Goal: Task Accomplishment & Management: Use online tool/utility

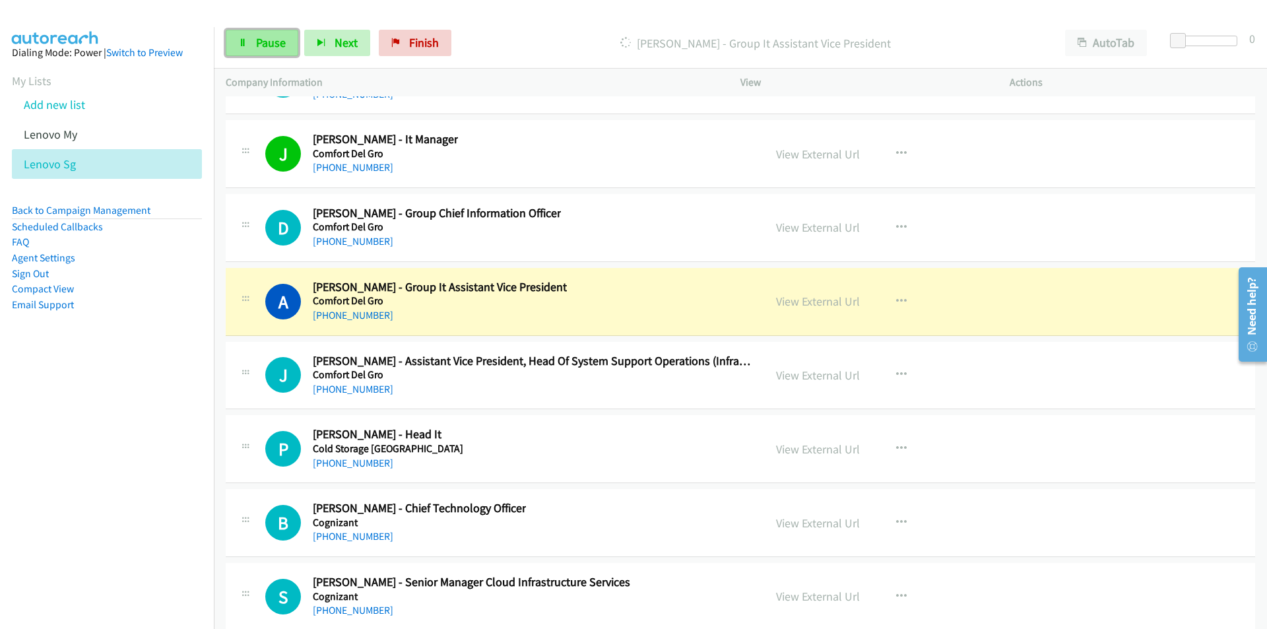
click at [264, 46] on span "Pause" at bounding box center [271, 42] width 30 height 15
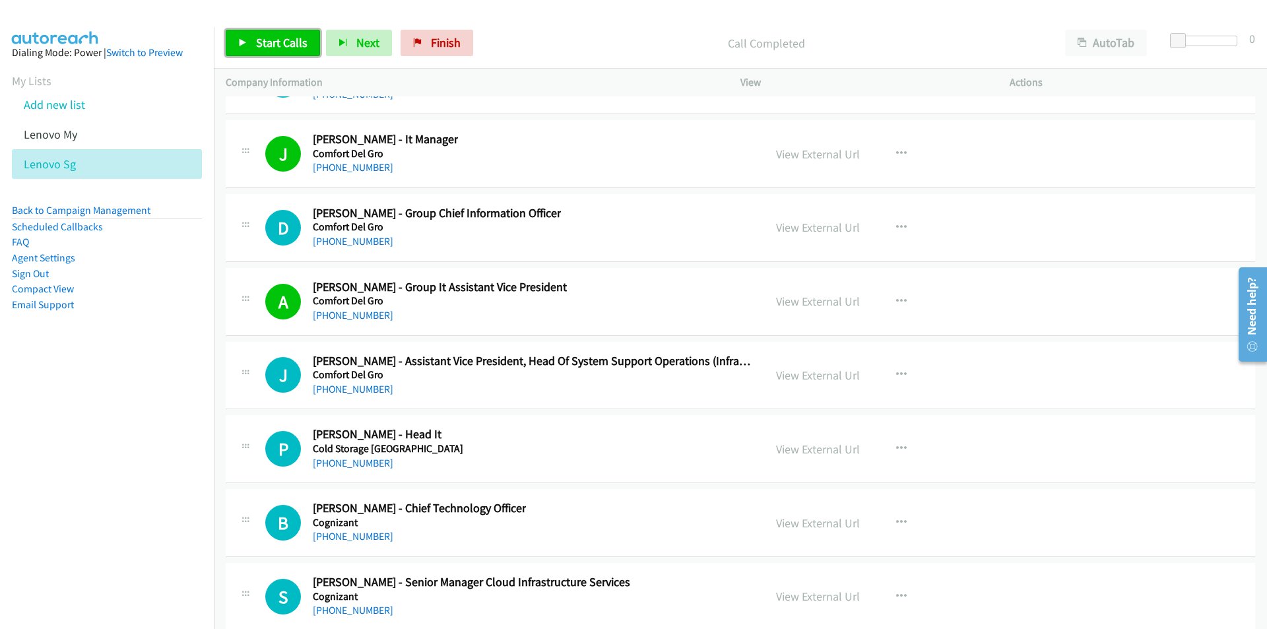
click at [269, 38] on span "Start Calls" at bounding box center [281, 42] width 51 height 15
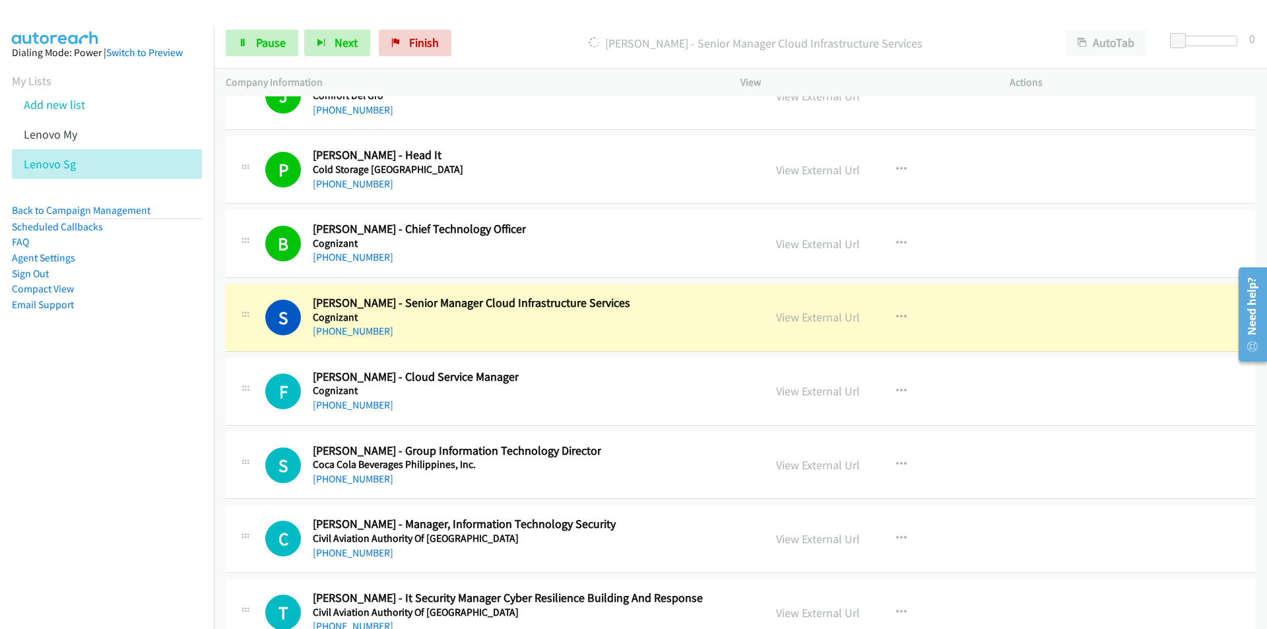
scroll to position [19460, 0]
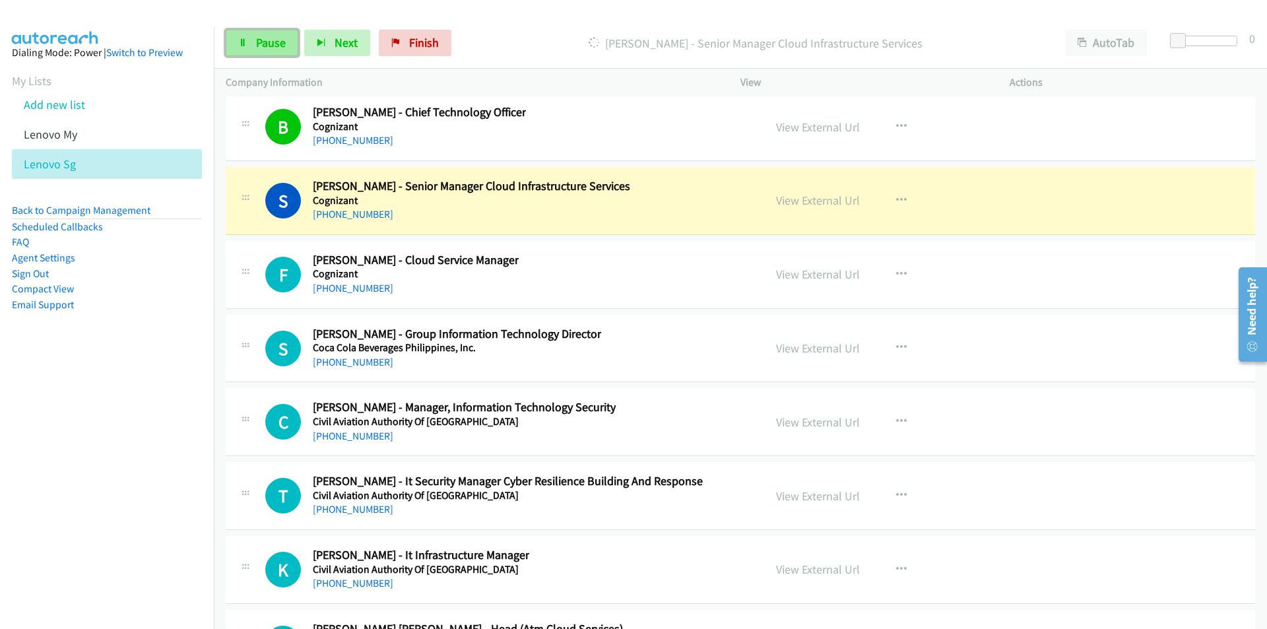
click at [271, 46] on span "Pause" at bounding box center [271, 42] width 30 height 15
click at [140, 418] on nav "Dialing Mode: Power | Switch to Preview My Lists Add new list Lenovo My Lenovo …" at bounding box center [107, 341] width 215 height 629
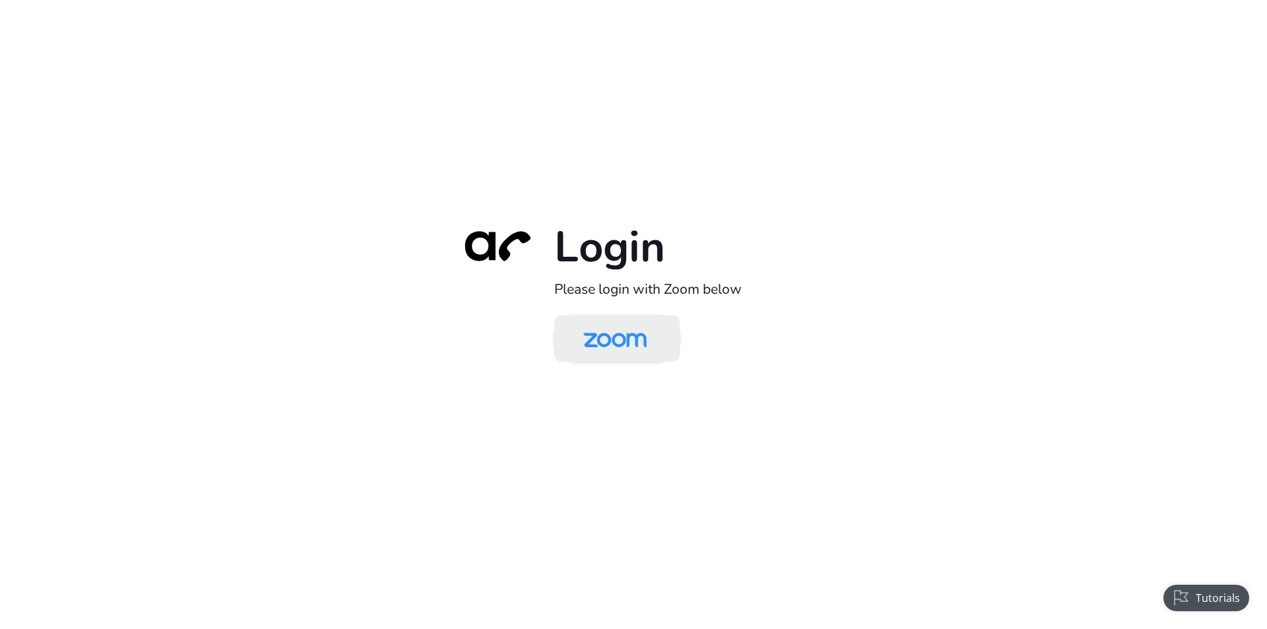
click at [632, 358] on img at bounding box center [615, 339] width 91 height 43
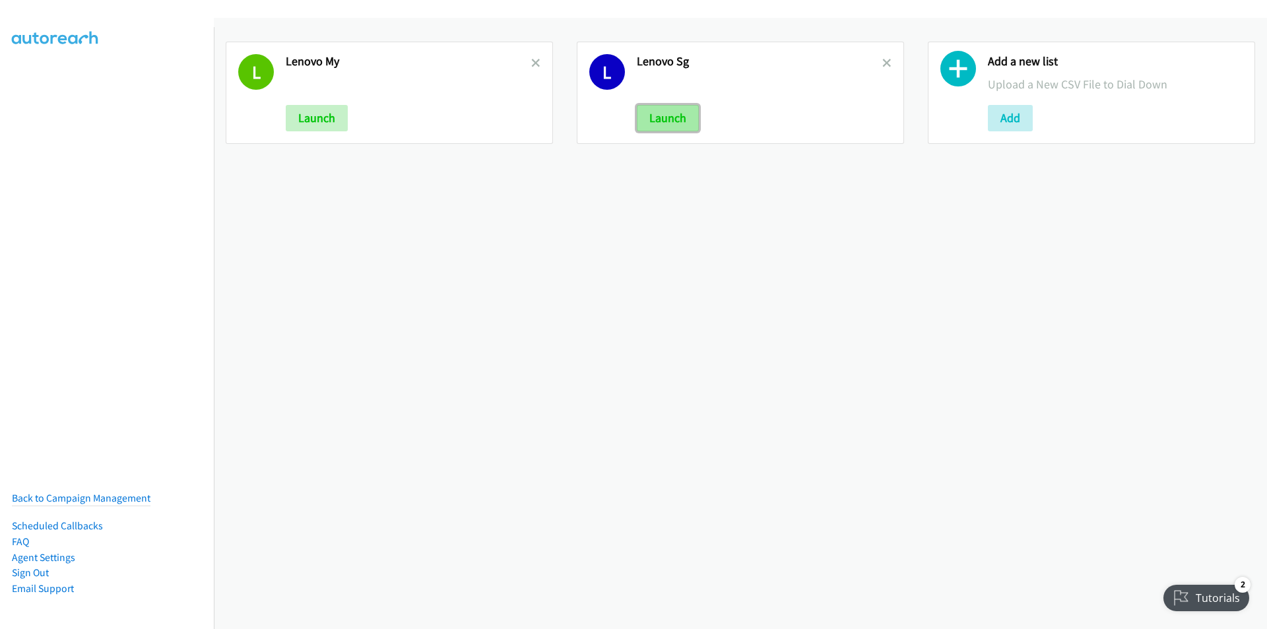
click at [669, 119] on button "Launch" at bounding box center [668, 118] width 62 height 26
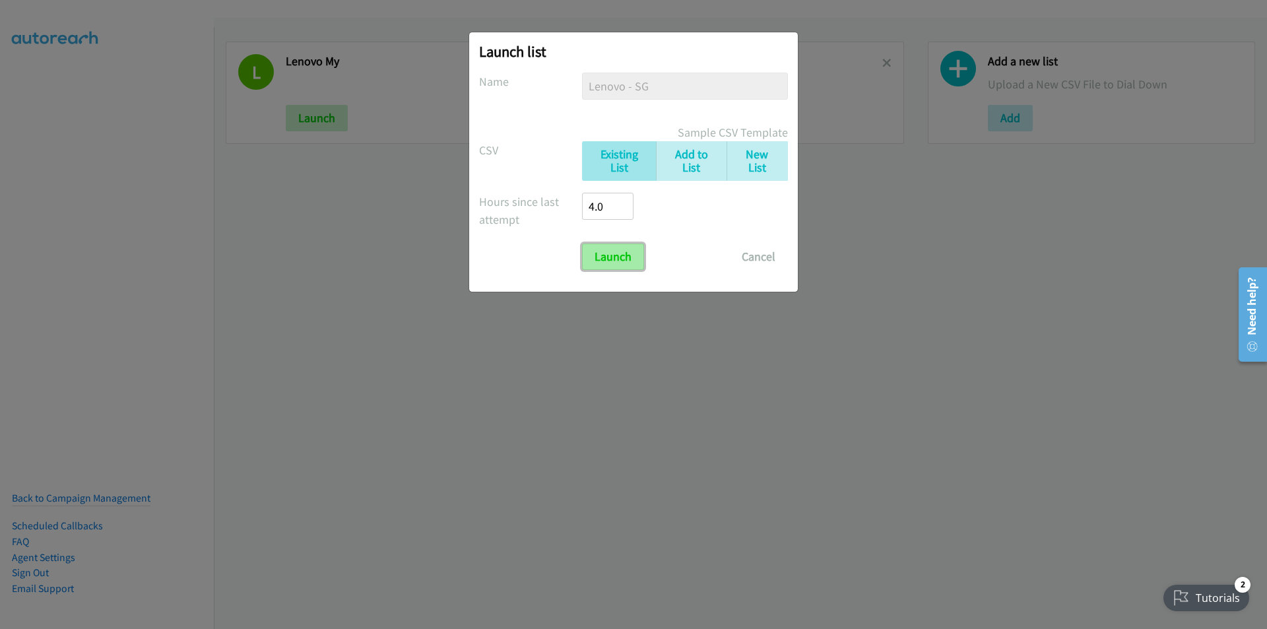
click at [622, 263] on input "Launch" at bounding box center [613, 257] width 62 height 26
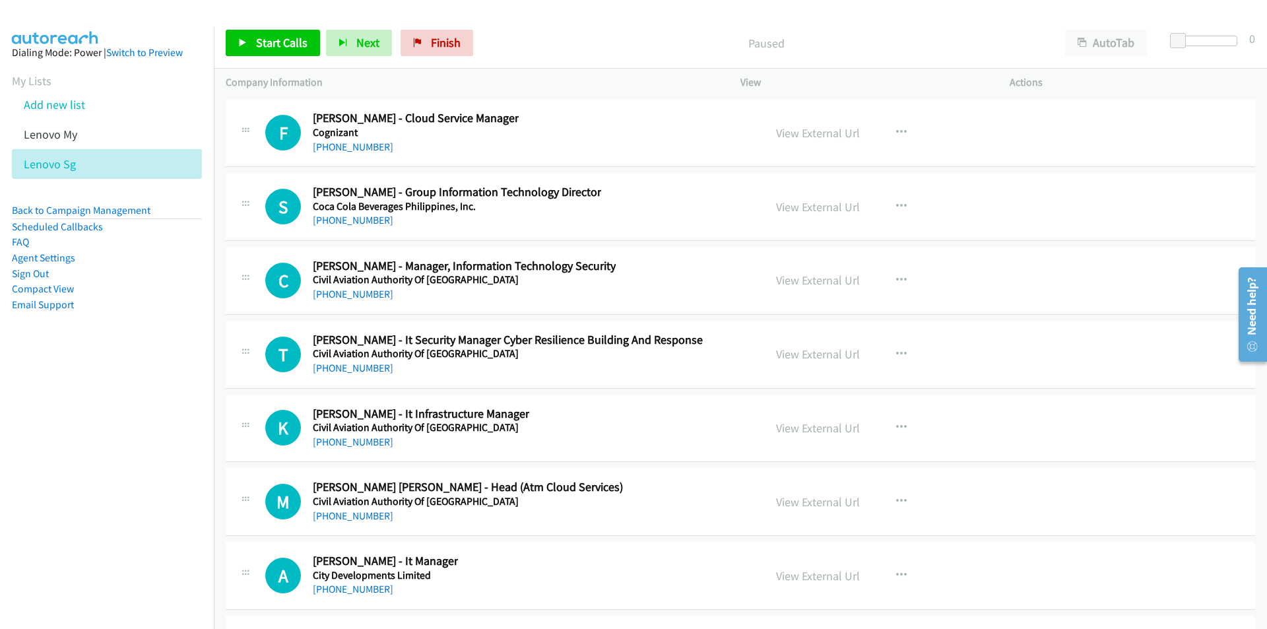
scroll to position [21376, 0]
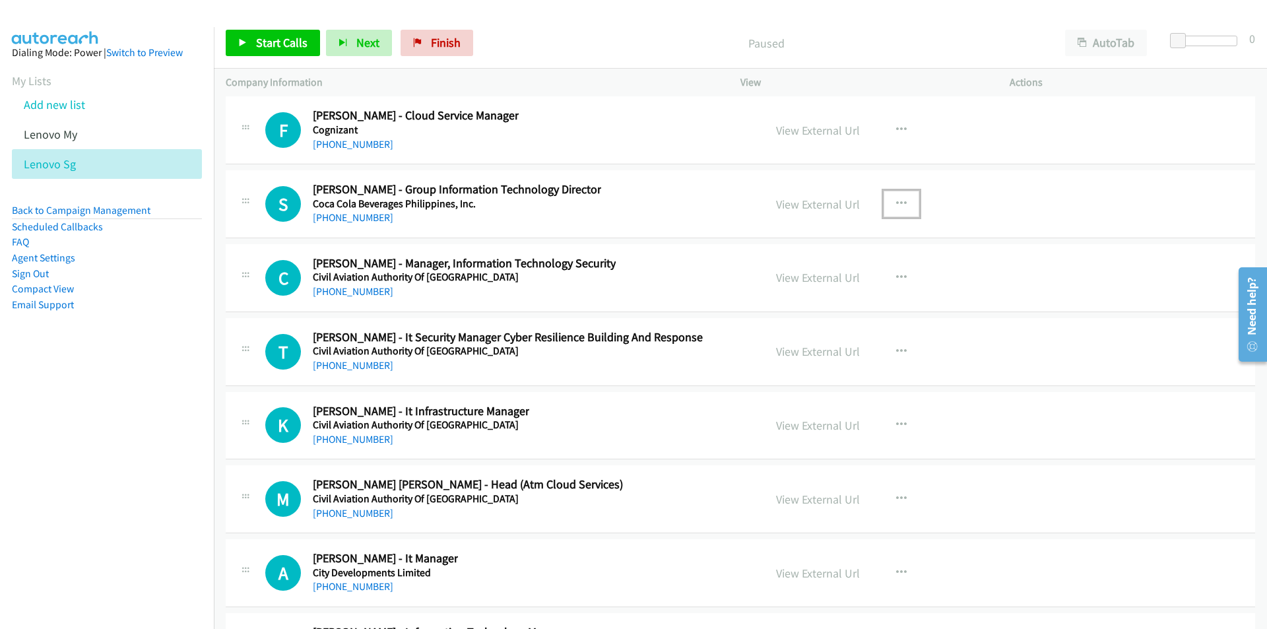
click at [902, 201] on button "button" at bounding box center [902, 204] width 36 height 26
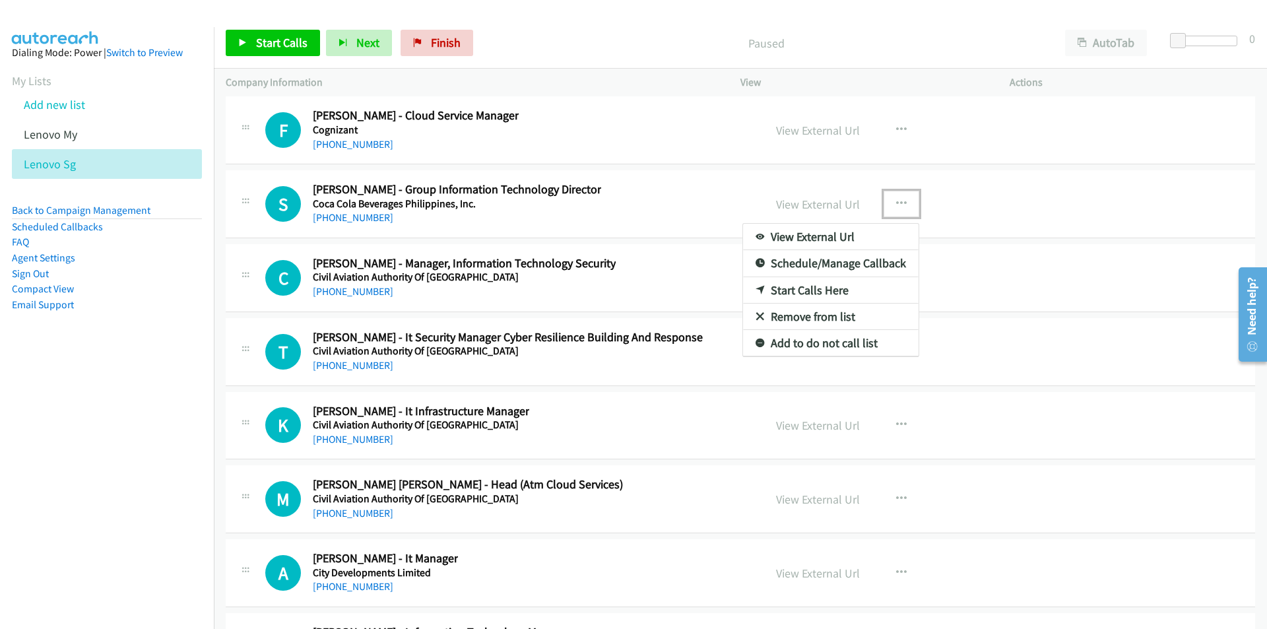
click at [815, 290] on link "Start Calls Here" at bounding box center [831, 290] width 176 height 26
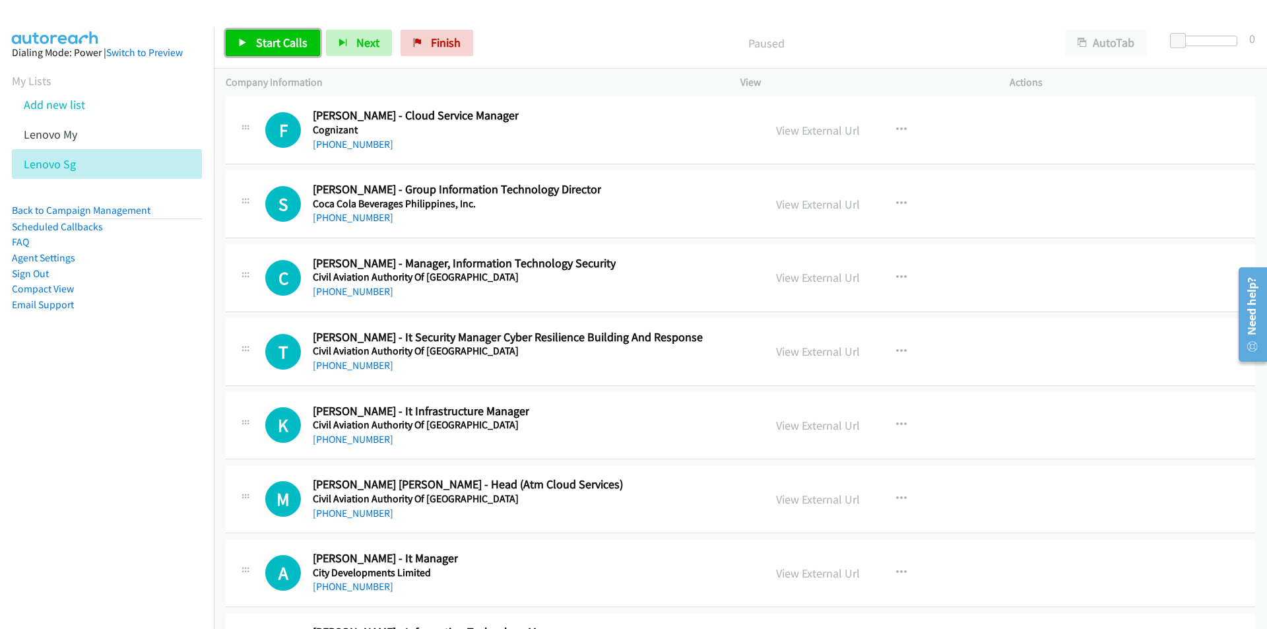
click at [267, 54] on link "Start Calls" at bounding box center [273, 43] width 94 height 26
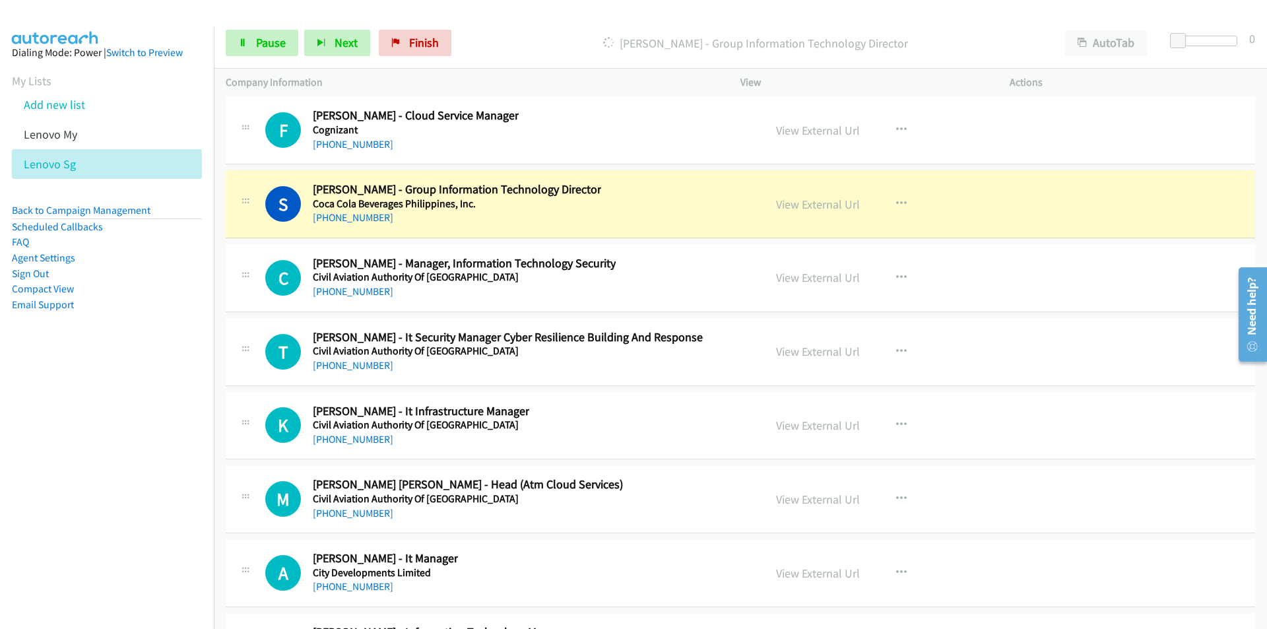
click at [155, 471] on nav "Dialing Mode: Power | Switch to Preview My Lists Add new list Lenovo My Lenovo …" at bounding box center [107, 341] width 215 height 629
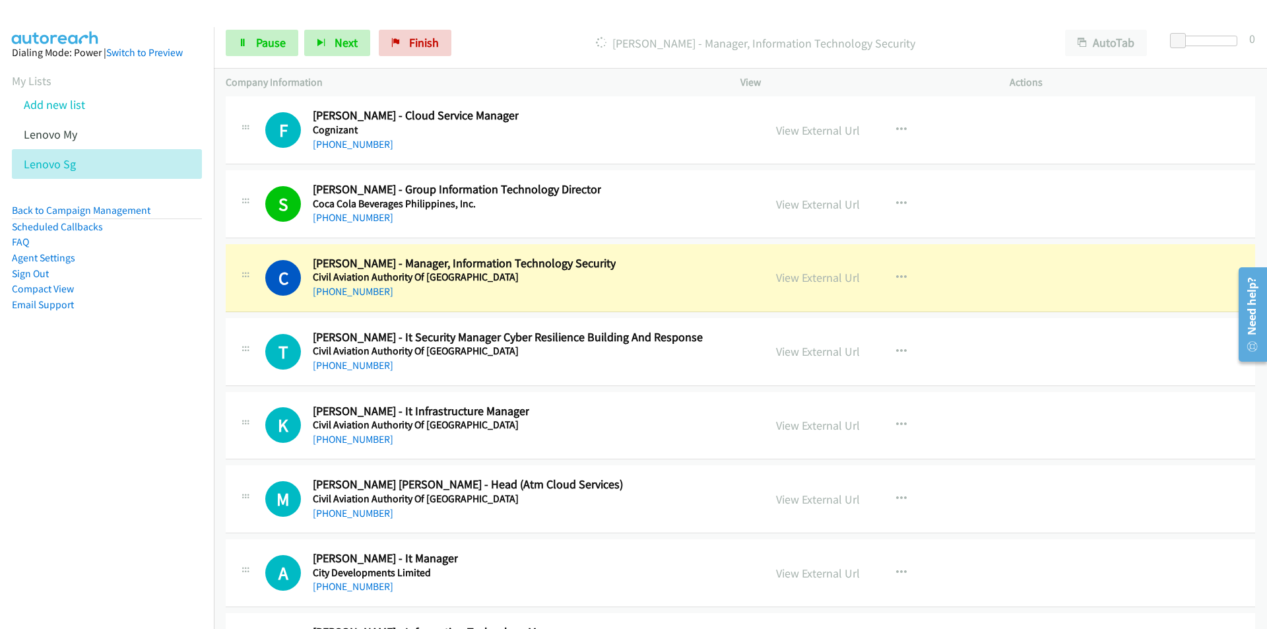
click at [117, 439] on nav "Dialing Mode: Power | Switch to Preview My Lists Add new list Lenovo My Lenovo …" at bounding box center [107, 341] width 215 height 629
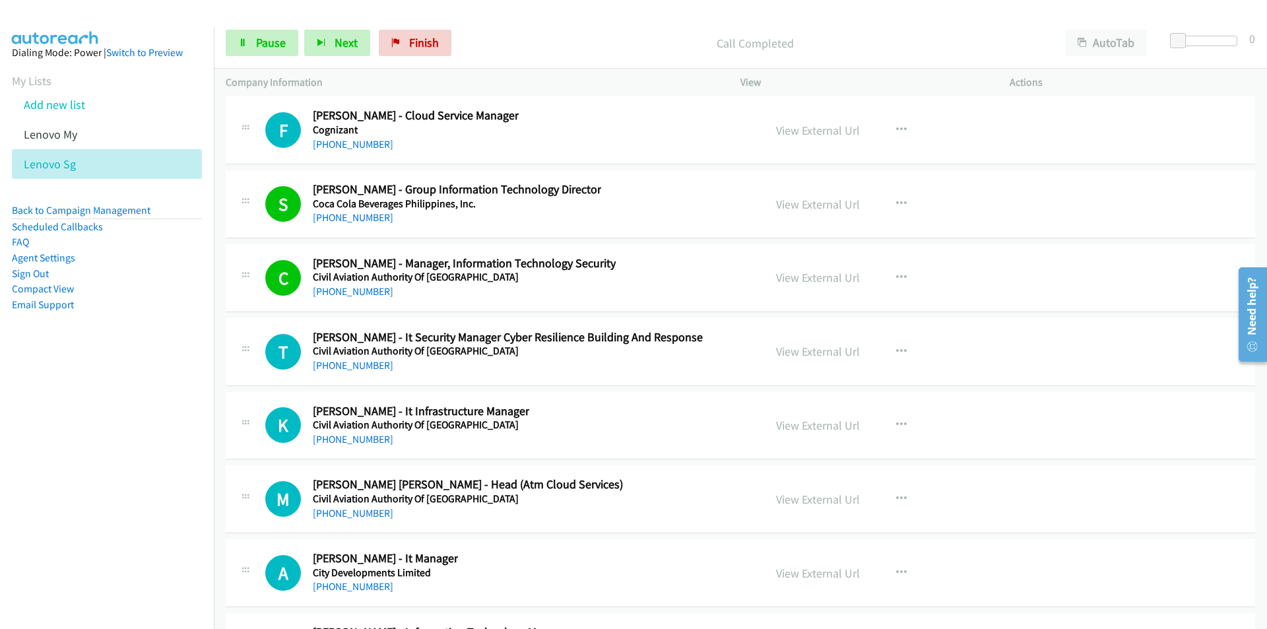
click at [74, 428] on nav "Dialing Mode: Power | Switch to Preview My Lists Add new list Lenovo My Lenovo …" at bounding box center [107, 341] width 215 height 629
drag, startPoint x: 125, startPoint y: 475, endPoint x: 156, endPoint y: 472, distance: 31.9
click at [126, 475] on nav "Dialing Mode: Power | Switch to Preview My Lists Add new list Lenovo My Lenovo …" at bounding box center [107, 341] width 215 height 629
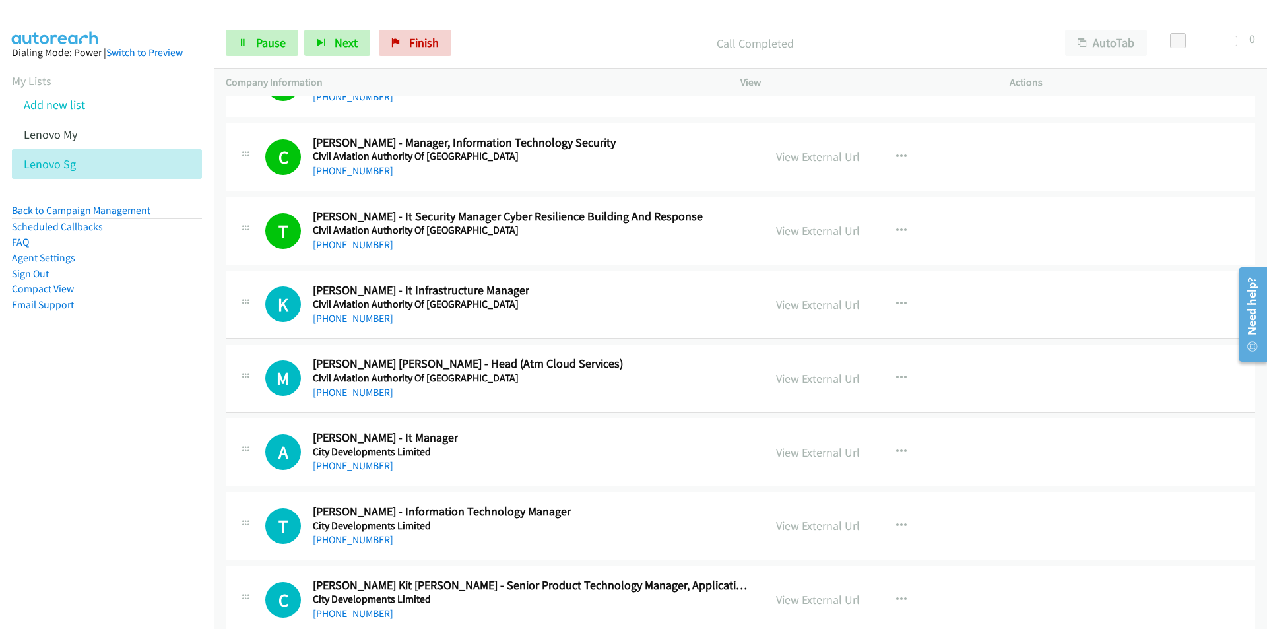
scroll to position [21508, 0]
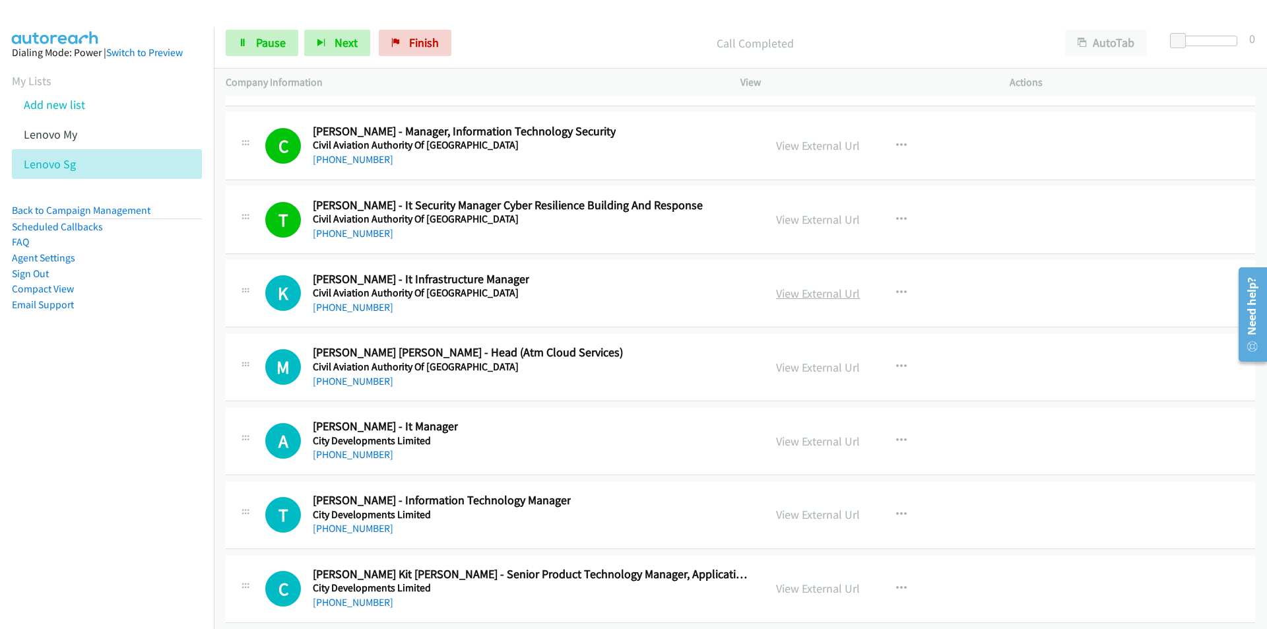
click at [839, 292] on link "View External Url" at bounding box center [818, 293] width 84 height 15
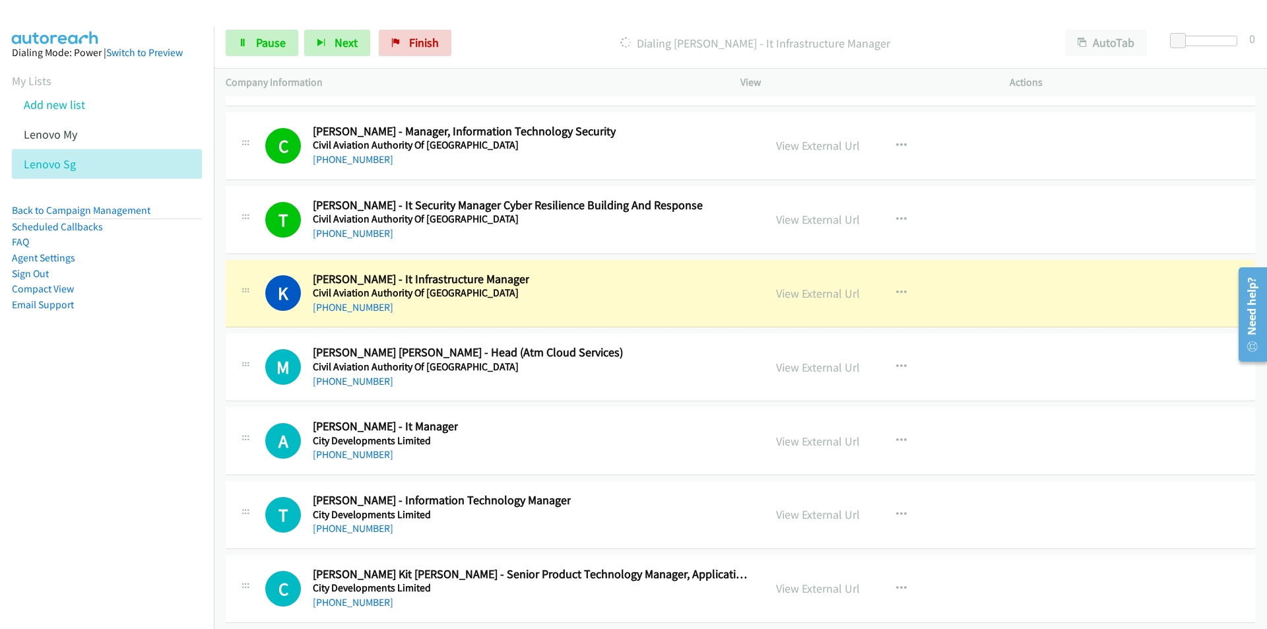
click at [109, 430] on nav "Dialing Mode: Power | Switch to Preview My Lists Add new list Lenovo My Lenovo …" at bounding box center [107, 341] width 215 height 629
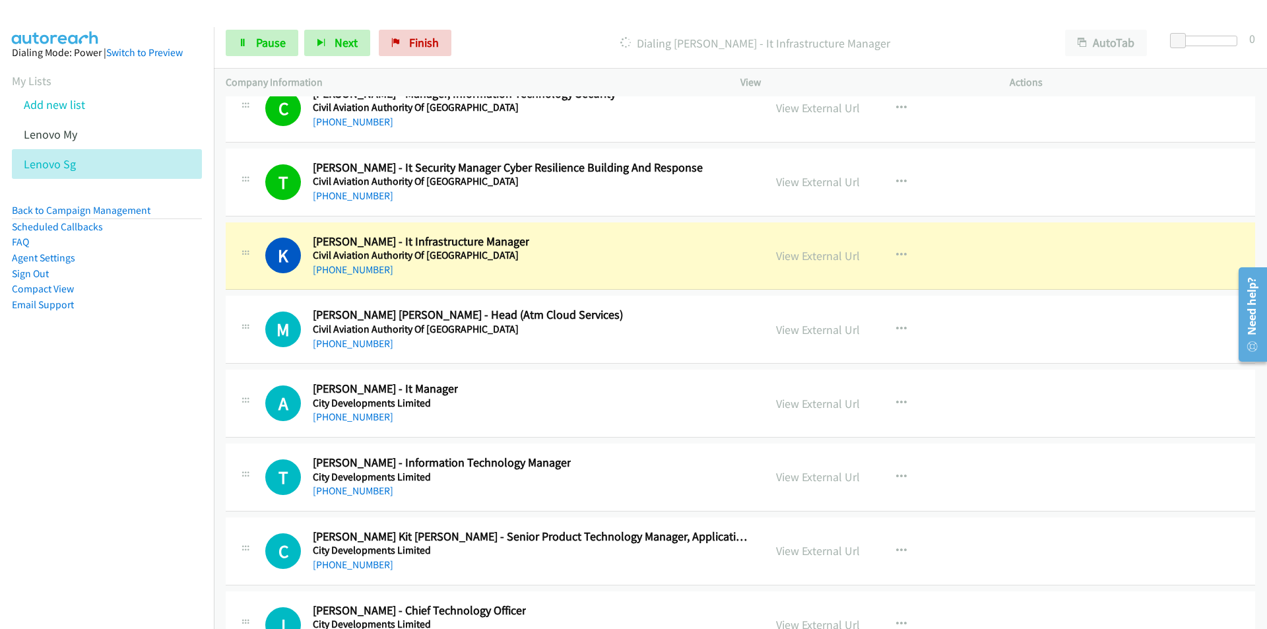
scroll to position [21574, 0]
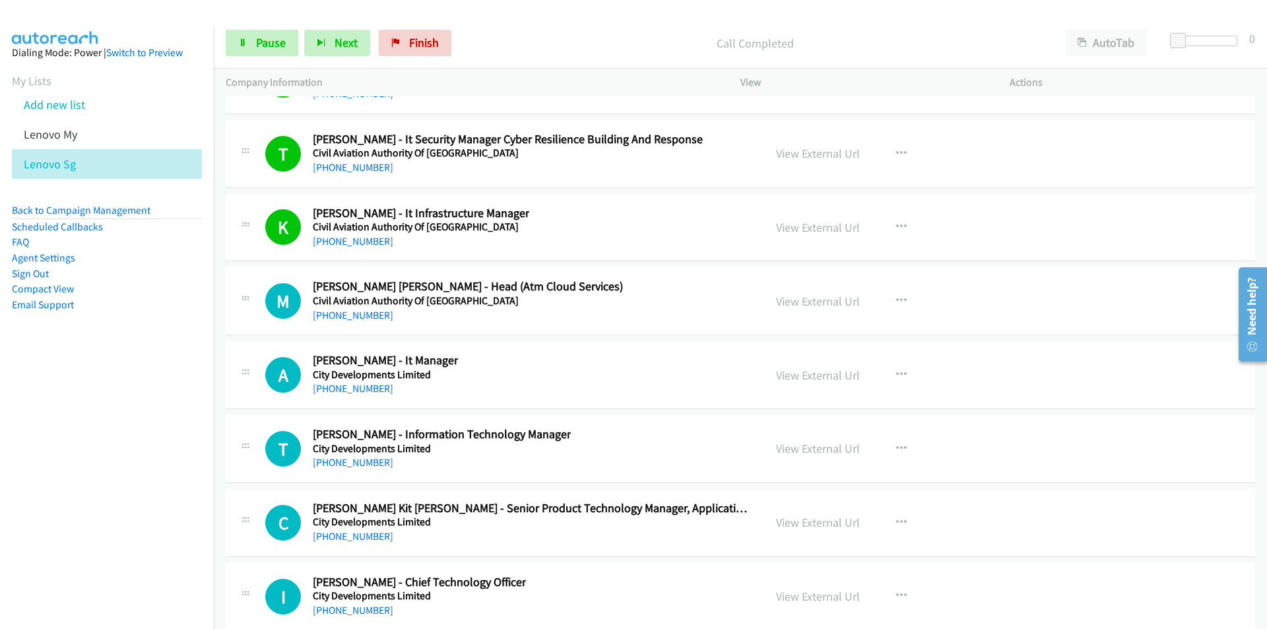
drag, startPoint x: 193, startPoint y: 432, endPoint x: 212, endPoint y: 428, distance: 19.5
click at [193, 432] on nav "Dialing Mode: Power | Switch to Preview My Lists Add new list Lenovo My Lenovo …" at bounding box center [107, 341] width 215 height 629
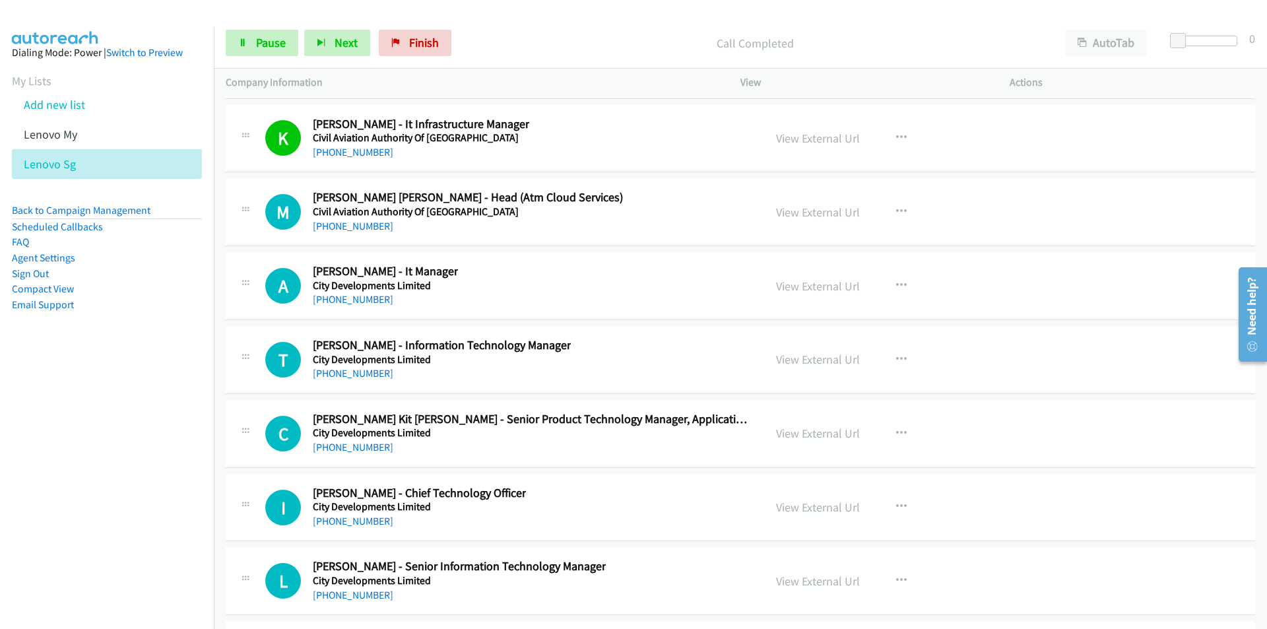
scroll to position [21706, 0]
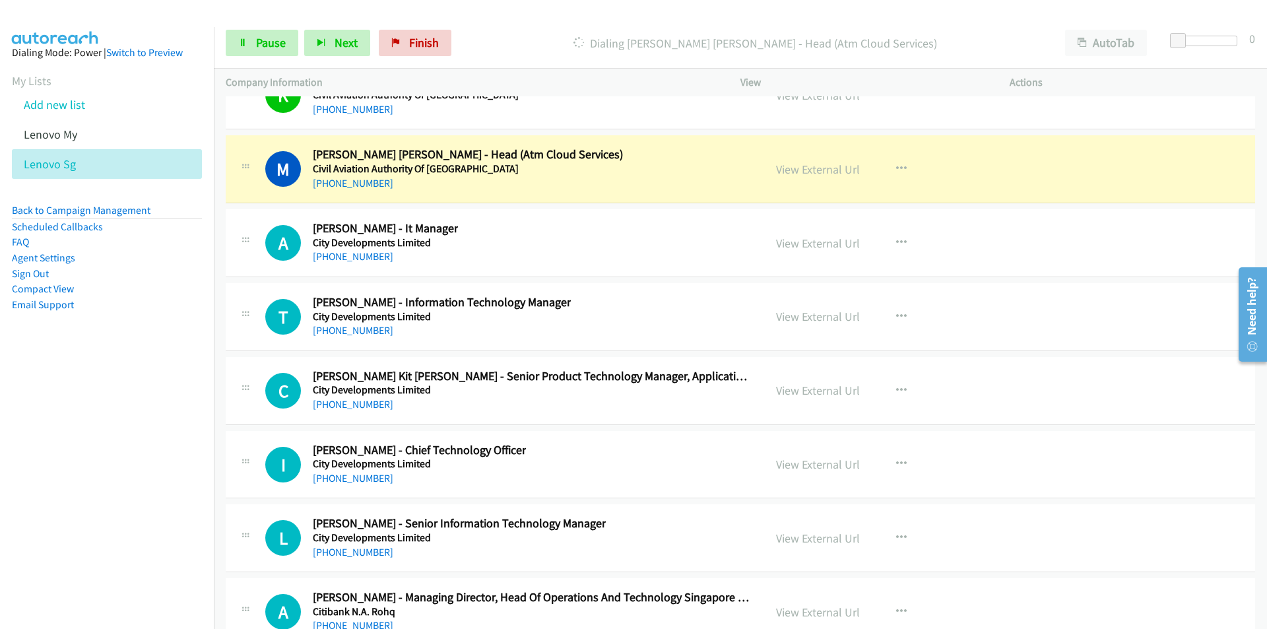
click at [168, 421] on nav "Dialing Mode: Power | Switch to Preview My Lists Add new list Lenovo My Lenovo …" at bounding box center [107, 341] width 215 height 629
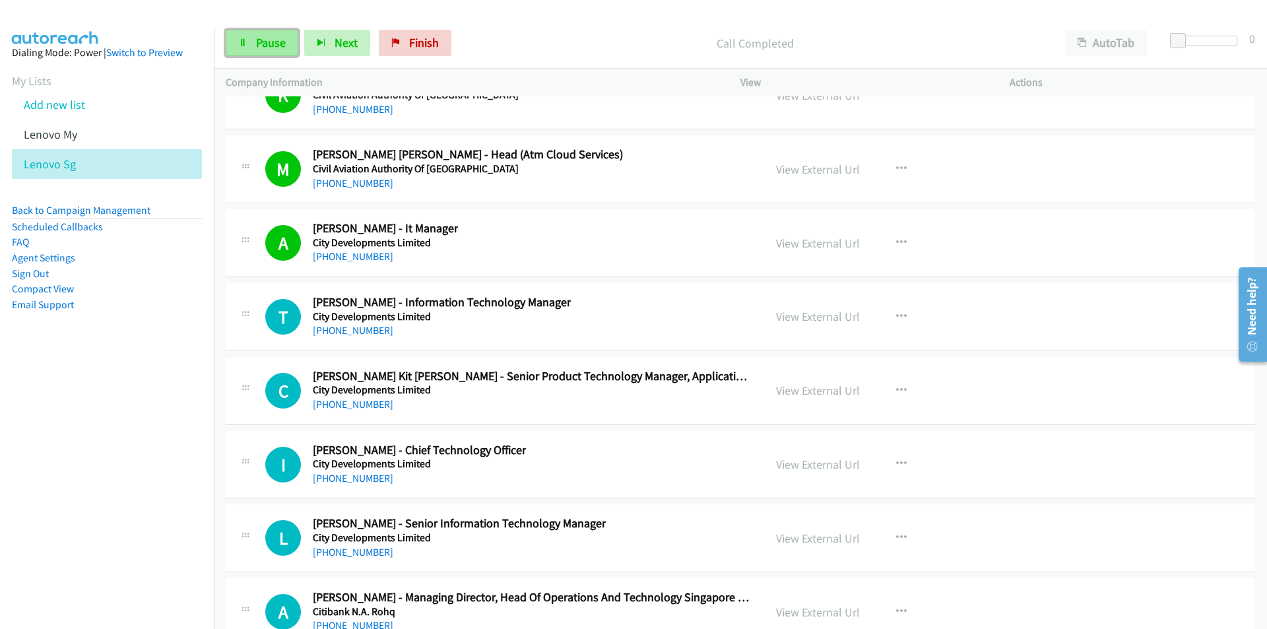
click at [262, 44] on span "Pause" at bounding box center [271, 42] width 30 height 15
click at [896, 314] on icon "button" at bounding box center [901, 317] width 11 height 11
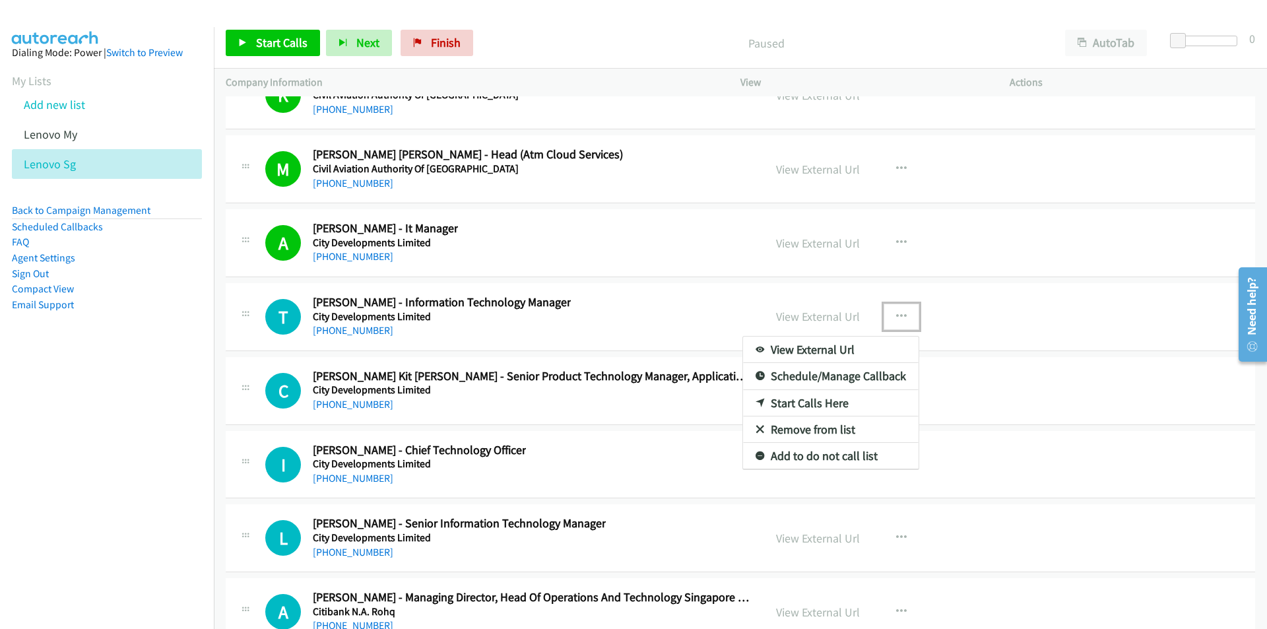
click at [810, 406] on link "Start Calls Here" at bounding box center [831, 403] width 176 height 26
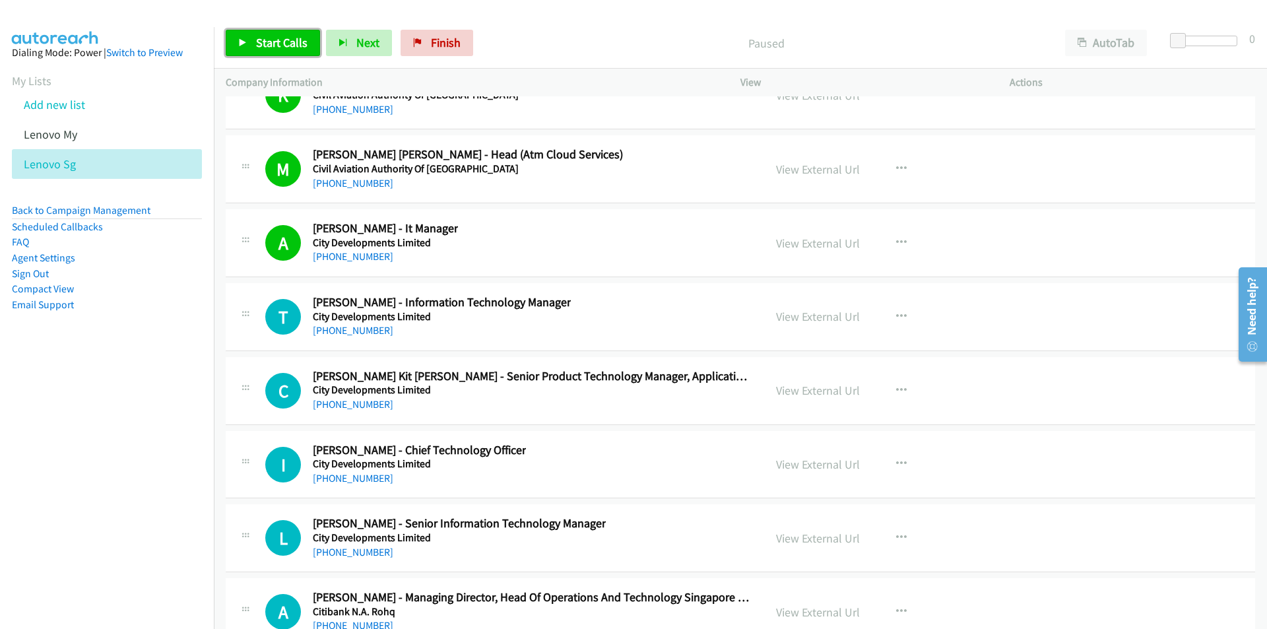
click at [250, 42] on link "Start Calls" at bounding box center [273, 43] width 94 height 26
click at [153, 485] on nav "Dialing Mode: Power | Switch to Preview My Lists Add new list Lenovo My Lenovo …" at bounding box center [107, 341] width 215 height 629
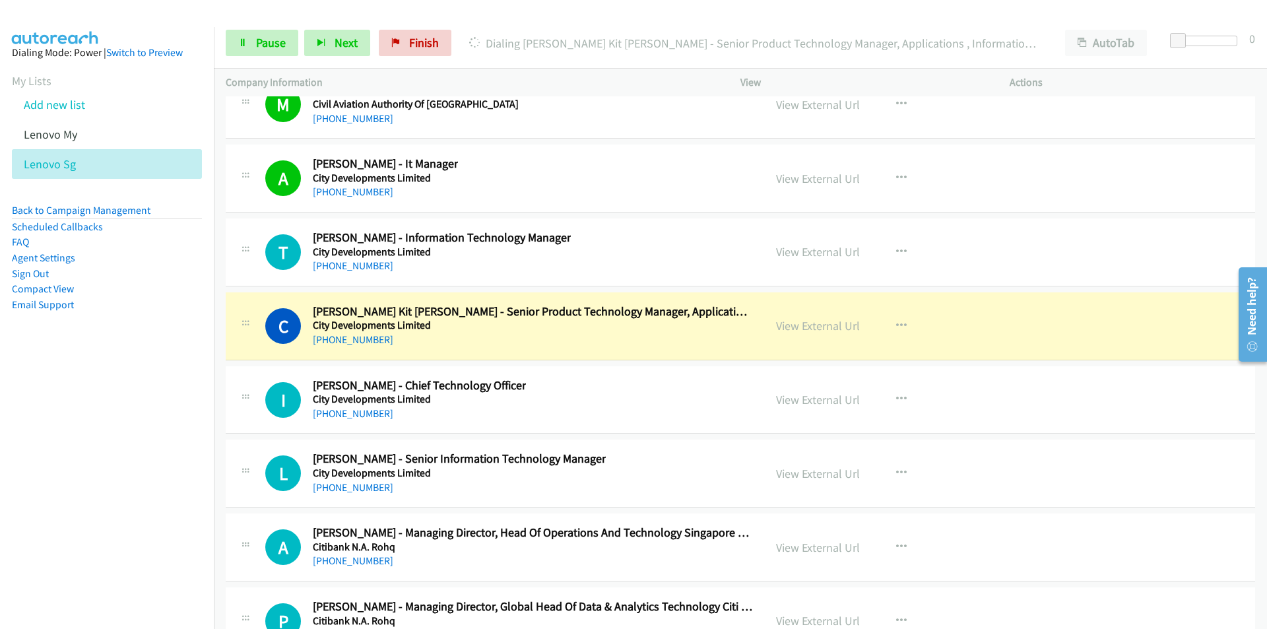
scroll to position [21772, 0]
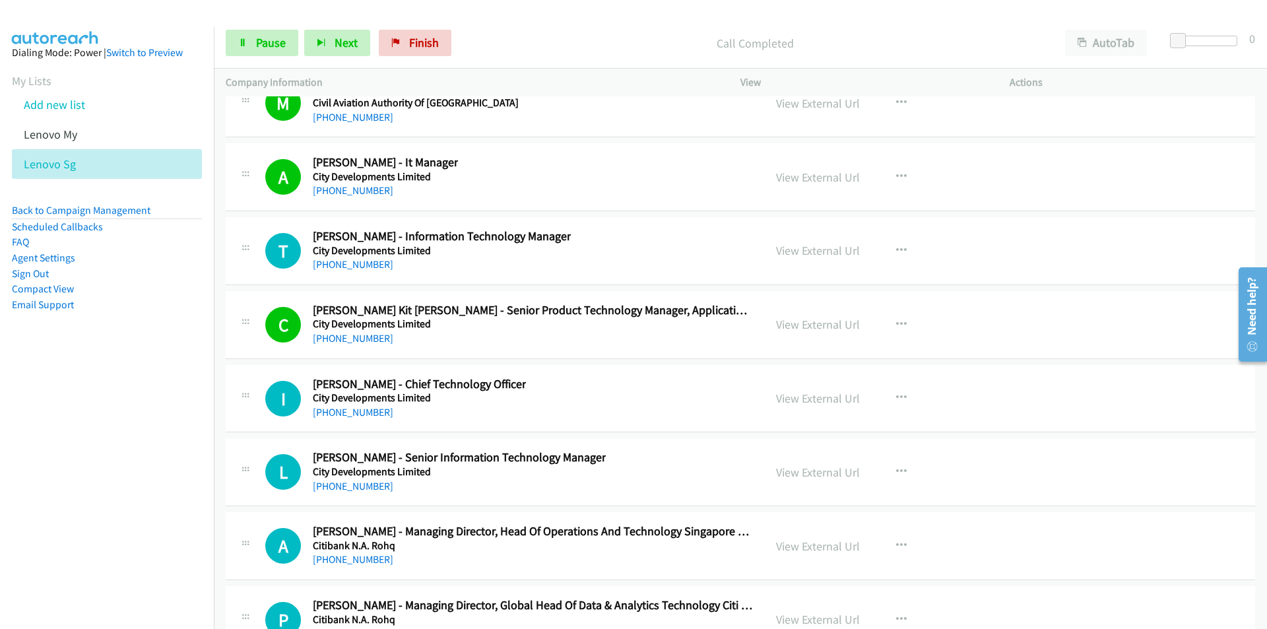
drag, startPoint x: 174, startPoint y: 465, endPoint x: 185, endPoint y: 461, distance: 11.5
click at [174, 465] on nav "Dialing Mode: Power | Switch to Preview My Lists Add new list Lenovo My Lenovo …" at bounding box center [107, 341] width 215 height 629
drag, startPoint x: 154, startPoint y: 413, endPoint x: 232, endPoint y: 367, distance: 90.2
click at [154, 413] on nav "Dialing Mode: Power | Switch to Preview My Lists Add new list Lenovo My Lenovo …" at bounding box center [107, 341] width 215 height 629
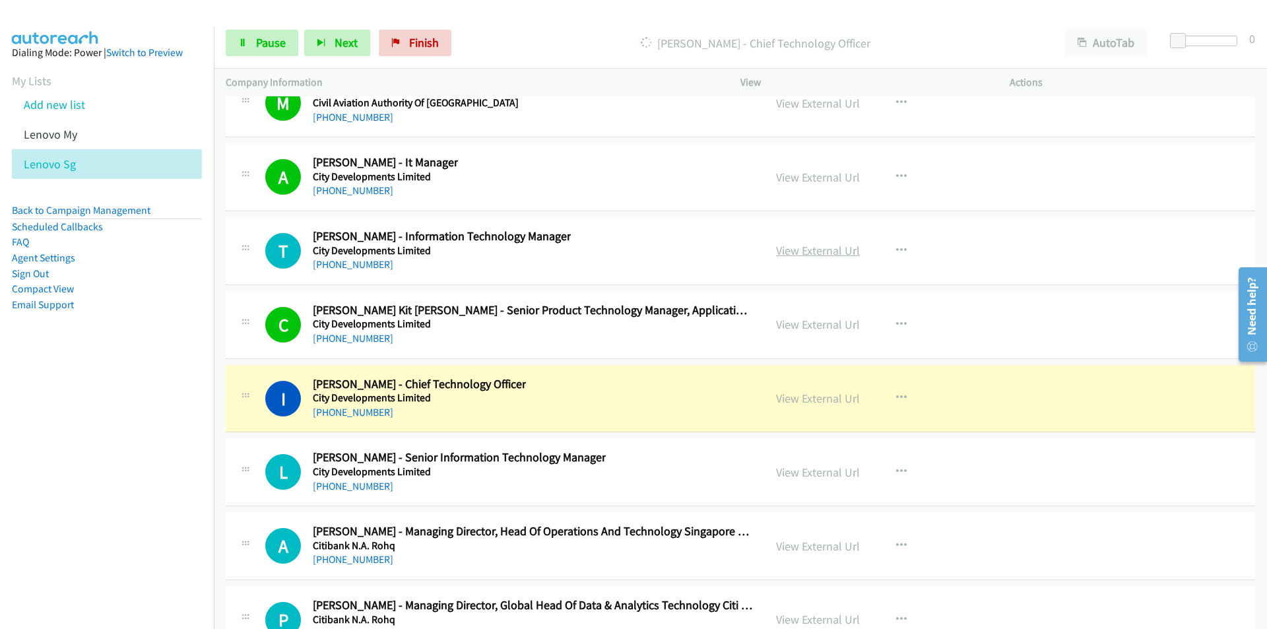
click at [822, 248] on link "View External Url" at bounding box center [818, 250] width 84 height 15
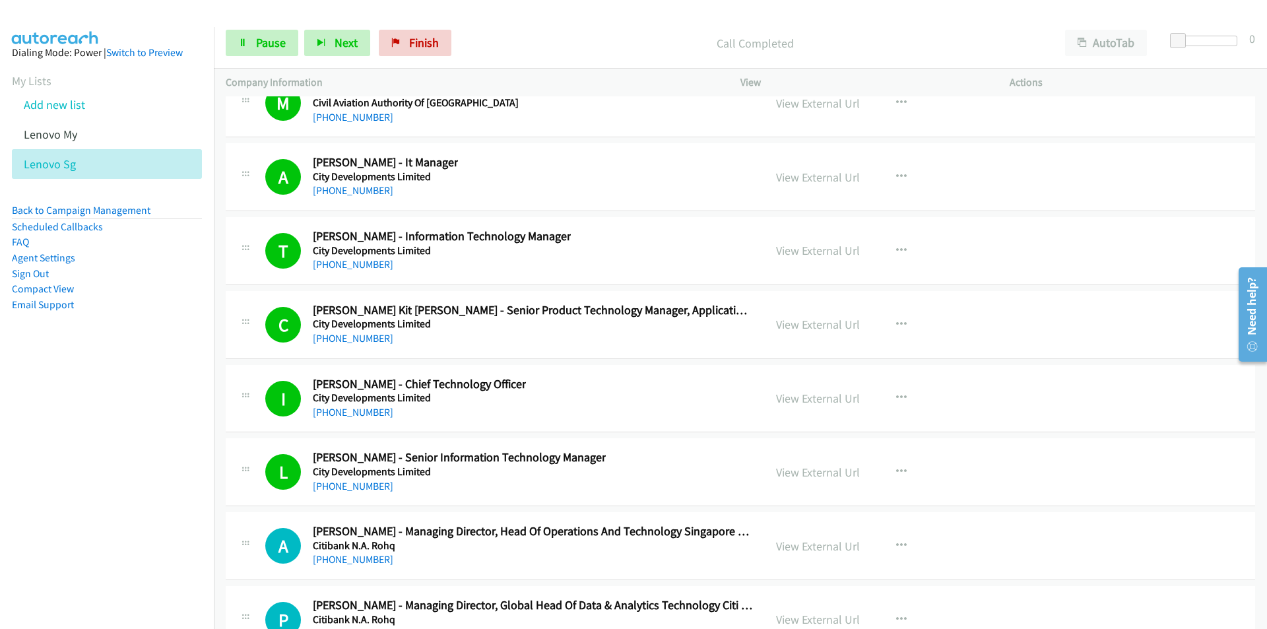
click at [187, 513] on nav "Dialing Mode: Power | Switch to Preview My Lists Add new list Lenovo My Lenovo …" at bounding box center [107, 341] width 215 height 629
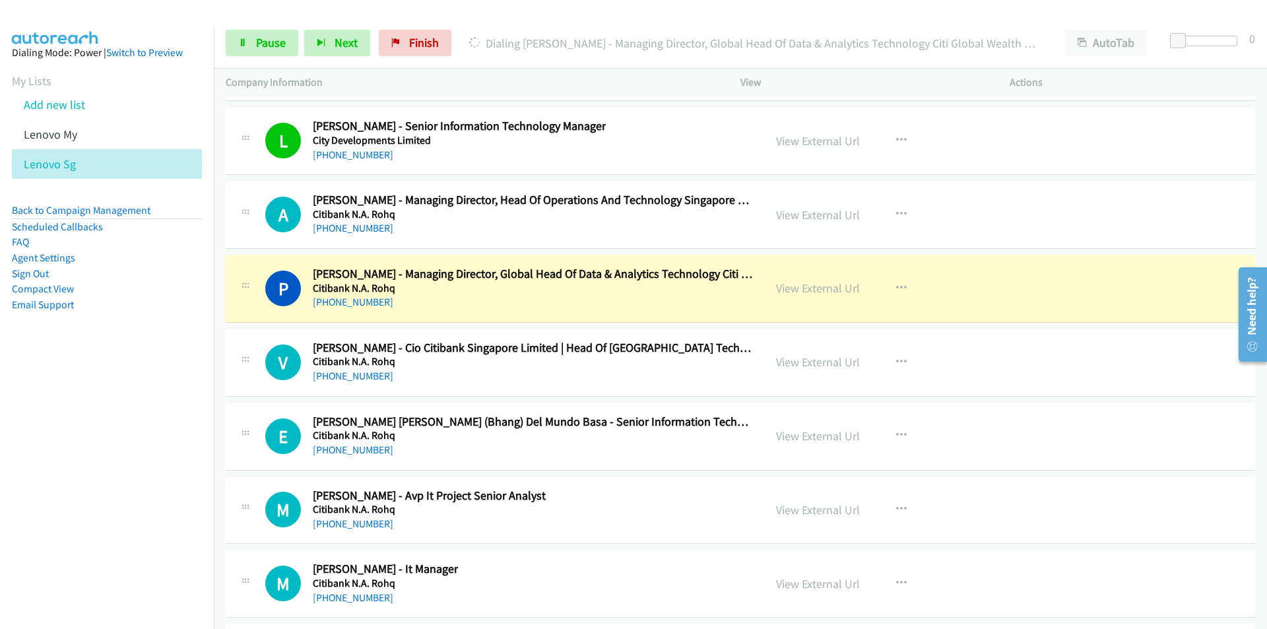
scroll to position [22102, 0]
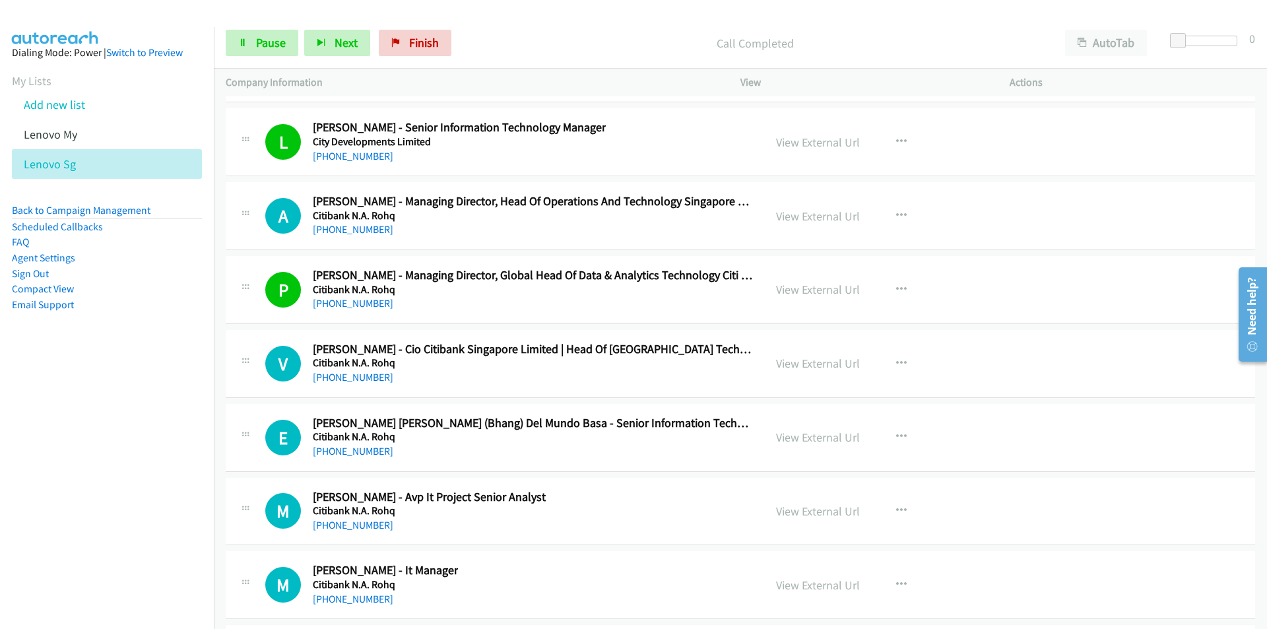
drag, startPoint x: 197, startPoint y: 446, endPoint x: 236, endPoint y: 431, distance: 42.4
click at [197, 446] on nav "Dialing Mode: Power | Switch to Preview My Lists Add new list Lenovo My Lenovo …" at bounding box center [107, 341] width 215 height 629
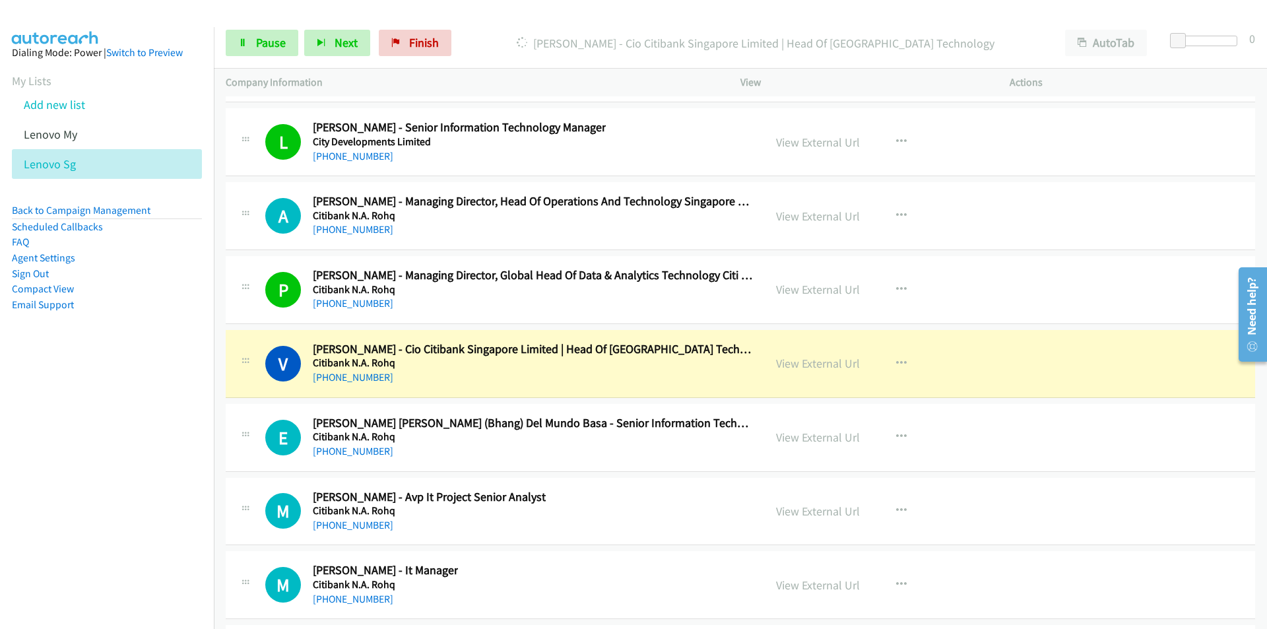
drag, startPoint x: 185, startPoint y: 436, endPoint x: 236, endPoint y: 422, distance: 52.7
click at [185, 436] on nav "Dialing Mode: Power | Switch to Preview My Lists Add new list Lenovo My Lenovo …" at bounding box center [107, 341] width 215 height 629
click at [184, 468] on nav "Dialing Mode: Power | Switch to Preview My Lists Add new list Lenovo My Lenovo …" at bounding box center [107, 341] width 215 height 629
click at [248, 35] on link "Pause" at bounding box center [262, 43] width 73 height 26
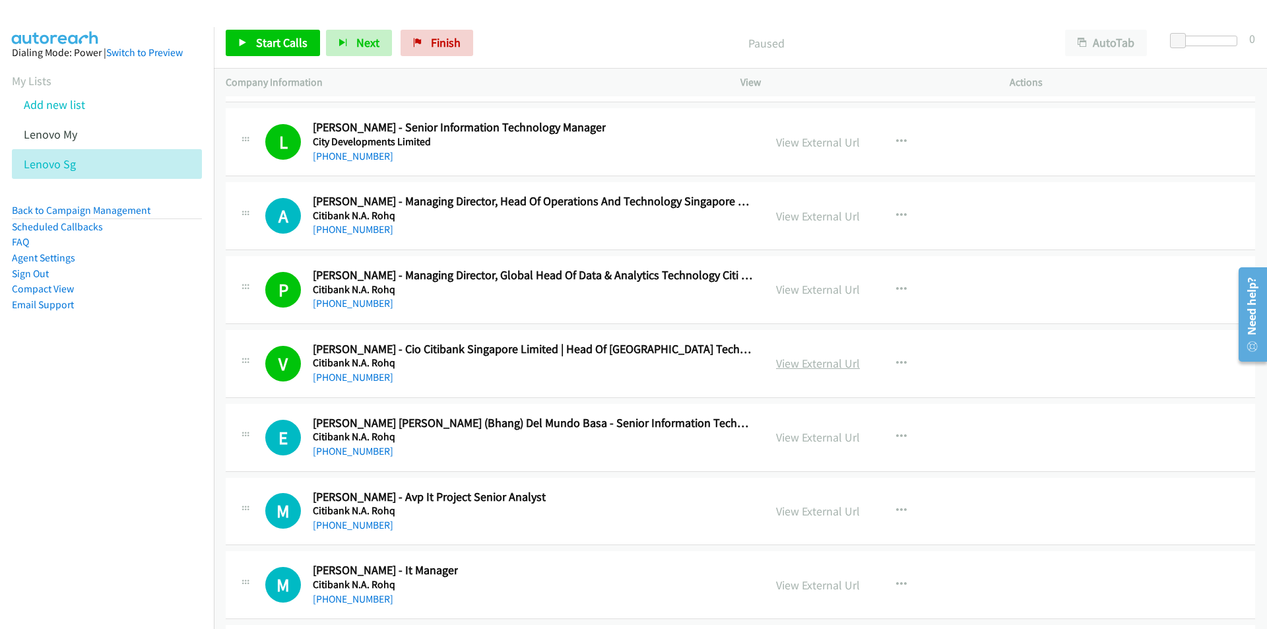
click at [809, 359] on link "View External Url" at bounding box center [818, 363] width 84 height 15
click at [281, 48] on span "Start Calls" at bounding box center [281, 42] width 51 height 15
click at [266, 43] on span "Pause" at bounding box center [271, 42] width 30 height 15
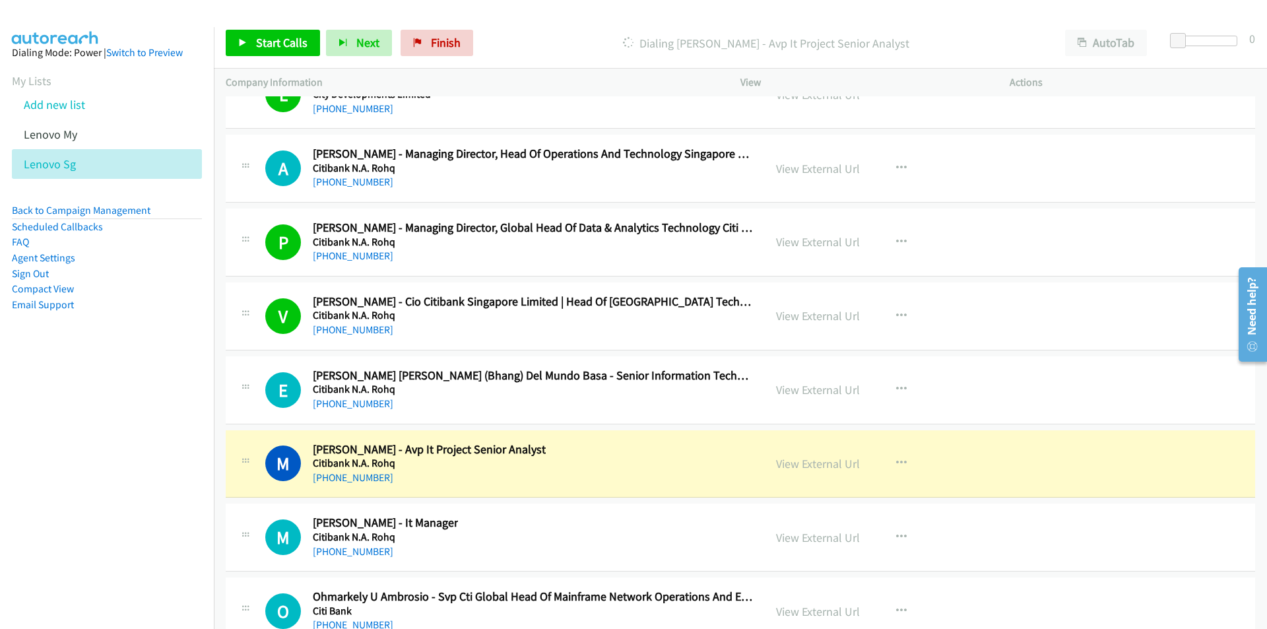
scroll to position [22234, 0]
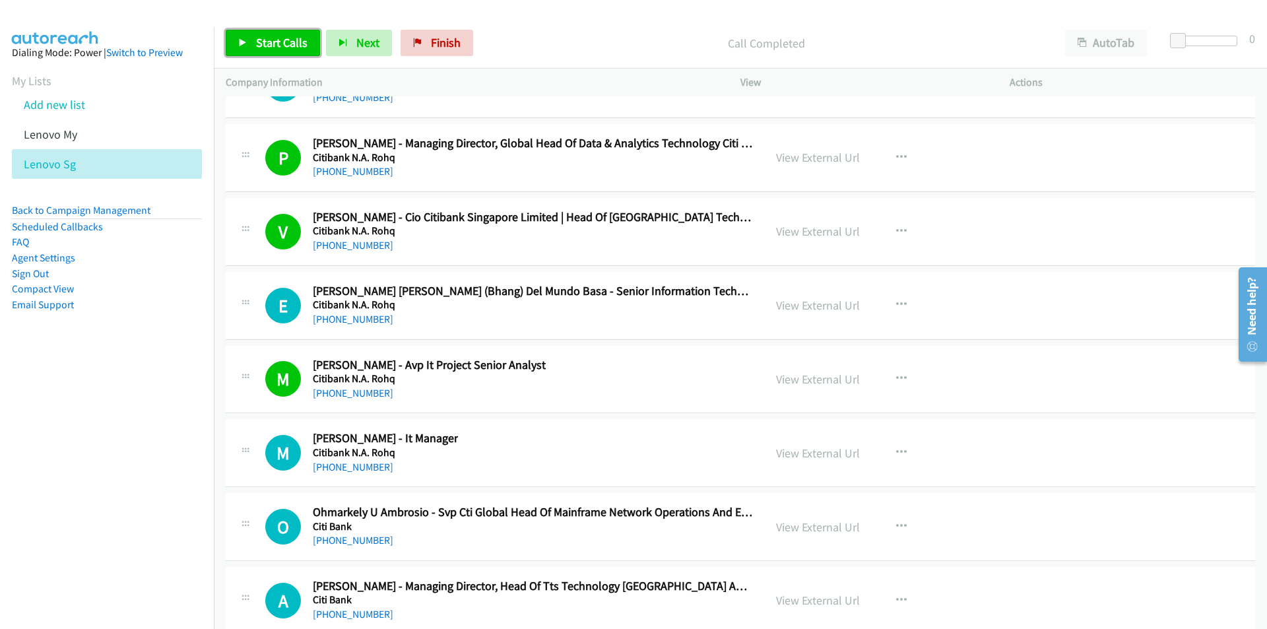
click at [279, 50] on link "Start Calls" at bounding box center [273, 43] width 94 height 26
click at [152, 517] on nav "Dialing Mode: Power | Switch to Preview My Lists Add new list Lenovo My Lenovo …" at bounding box center [107, 341] width 215 height 629
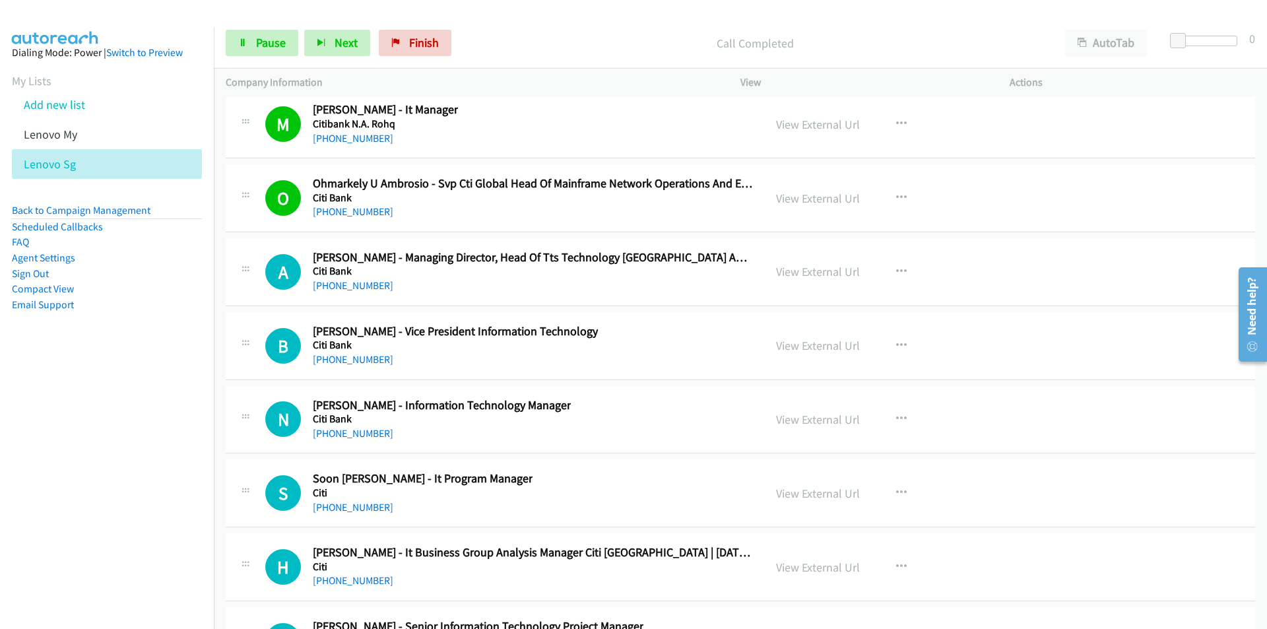
scroll to position [22564, 0]
click at [77, 429] on nav "Dialing Mode: Power | Switch to Preview My Lists Add new list Lenovo My Lenovo …" at bounding box center [107, 341] width 215 height 629
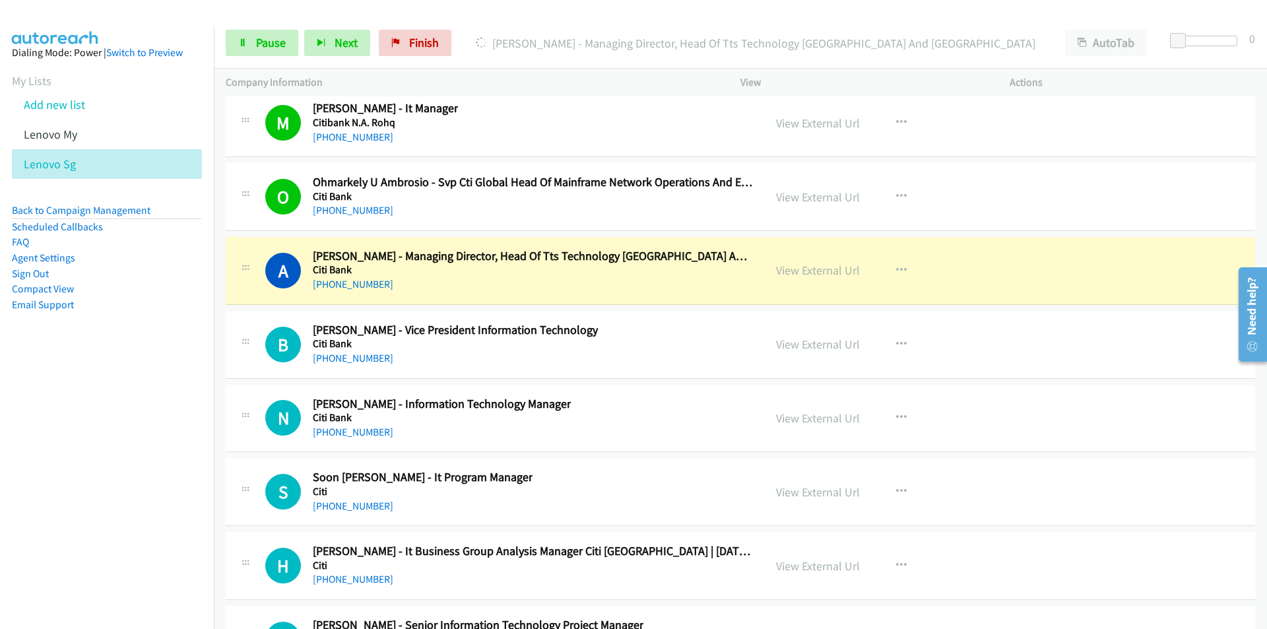
drag, startPoint x: 105, startPoint y: 452, endPoint x: 114, endPoint y: 449, distance: 9.8
click at [105, 452] on nav "Dialing Mode: Power | Switch to Preview My Lists Add new list Lenovo My Lenovo …" at bounding box center [107, 341] width 215 height 629
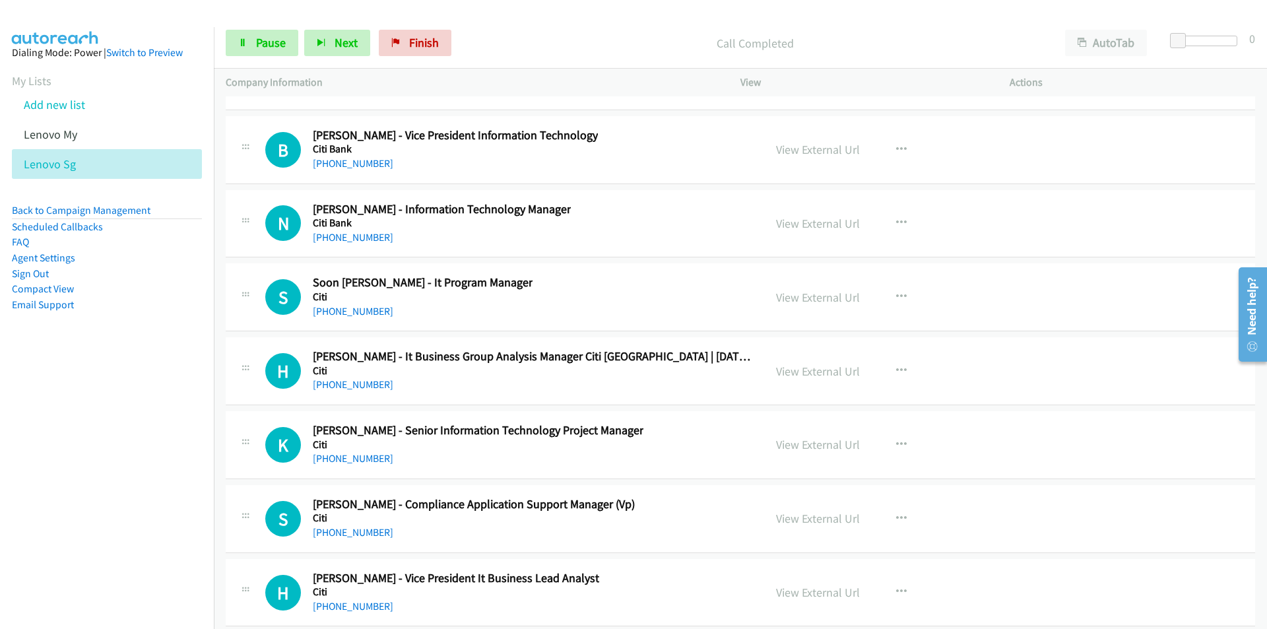
scroll to position [22762, 0]
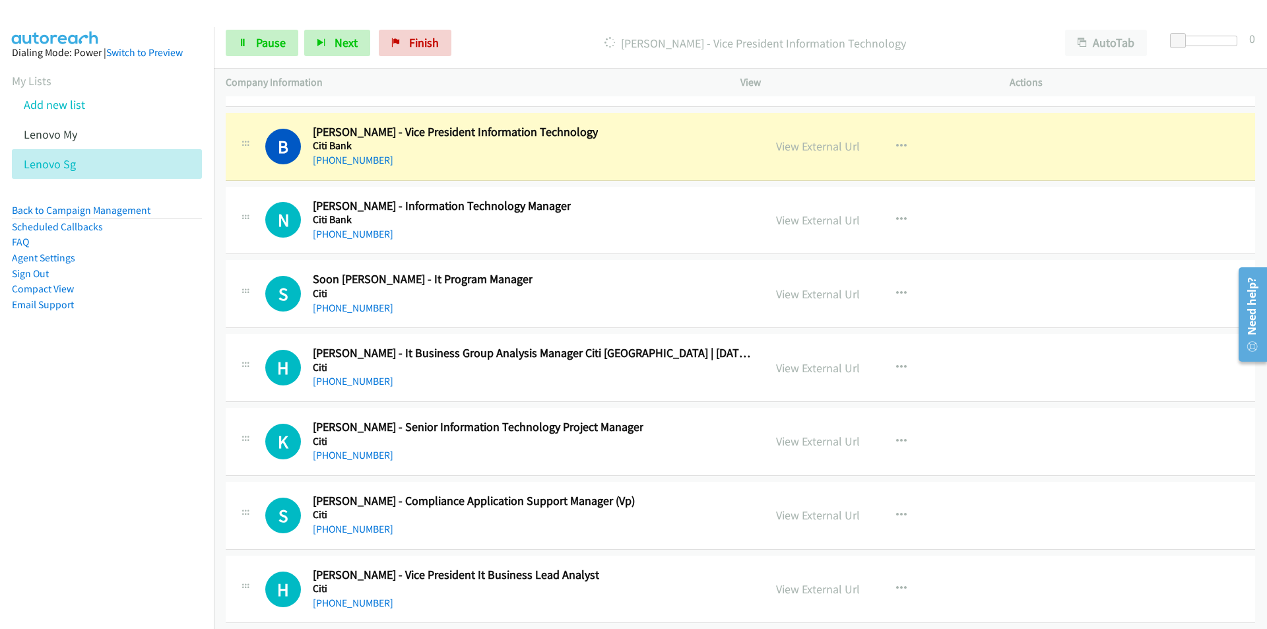
drag, startPoint x: 162, startPoint y: 415, endPoint x: 191, endPoint y: 410, distance: 29.4
click at [163, 414] on nav "Dialing Mode: Power | Switch to Preview My Lists Add new list Lenovo My Lenovo …" at bounding box center [107, 341] width 215 height 629
click at [101, 523] on nav "Dialing Mode: Power | Switch to Preview My Lists Add new list Lenovo My Lenovo …" at bounding box center [107, 341] width 215 height 629
click at [826, 145] on link "View External Url" at bounding box center [818, 146] width 84 height 15
click at [256, 45] on span "Pause" at bounding box center [271, 42] width 30 height 15
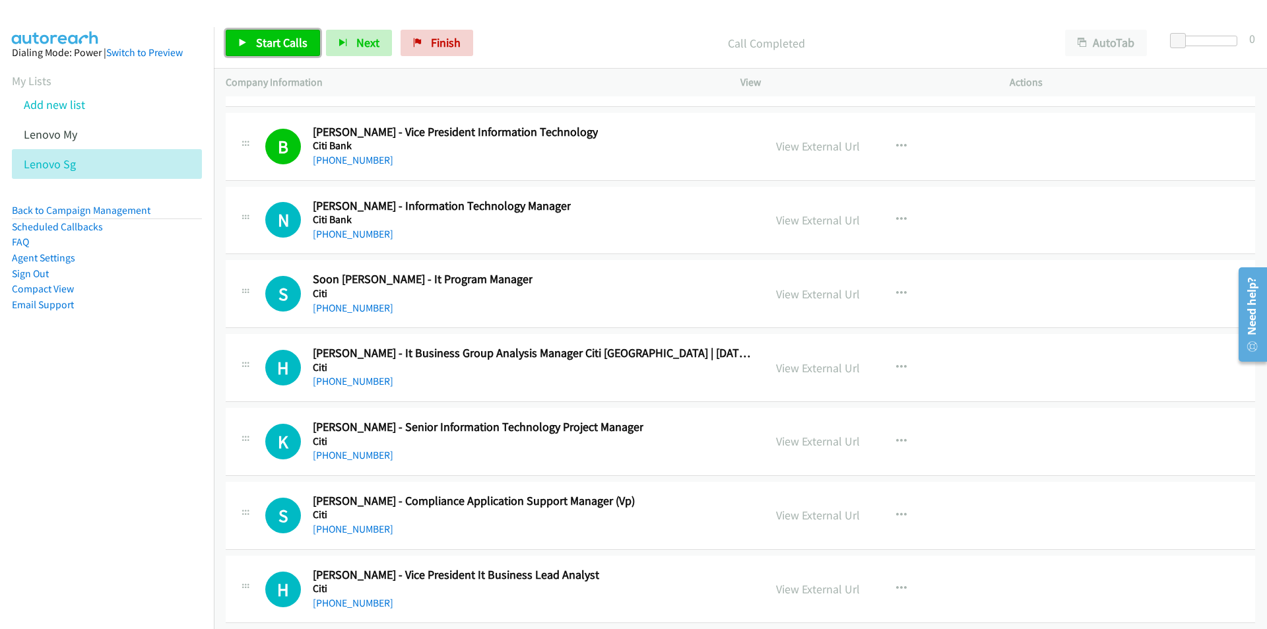
click at [235, 51] on link "Start Calls" at bounding box center [273, 43] width 94 height 26
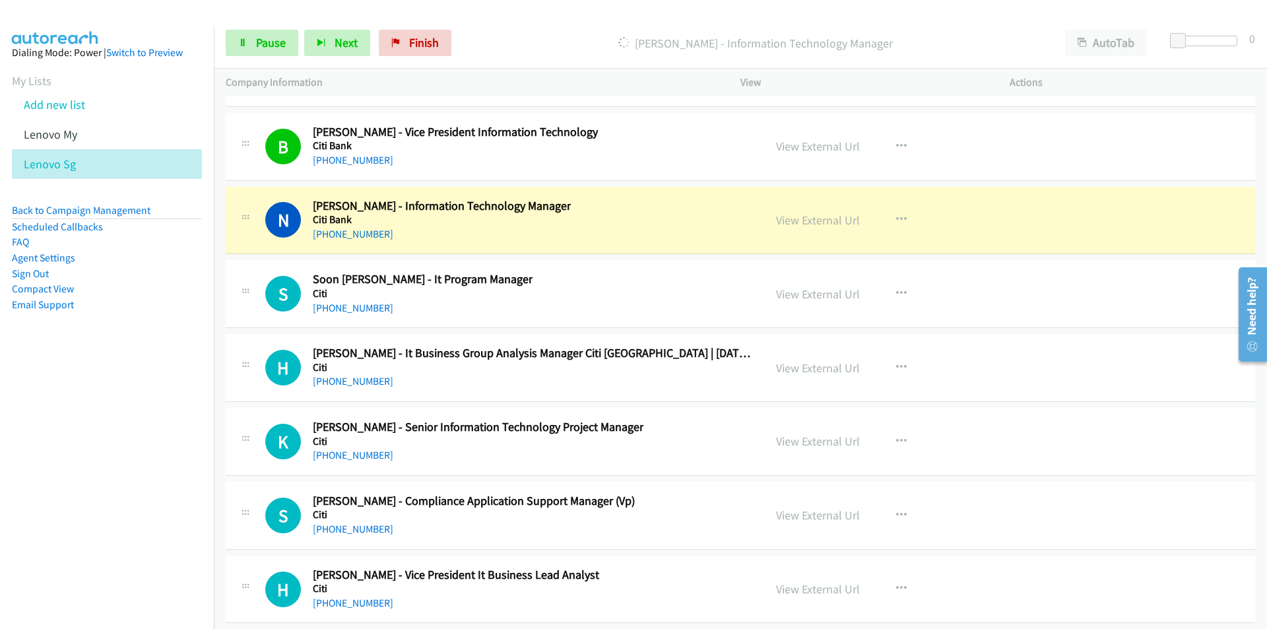
click at [82, 465] on nav "Dialing Mode: Power | Switch to Preview My Lists Add new list Lenovo My Lenovo …" at bounding box center [107, 341] width 215 height 629
click at [819, 222] on link "View External Url" at bounding box center [818, 220] width 84 height 15
click at [262, 45] on span "Pause" at bounding box center [271, 42] width 30 height 15
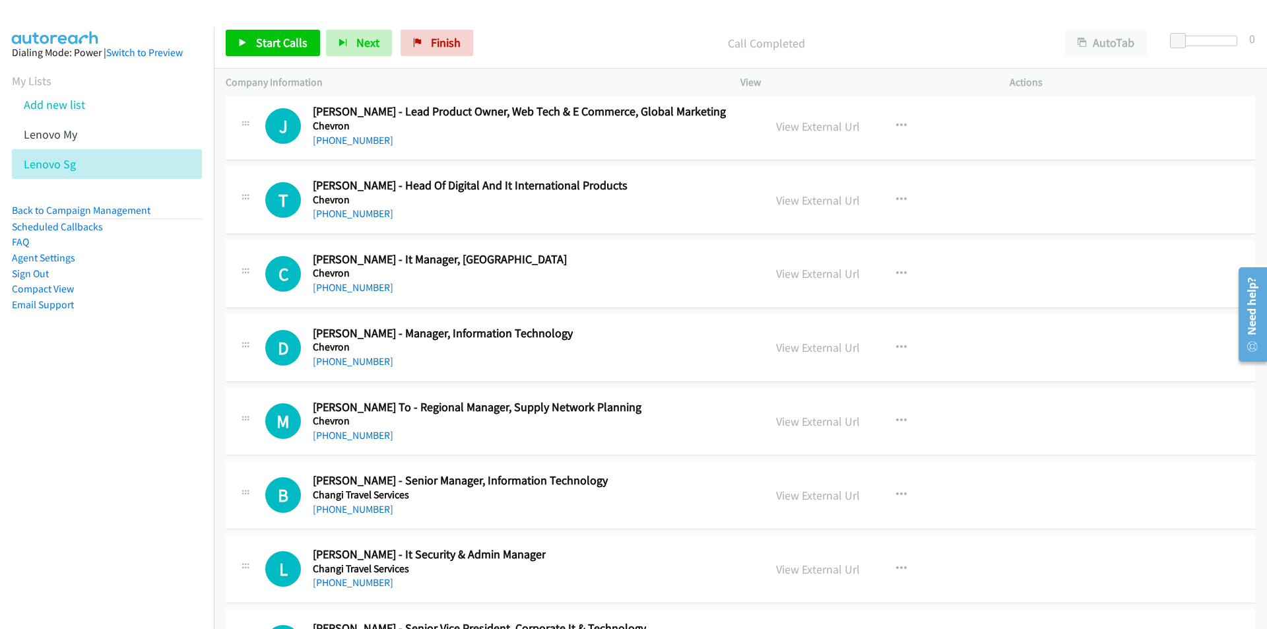
scroll to position [24941, 0]
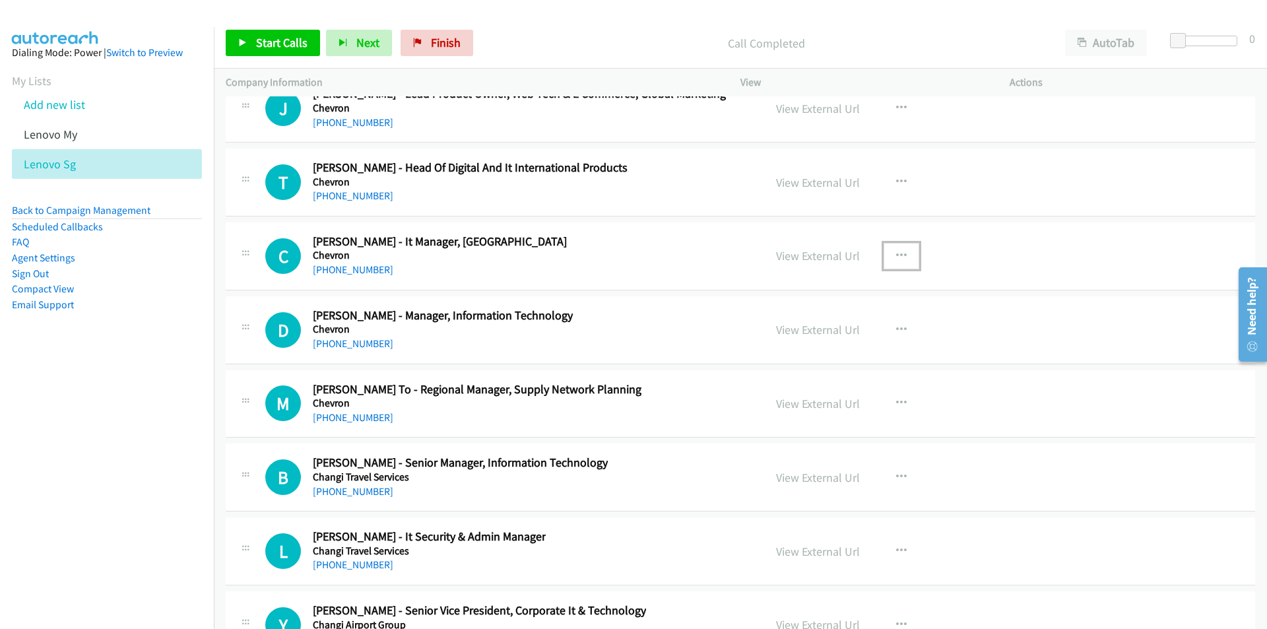
click at [902, 253] on button "button" at bounding box center [902, 256] width 36 height 26
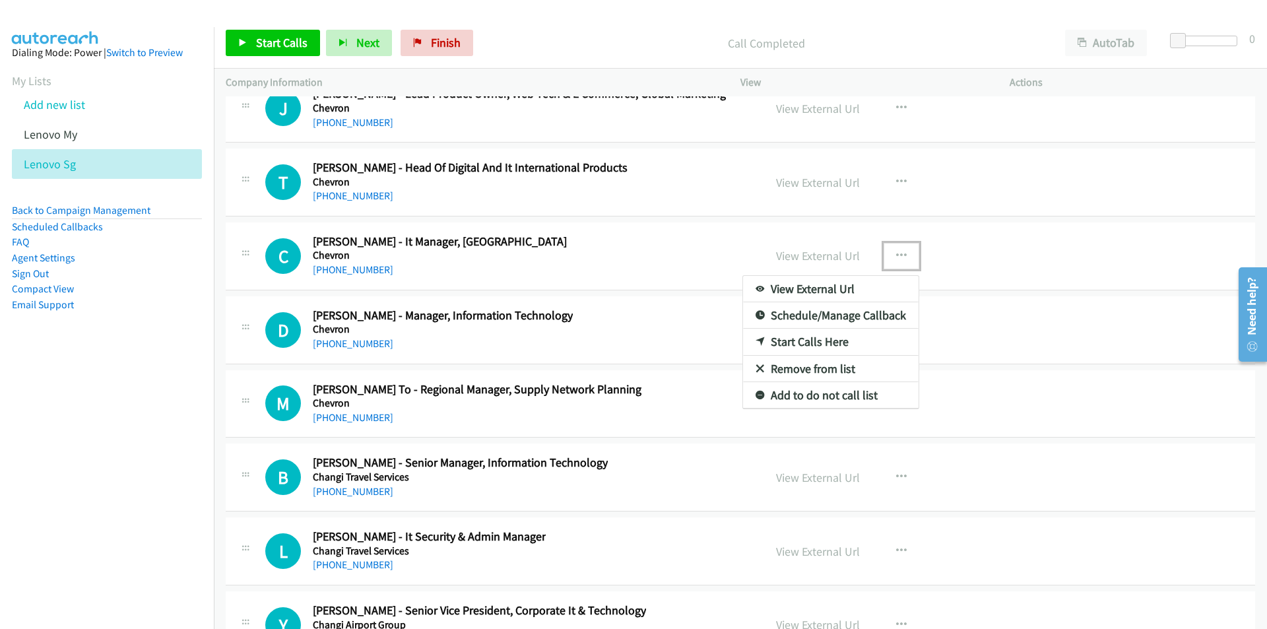
click at [826, 343] on link "Start Calls Here" at bounding box center [831, 342] width 176 height 26
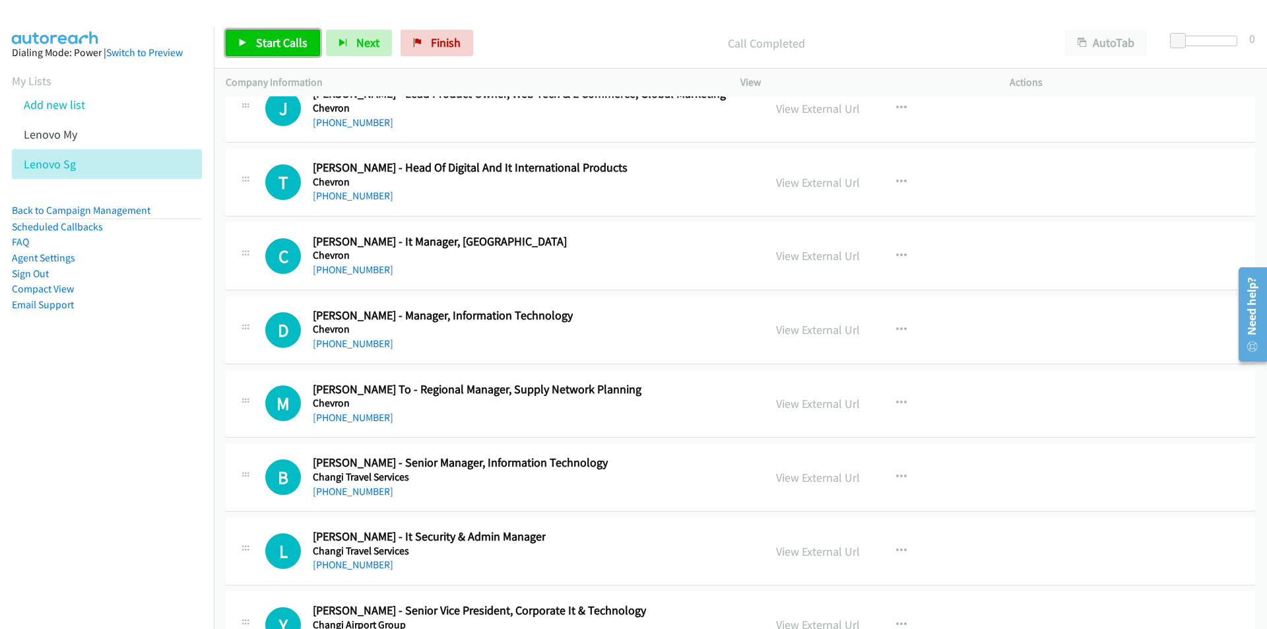
click at [283, 40] on span "Start Calls" at bounding box center [281, 42] width 51 height 15
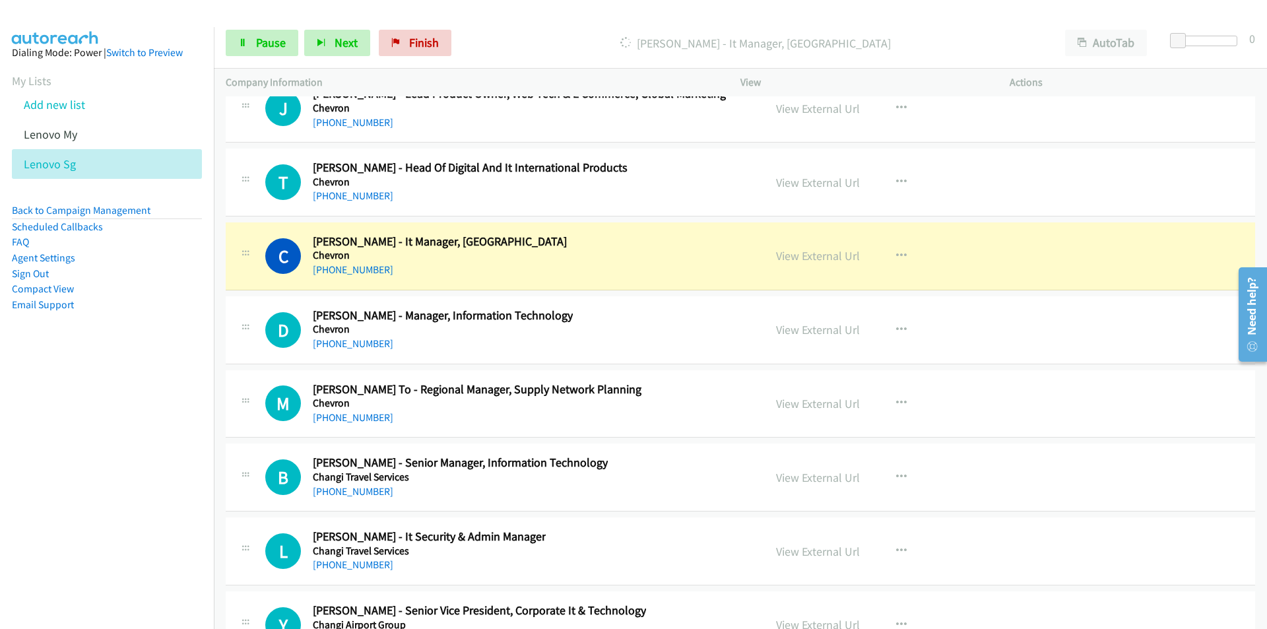
click at [143, 428] on nav "Dialing Mode: Power | Switch to Preview My Lists Add new list Lenovo My Lenovo …" at bounding box center [107, 341] width 215 height 629
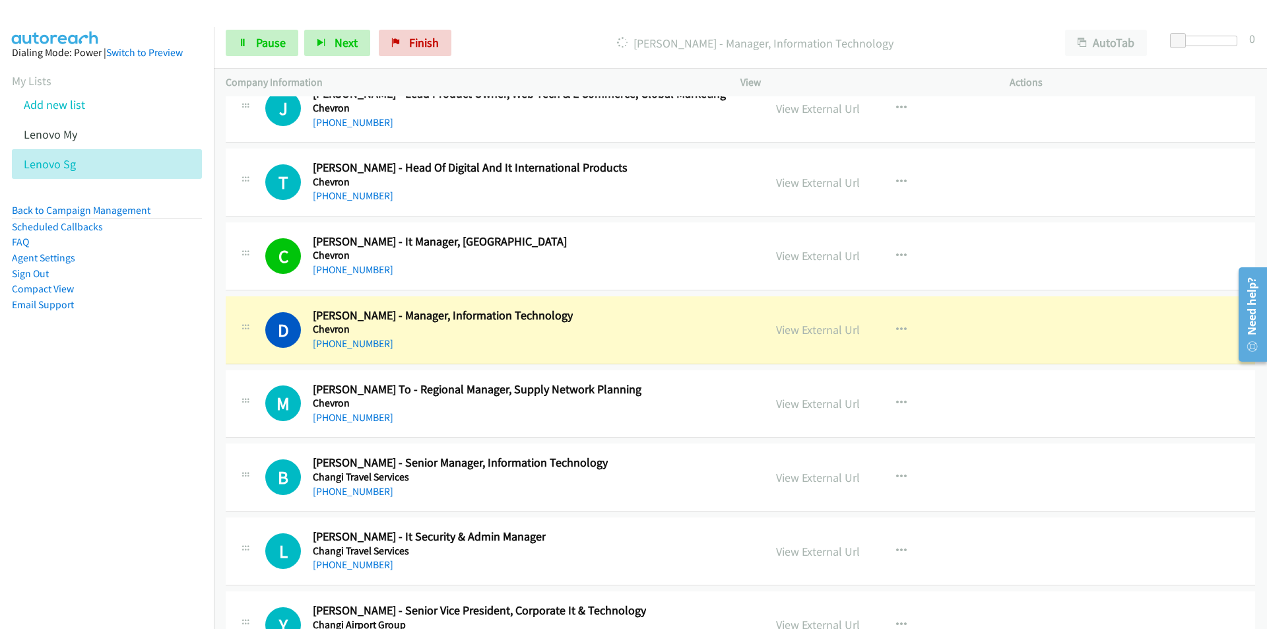
click at [116, 467] on nav "Dialing Mode: Power | Switch to Preview My Lists Add new list Lenovo My Lenovo …" at bounding box center [107, 341] width 215 height 629
click at [192, 457] on nav "Dialing Mode: Power | Switch to Preview My Lists Add new list Lenovo My Lenovo …" at bounding box center [107, 341] width 215 height 629
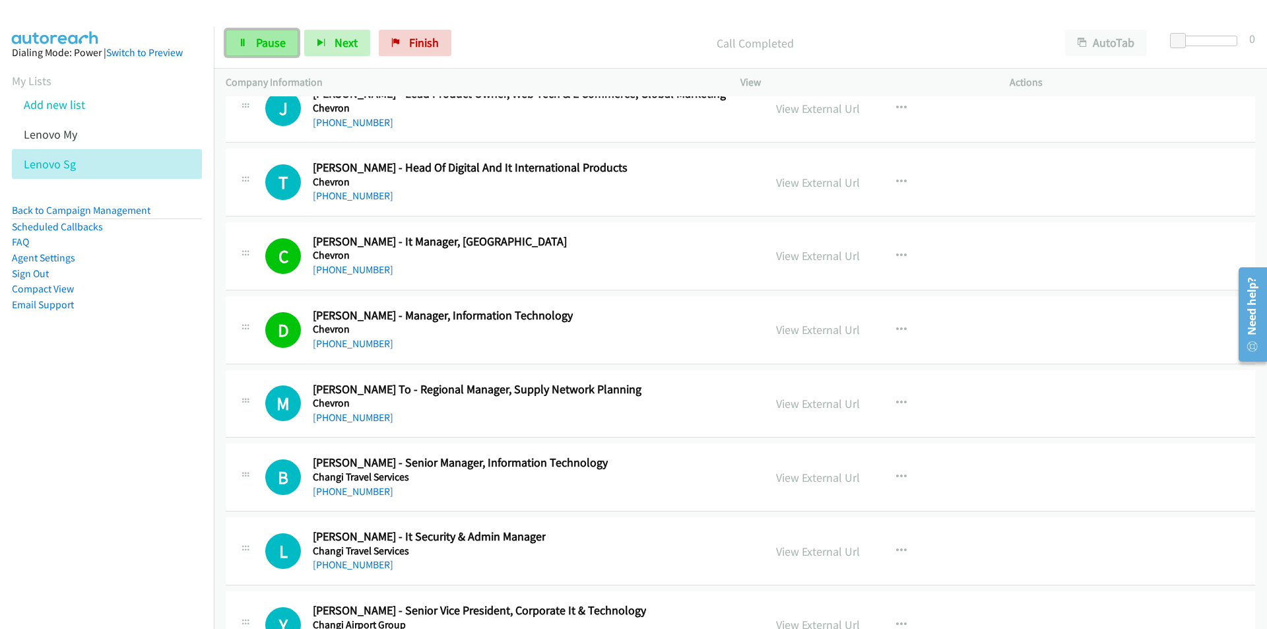
click at [254, 35] on link "Pause" at bounding box center [262, 43] width 73 height 26
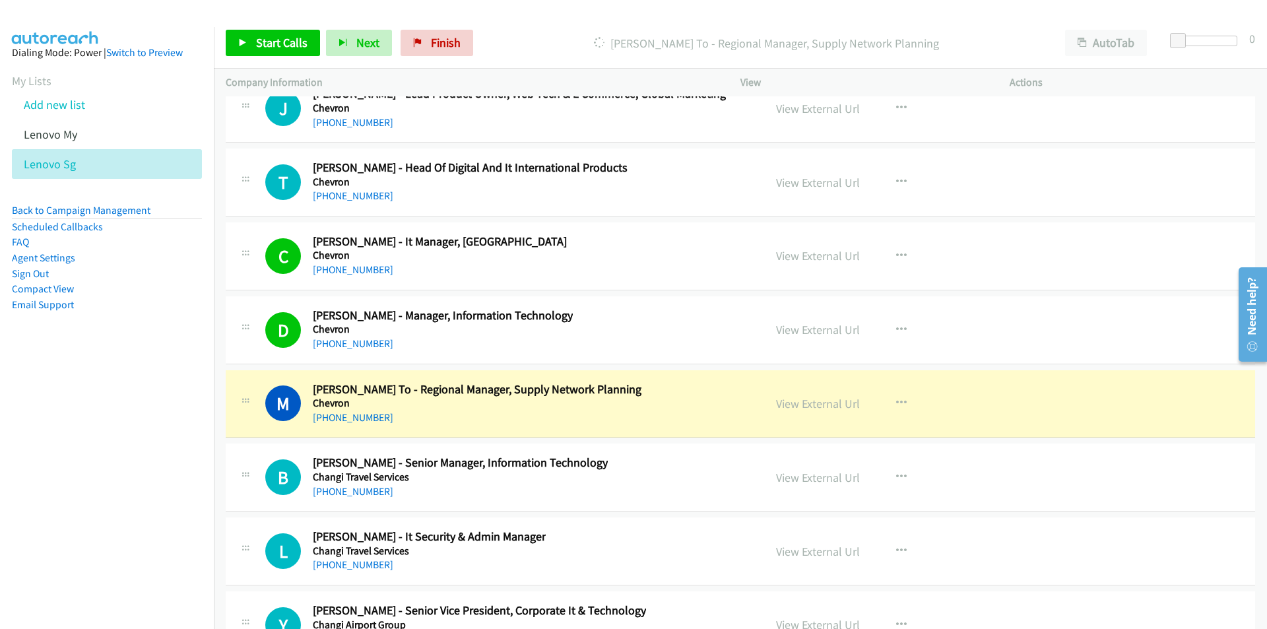
drag, startPoint x: 140, startPoint y: 498, endPoint x: 147, endPoint y: 495, distance: 8.0
click at [140, 498] on nav "Dialing Mode: Power | Switch to Preview My Lists Add new list Lenovo My Lenovo …" at bounding box center [107, 341] width 215 height 629
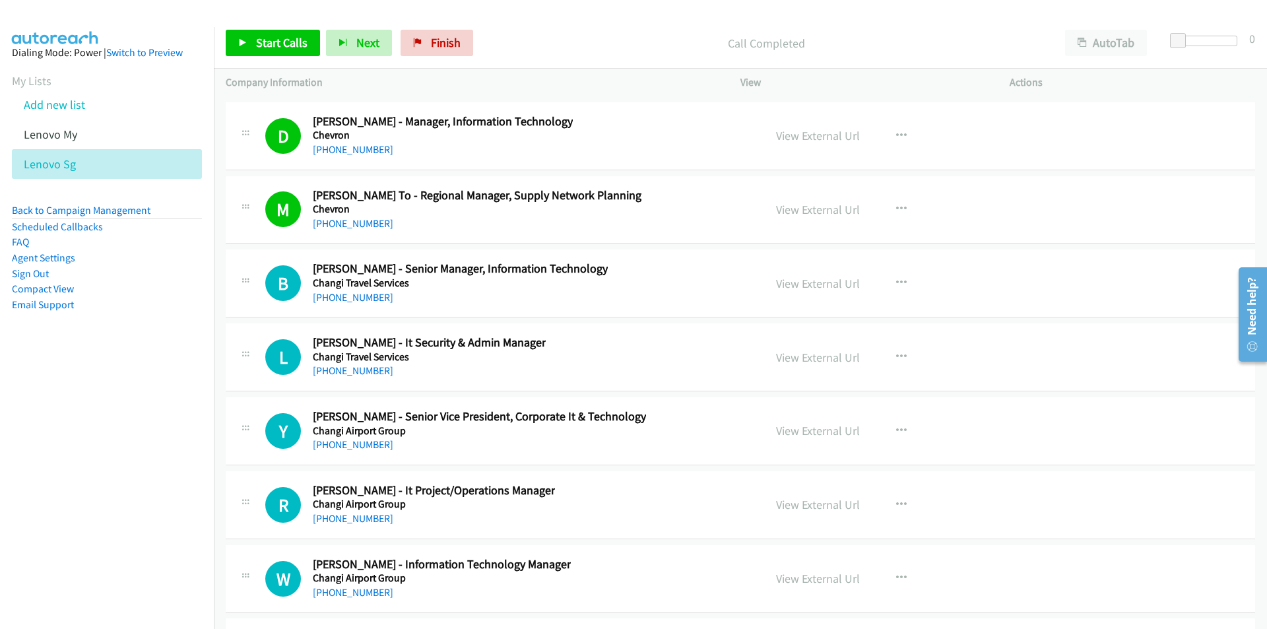
scroll to position [25139, 0]
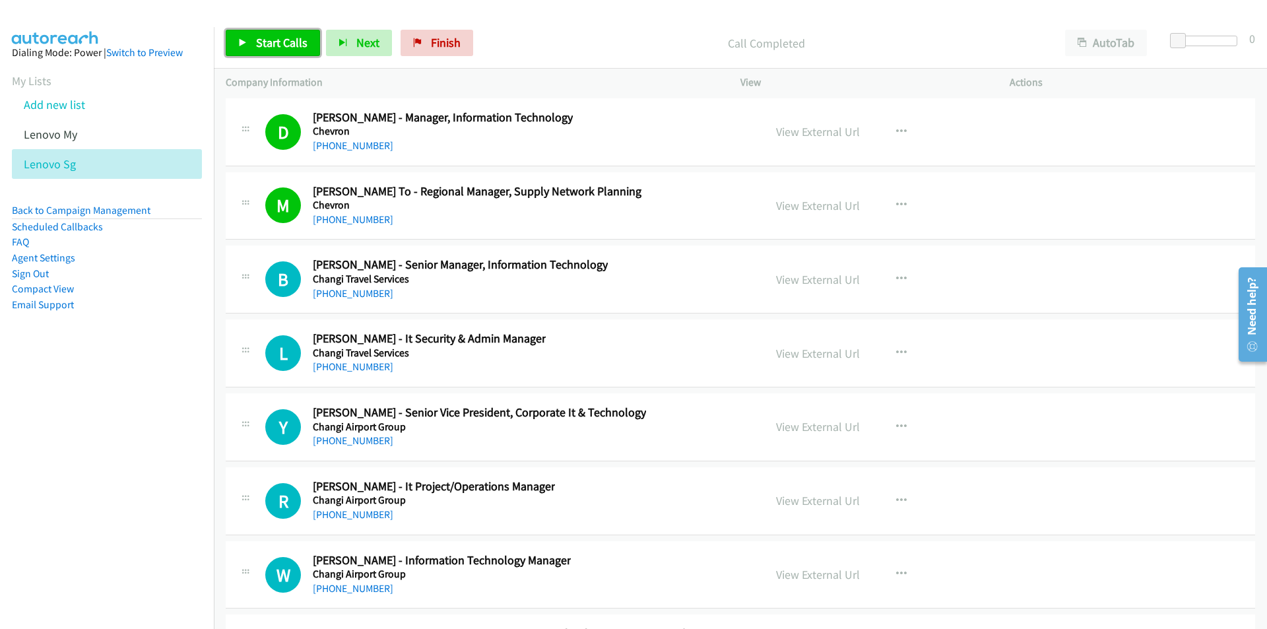
click at [248, 46] on link "Start Calls" at bounding box center [273, 43] width 94 height 26
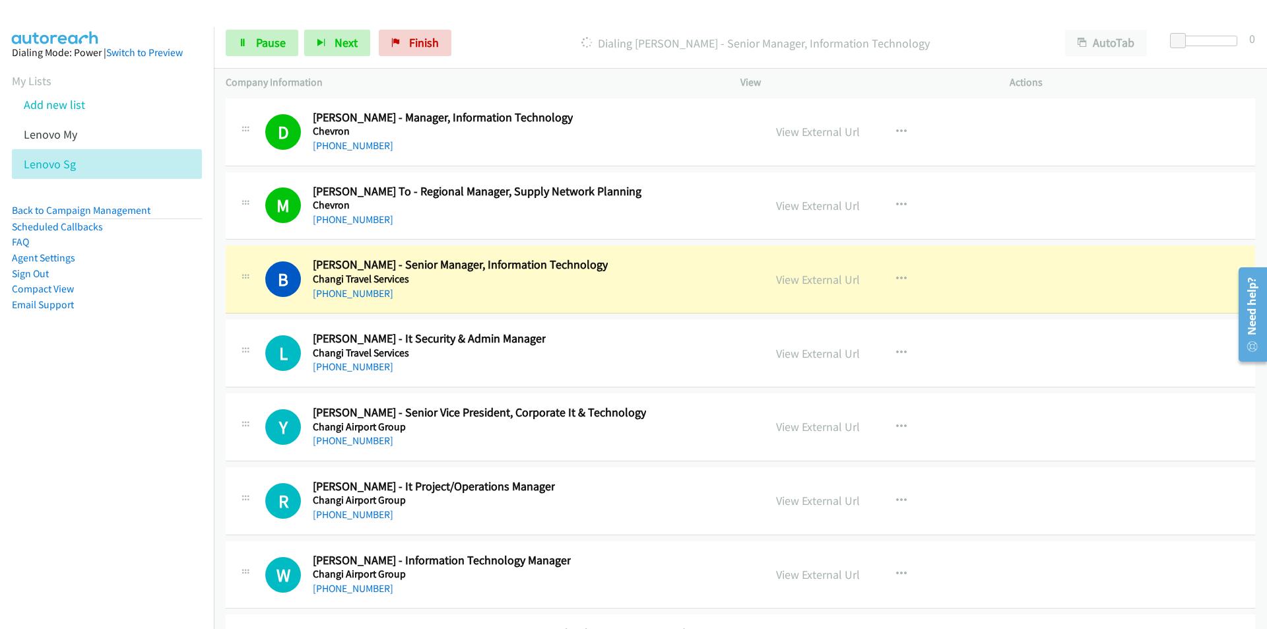
click at [134, 378] on nav "Dialing Mode: Power | Switch to Preview My Lists Add new list Lenovo My Lenovo …" at bounding box center [107, 341] width 215 height 629
click at [263, 48] on span "Pause" at bounding box center [271, 42] width 30 height 15
click at [825, 278] on link "View External Url" at bounding box center [818, 279] width 84 height 15
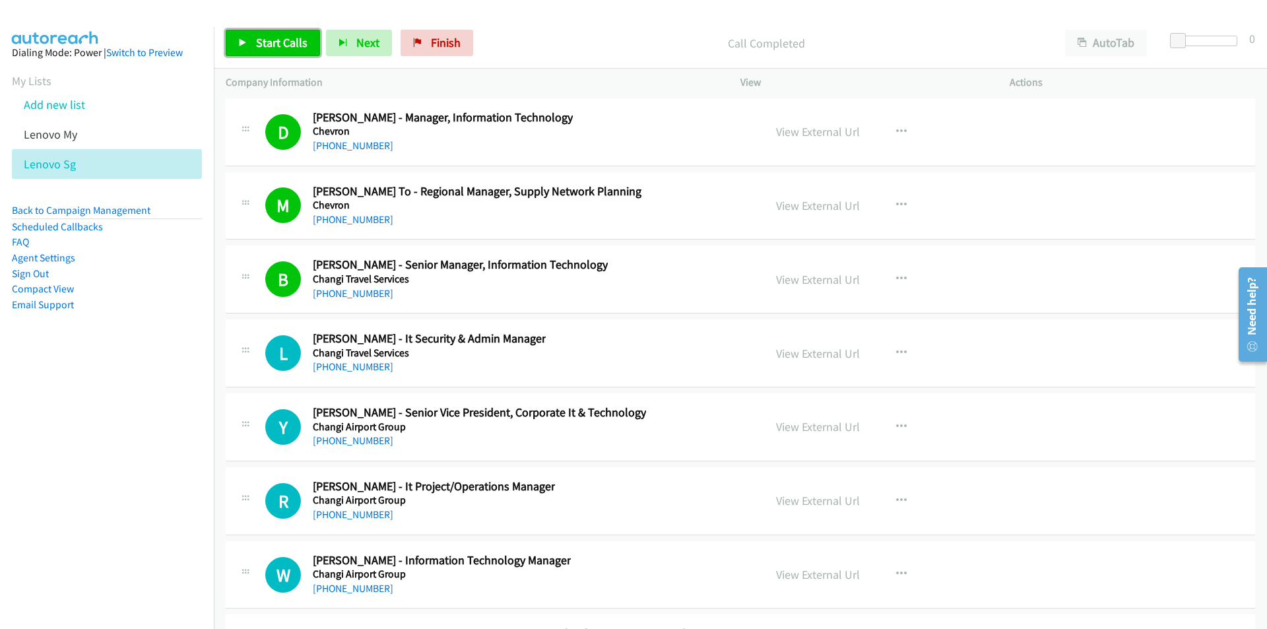
click at [275, 44] on span "Start Calls" at bounding box center [281, 42] width 51 height 15
click at [127, 499] on nav "Dialing Mode: Power | Switch to Preview My Lists Add new list Lenovo My Lenovo …" at bounding box center [107, 341] width 215 height 629
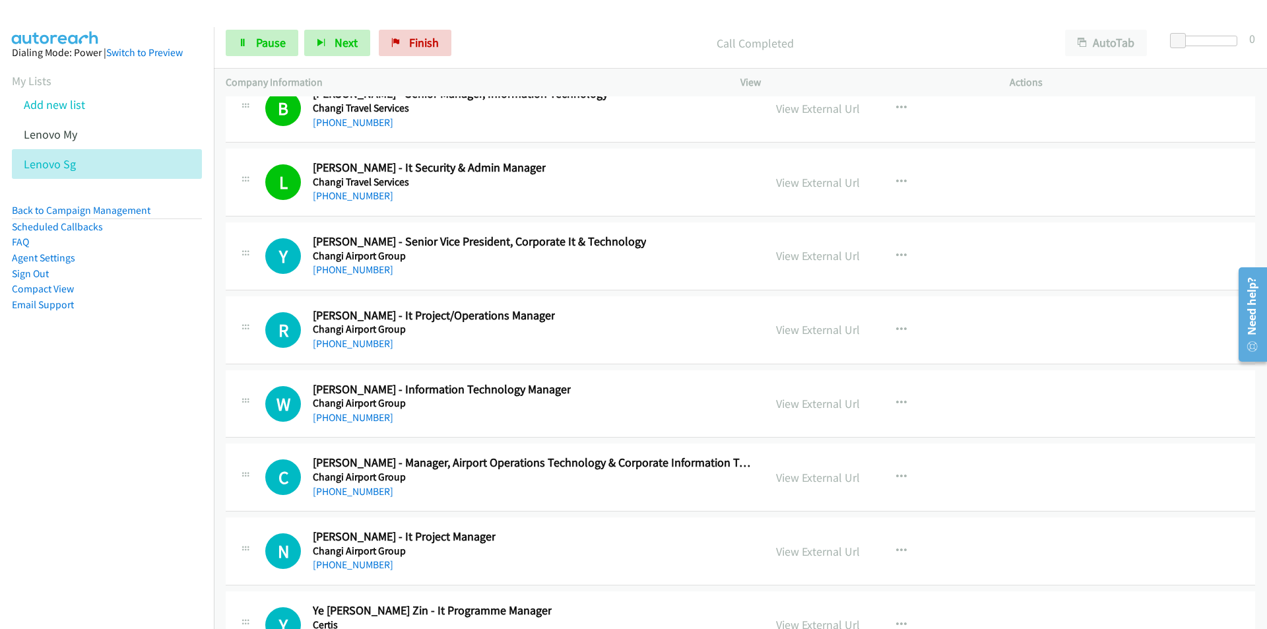
scroll to position [25337, 0]
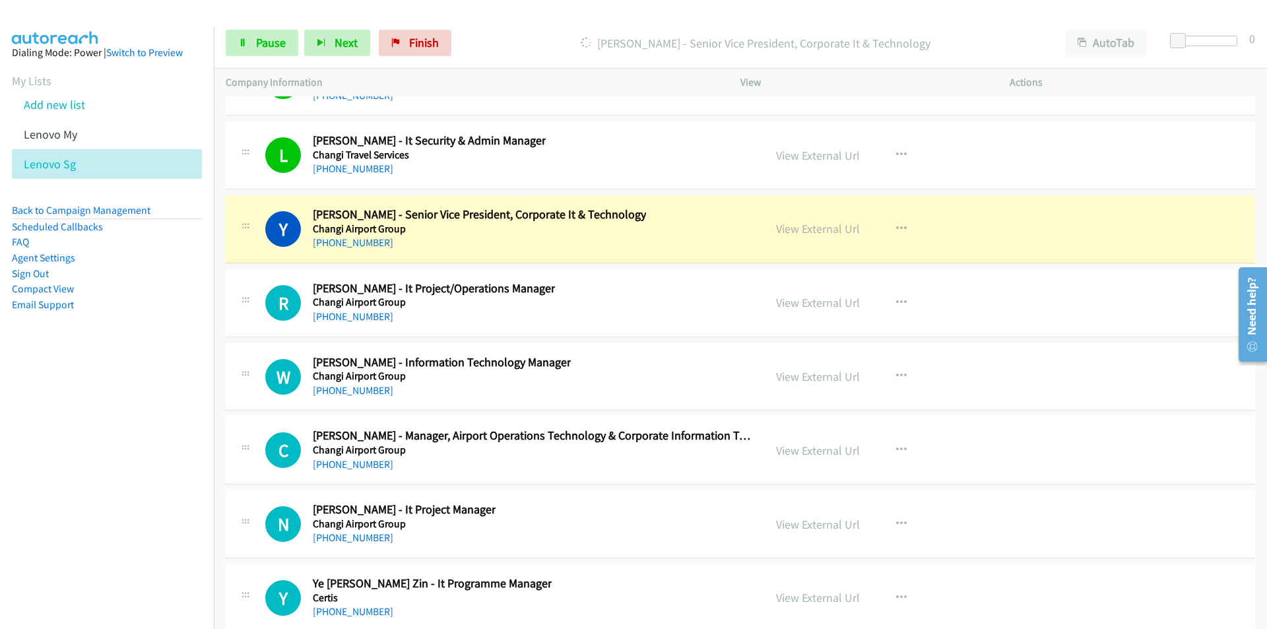
click at [131, 450] on nav "Dialing Mode: Power | Switch to Preview My Lists Add new list Lenovo My Lenovo …" at bounding box center [107, 341] width 215 height 629
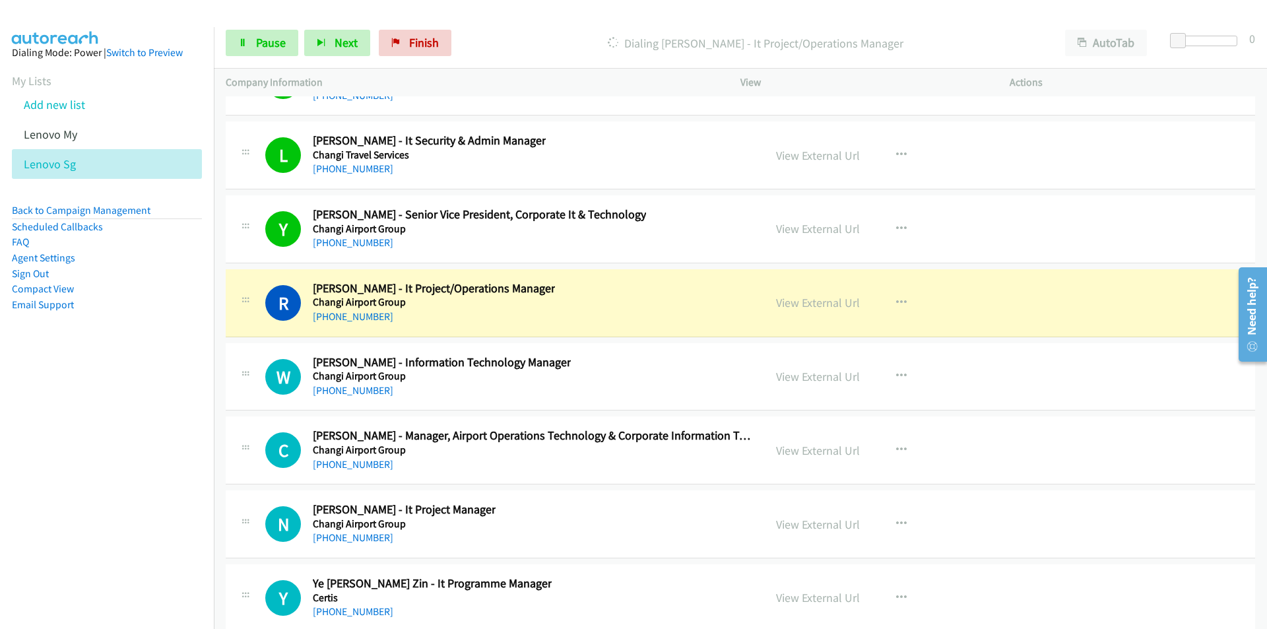
click at [138, 521] on nav "Dialing Mode: Power | Switch to Preview My Lists Add new list Lenovo My Lenovo …" at bounding box center [107, 341] width 215 height 629
click at [830, 298] on link "View External Url" at bounding box center [818, 302] width 84 height 15
click at [270, 38] on span "Pause" at bounding box center [271, 42] width 30 height 15
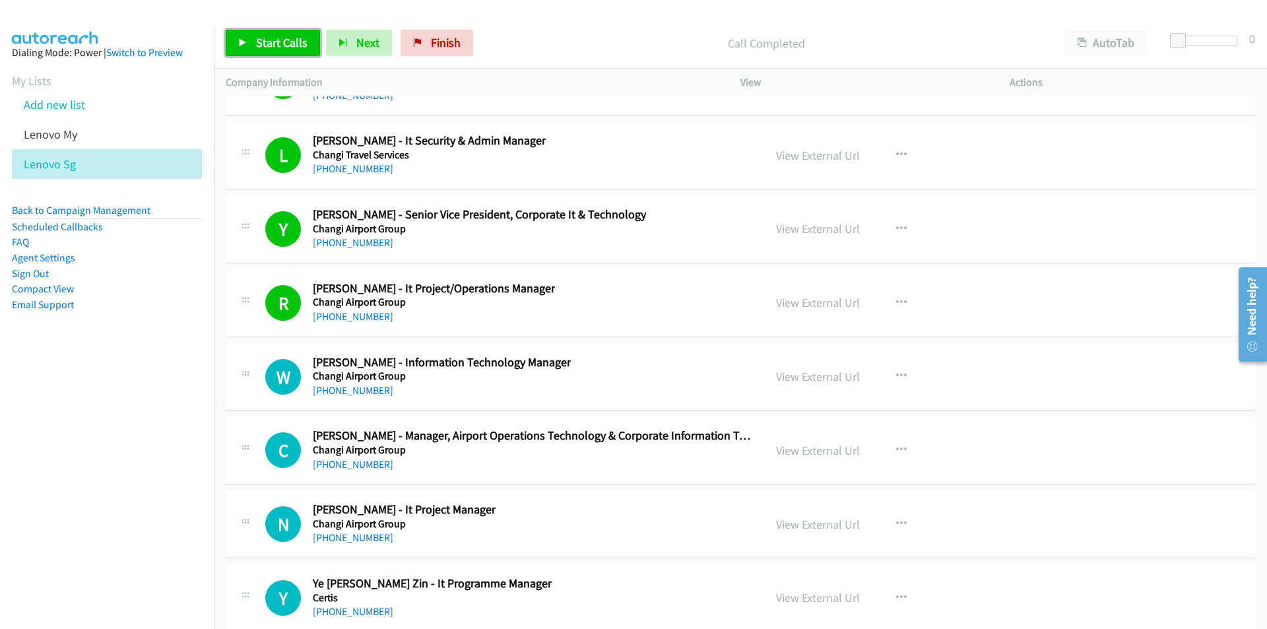
click at [275, 44] on span "Start Calls" at bounding box center [281, 42] width 51 height 15
drag, startPoint x: 149, startPoint y: 491, endPoint x: 244, endPoint y: 461, distance: 99.2
click at [149, 491] on nav "Dialing Mode: Power | Switch to Preview My Lists Add new list Lenovo My Lenovo …" at bounding box center [107, 341] width 215 height 629
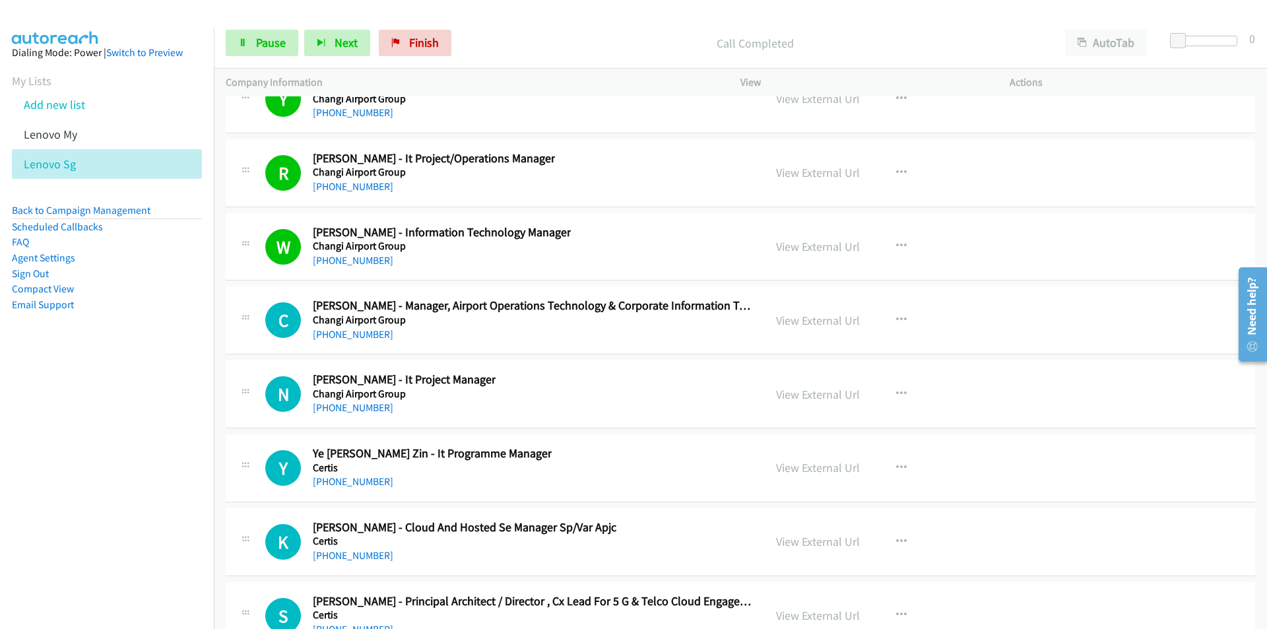
scroll to position [25535, 0]
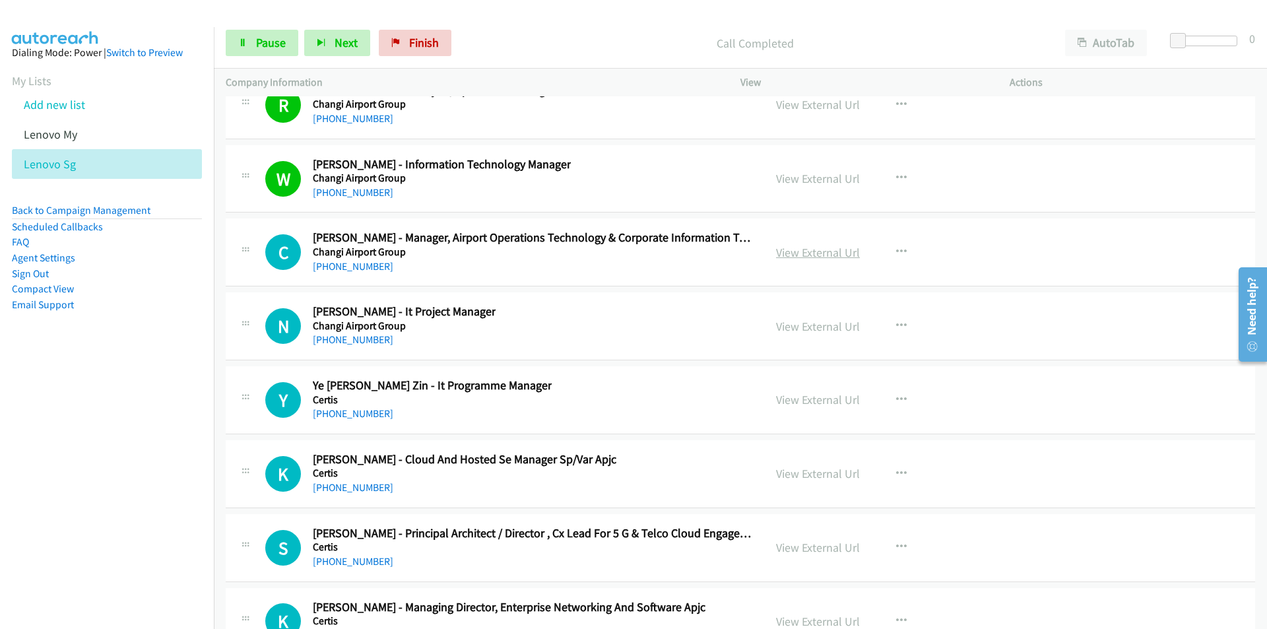
click at [798, 253] on link "View External Url" at bounding box center [818, 252] width 84 height 15
click at [267, 43] on span "Pause" at bounding box center [271, 42] width 30 height 15
click at [283, 50] on span "Start Calls" at bounding box center [281, 42] width 51 height 15
click at [164, 458] on nav "Dialing Mode: Power | Switch to Preview My Lists Add new list Lenovo My Lenovo …" at bounding box center [107, 341] width 215 height 629
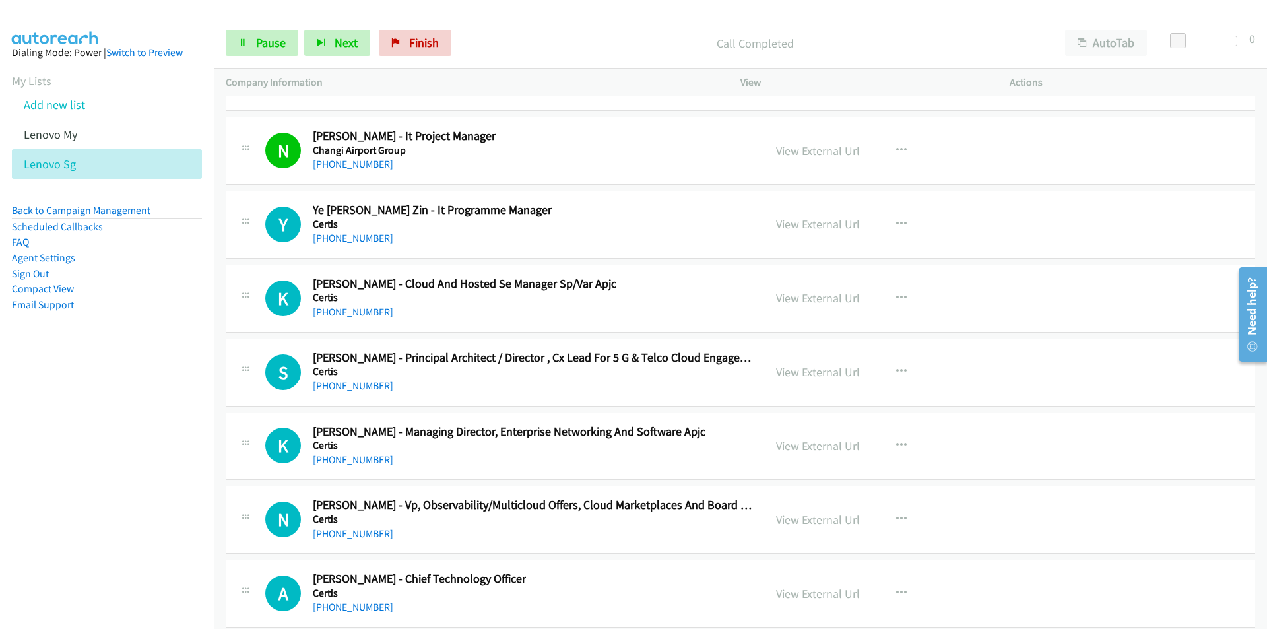
scroll to position [25733, 0]
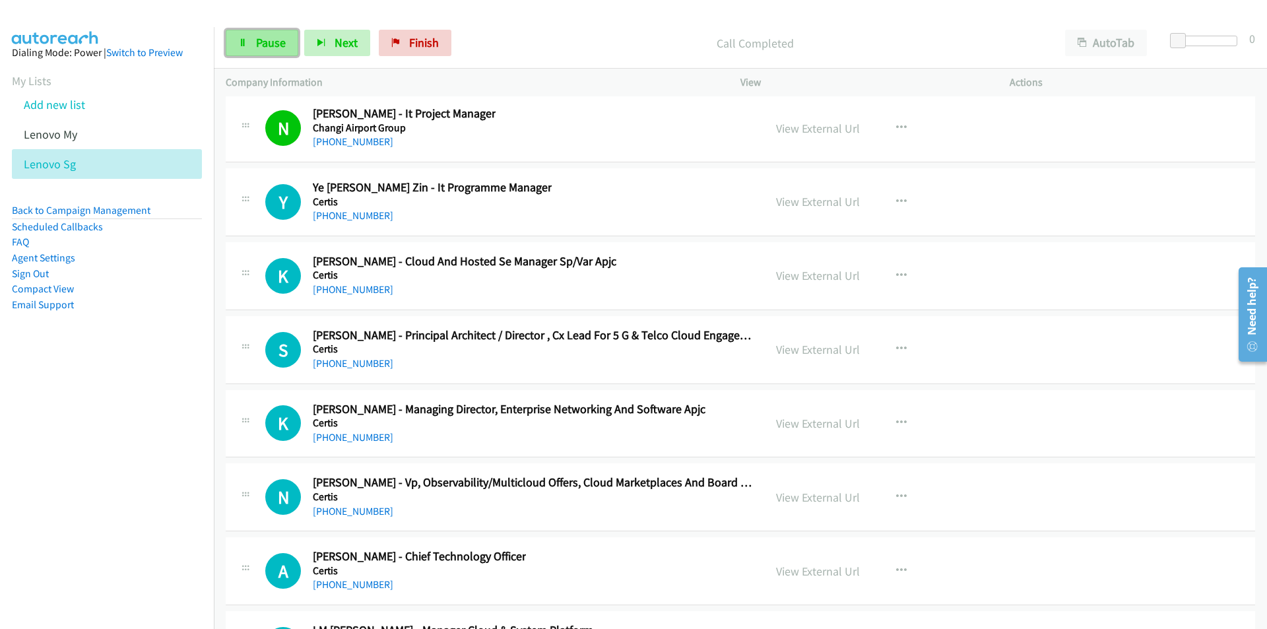
click at [245, 42] on icon at bounding box center [242, 43] width 9 height 9
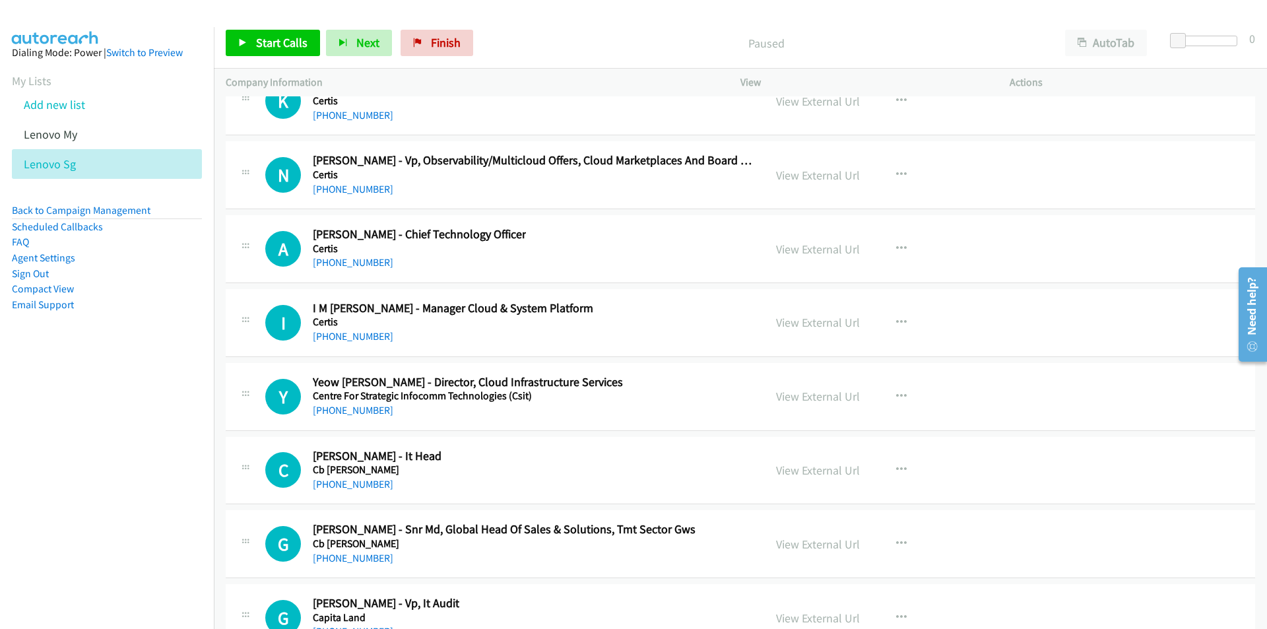
scroll to position [26129, 0]
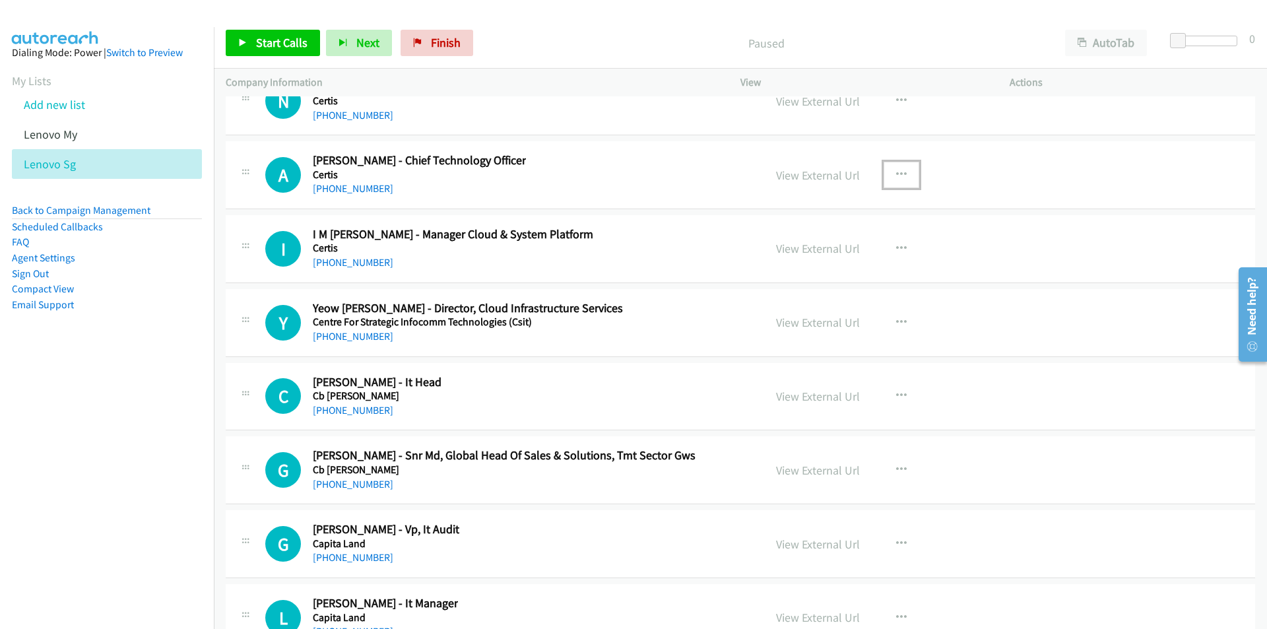
click at [896, 174] on icon "button" at bounding box center [901, 175] width 11 height 11
click at [0, 0] on div at bounding box center [0, 0] width 0 height 0
click at [896, 173] on icon "button" at bounding box center [901, 175] width 11 height 11
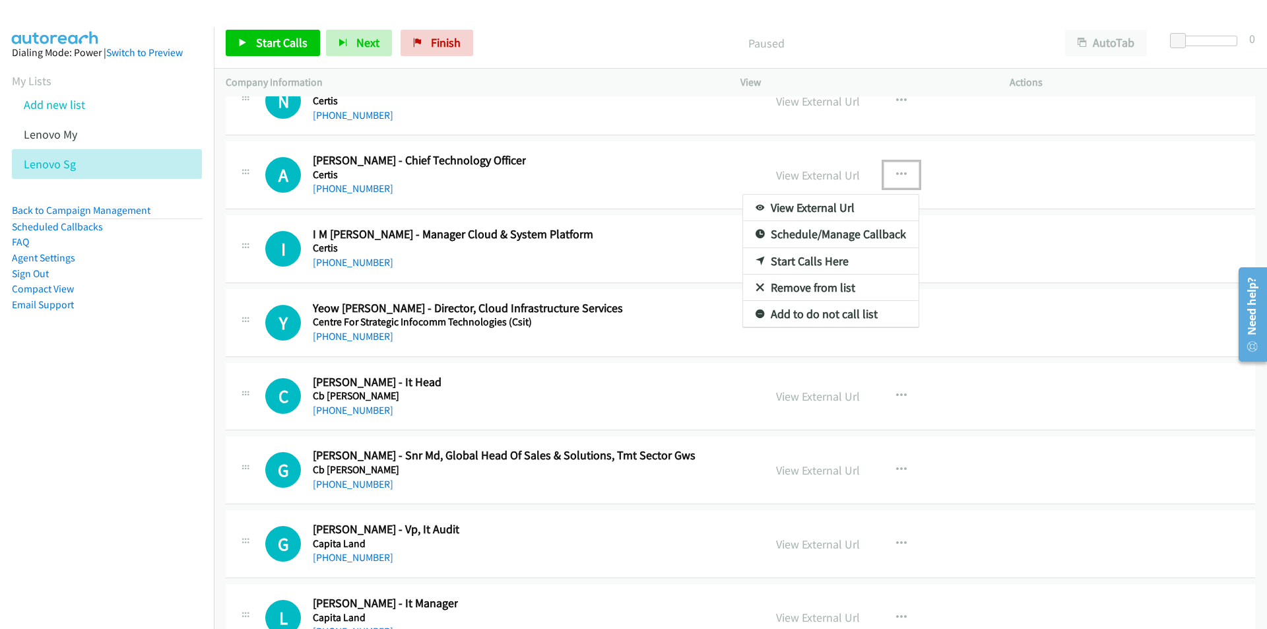
click at [811, 263] on link "Start Calls Here" at bounding box center [831, 261] width 176 height 26
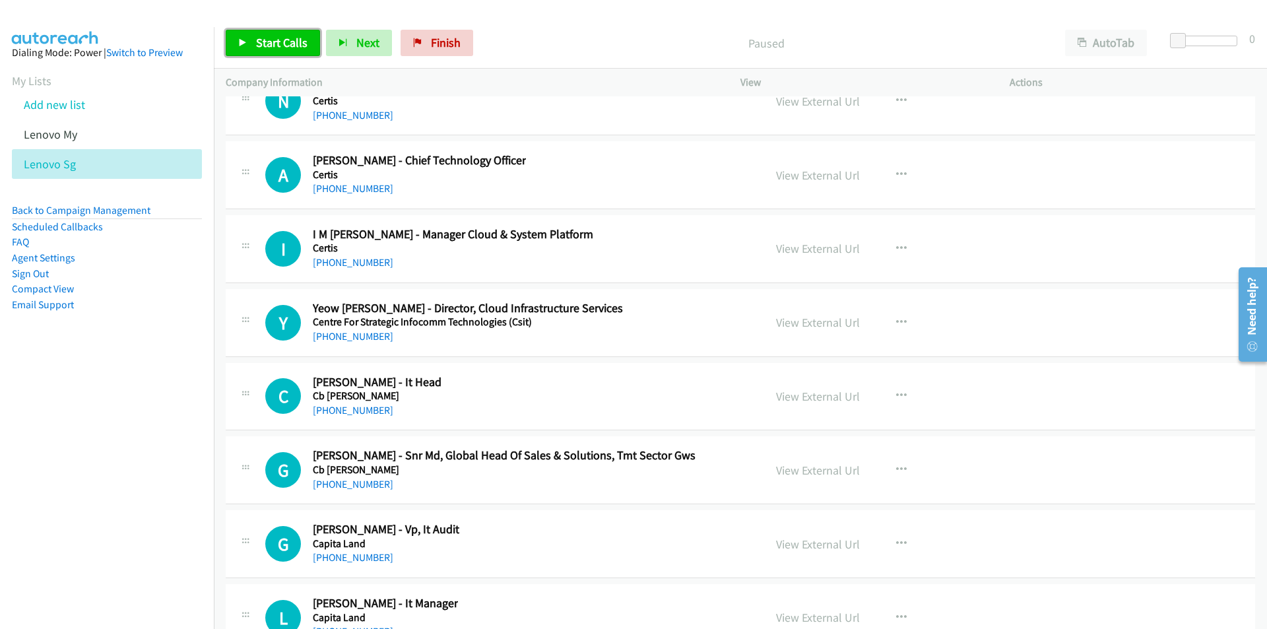
click at [256, 49] on span "Start Calls" at bounding box center [281, 42] width 51 height 15
drag, startPoint x: 164, startPoint y: 354, endPoint x: 260, endPoint y: 361, distance: 96.7
click at [164, 354] on aside "Dialing Mode: Power | Switch to Preview My Lists Add new list Lenovo My Lenovo …" at bounding box center [107, 199] width 214 height 345
click at [250, 40] on link "Pause" at bounding box center [262, 43] width 73 height 26
click at [899, 393] on icon "button" at bounding box center [901, 396] width 11 height 11
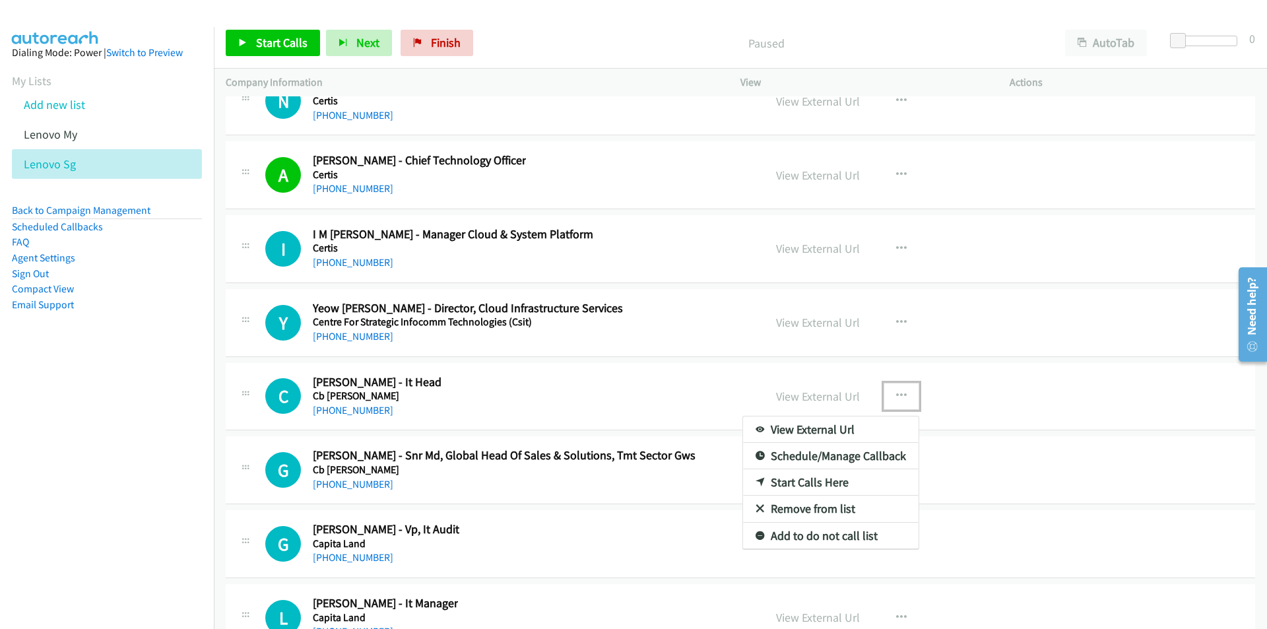
click at [792, 481] on link "Start Calls Here" at bounding box center [831, 482] width 176 height 26
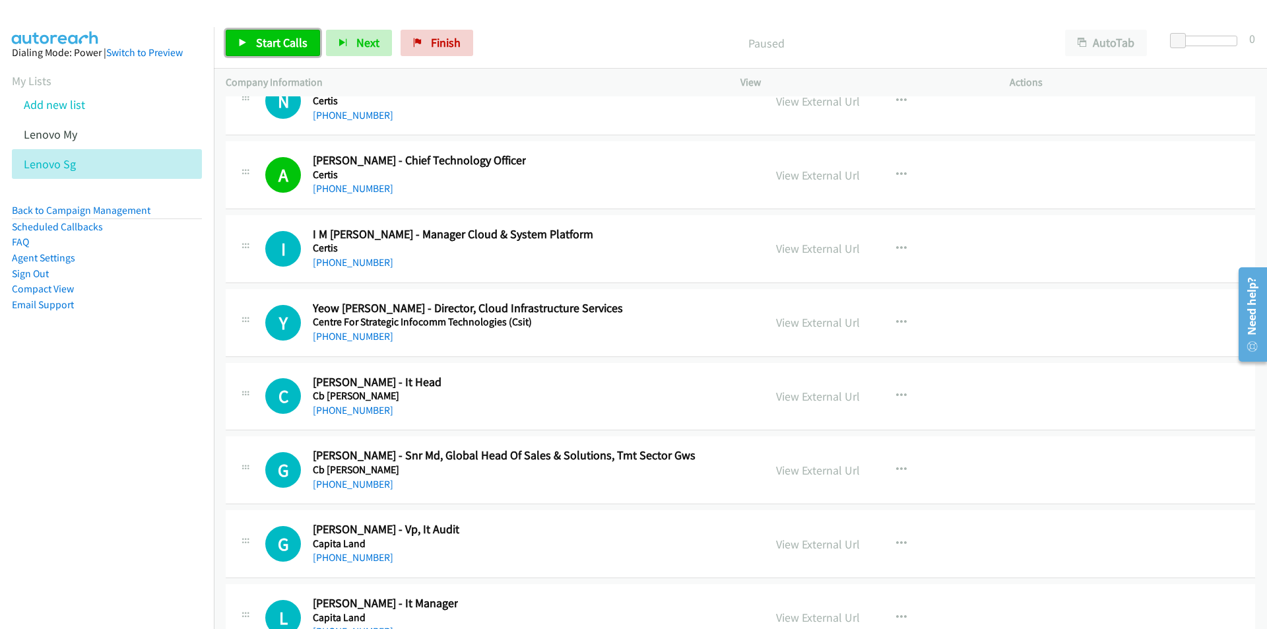
click at [275, 44] on span "Start Calls" at bounding box center [281, 42] width 51 height 15
drag, startPoint x: 294, startPoint y: 42, endPoint x: 302, endPoint y: 48, distance: 9.9
click at [294, 42] on link "Pause" at bounding box center [262, 43] width 73 height 26
click at [187, 444] on nav "Dialing Mode: Power | Switch to Preview My Lists Add new list Lenovo My Lenovo …" at bounding box center [107, 341] width 215 height 629
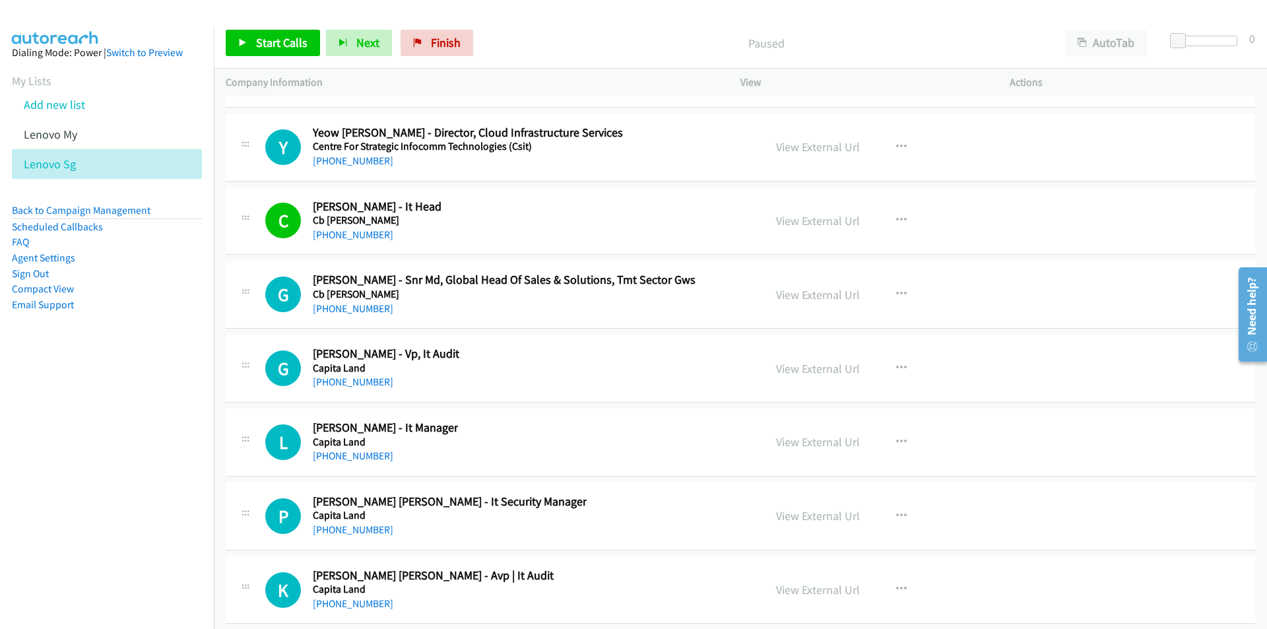
scroll to position [26327, 0]
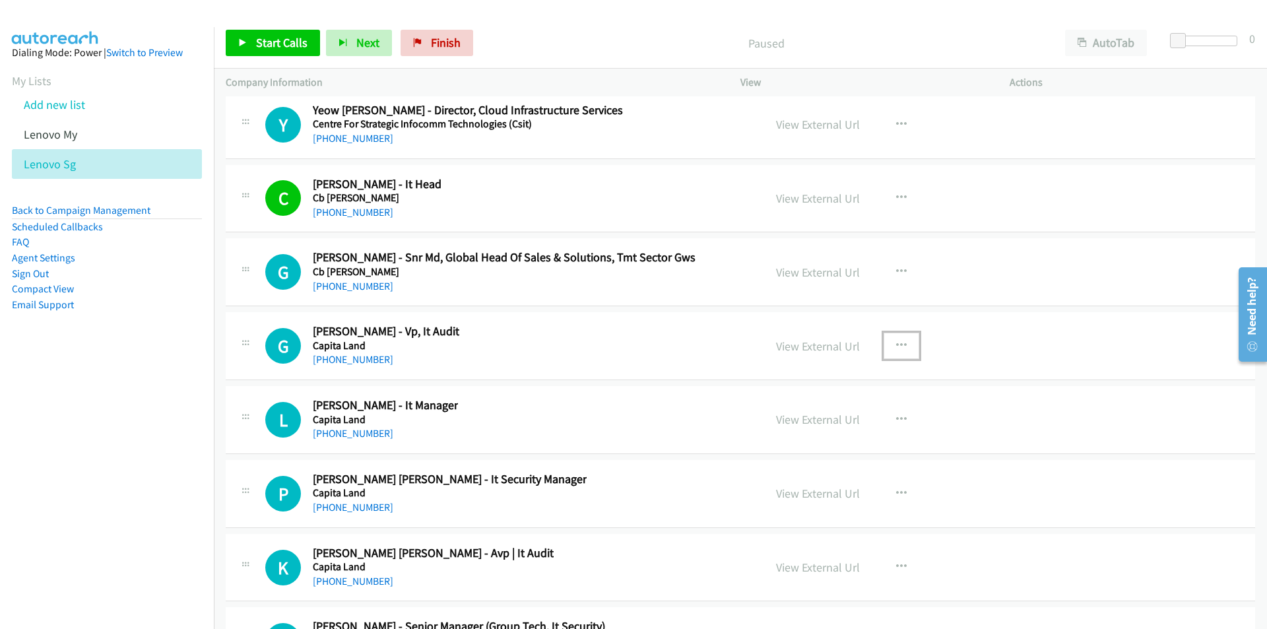
click at [896, 342] on icon "button" at bounding box center [901, 346] width 11 height 11
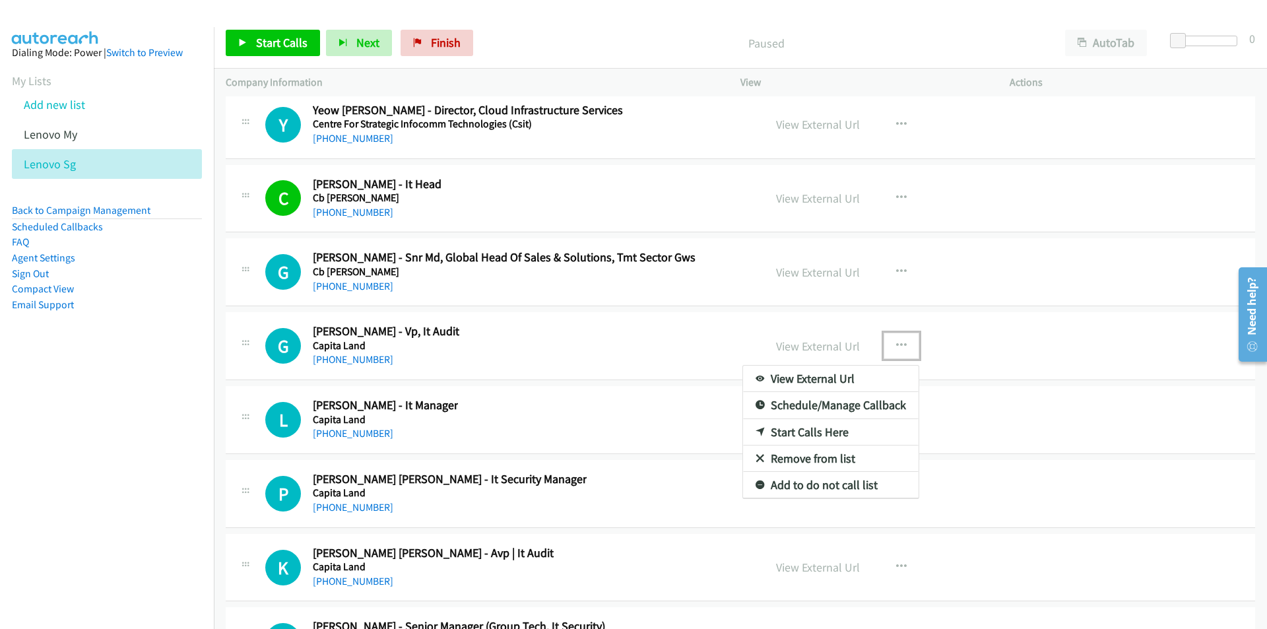
click at [803, 430] on link "Start Calls Here" at bounding box center [831, 432] width 176 height 26
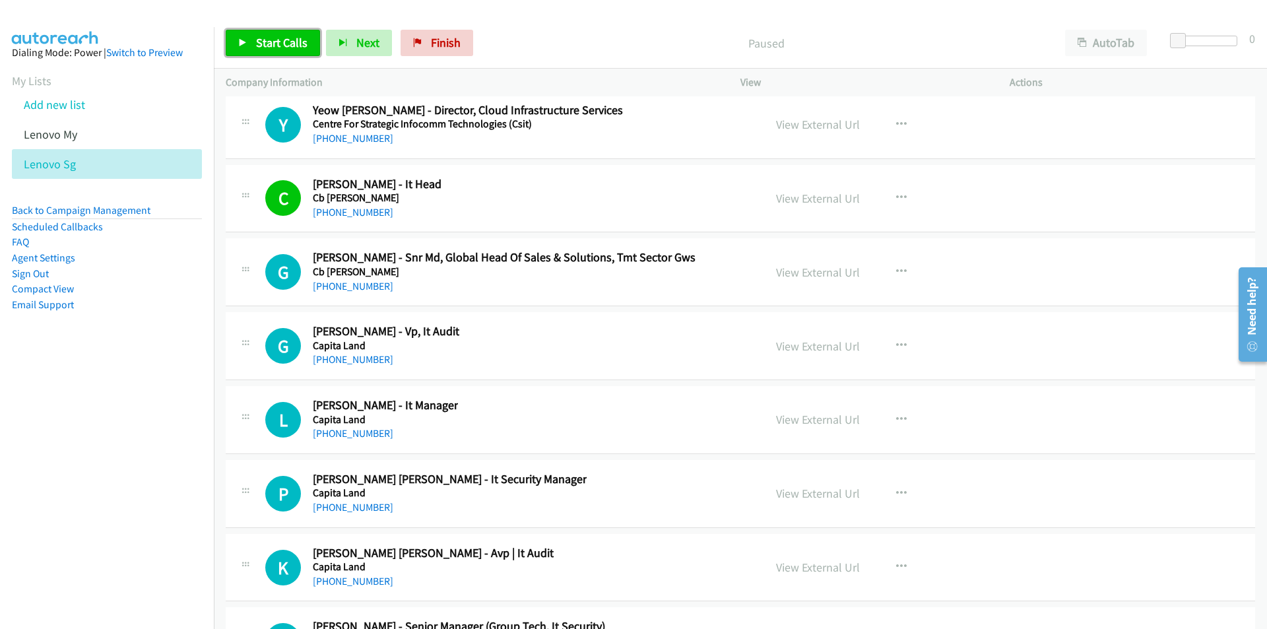
click at [283, 46] on span "Start Calls" at bounding box center [281, 42] width 51 height 15
click at [187, 465] on nav "Dialing Mode: Power | Switch to Preview My Lists Add new list Lenovo My Lenovo …" at bounding box center [107, 341] width 215 height 629
click at [803, 416] on link "View External Url" at bounding box center [818, 419] width 84 height 15
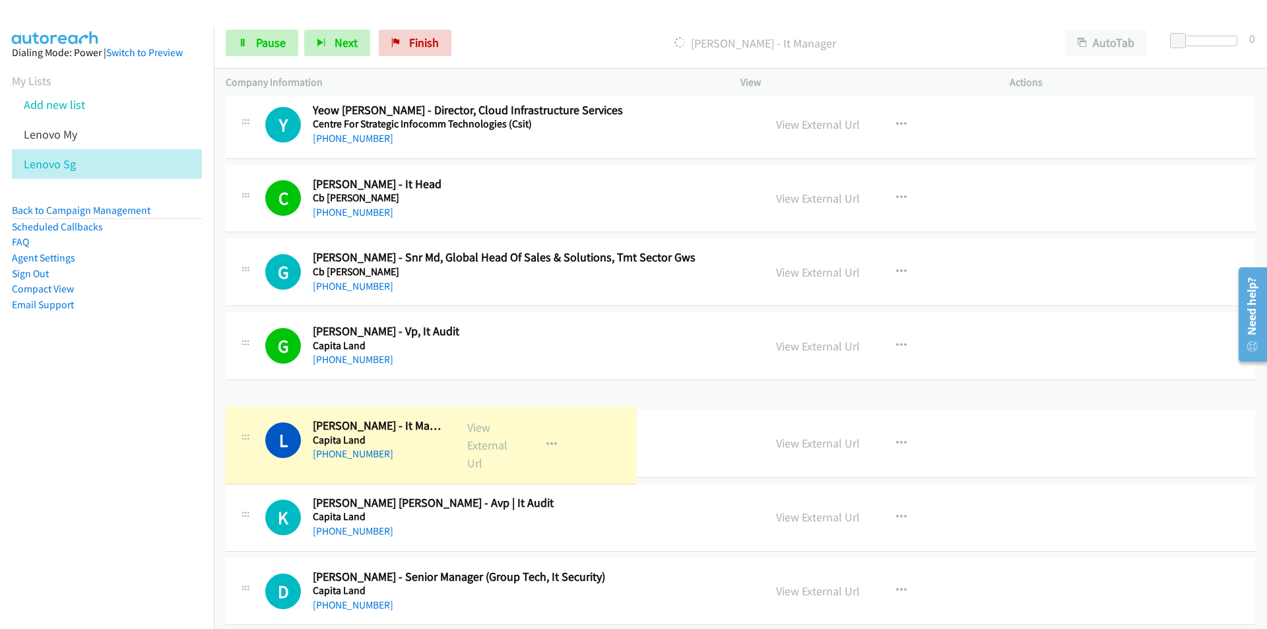
scroll to position [26314, 0]
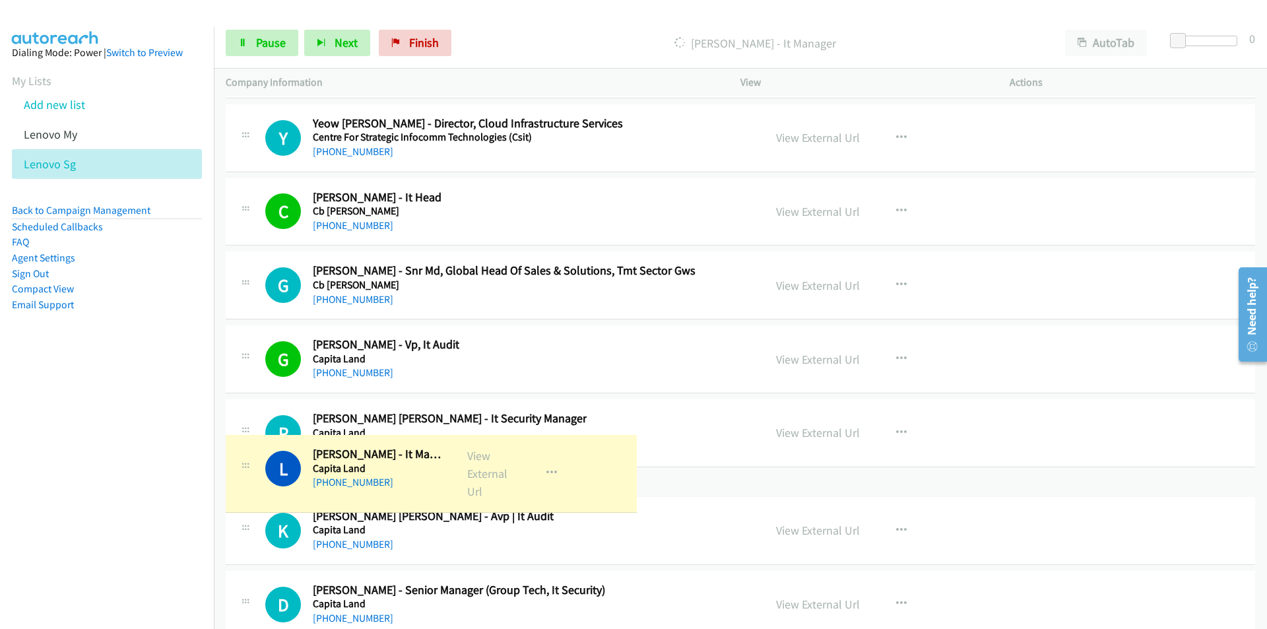
click at [148, 465] on nav "Dialing Mode: Power | Switch to Preview My Lists Add new list Lenovo My Lenovo …" at bounding box center [107, 341] width 215 height 629
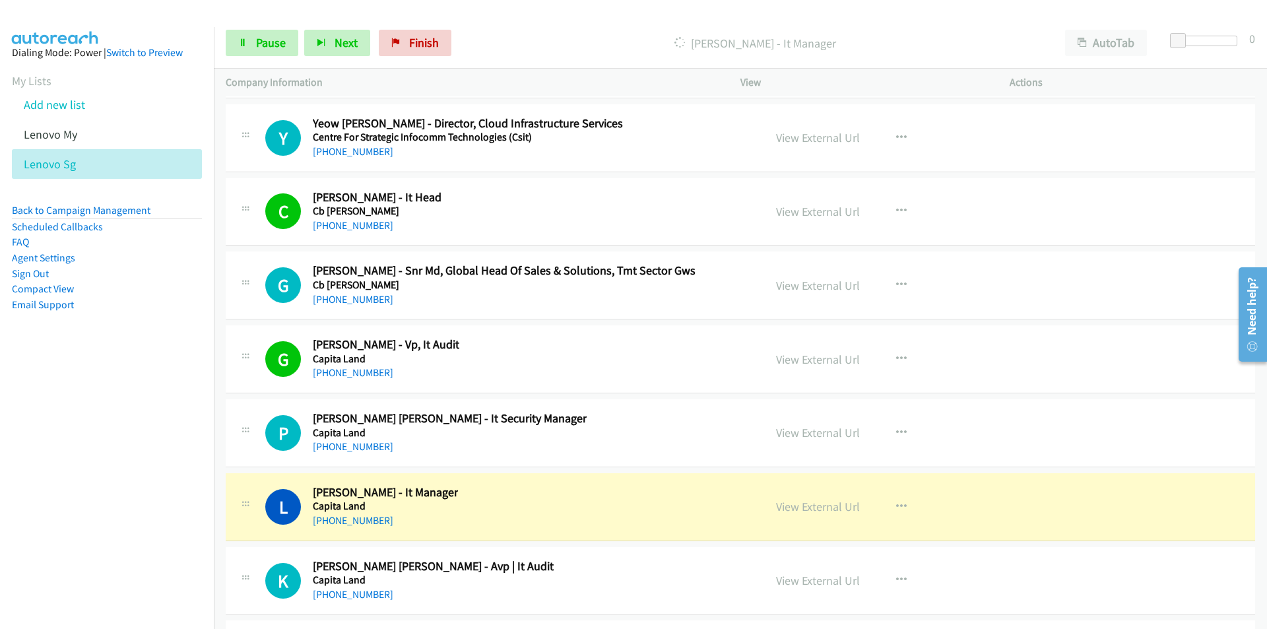
scroll to position [26446, 0]
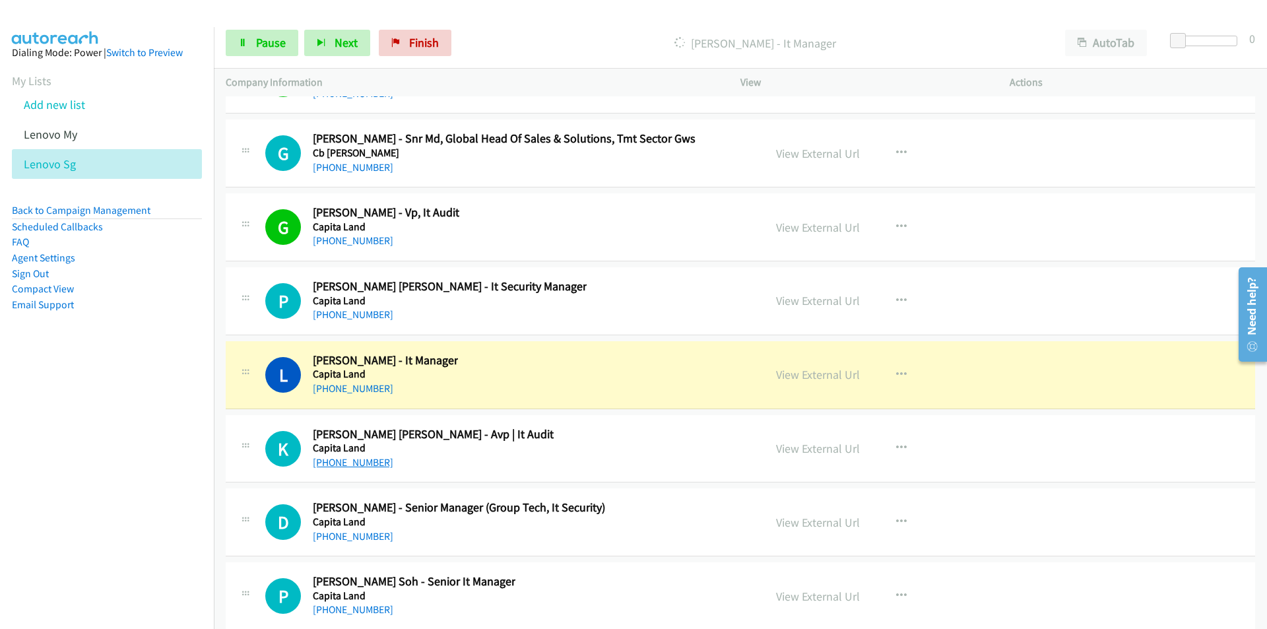
drag, startPoint x: 63, startPoint y: 537, endPoint x: 314, endPoint y: 464, distance: 260.7
click at [63, 537] on nav "Dialing Mode: Power | Switch to Preview My Lists Add new list Lenovo My Lenovo …" at bounding box center [107, 341] width 215 height 629
click at [156, 487] on nav "Dialing Mode: Power | Switch to Preview My Lists Add new list Lenovo My Lenovo …" at bounding box center [107, 341] width 215 height 629
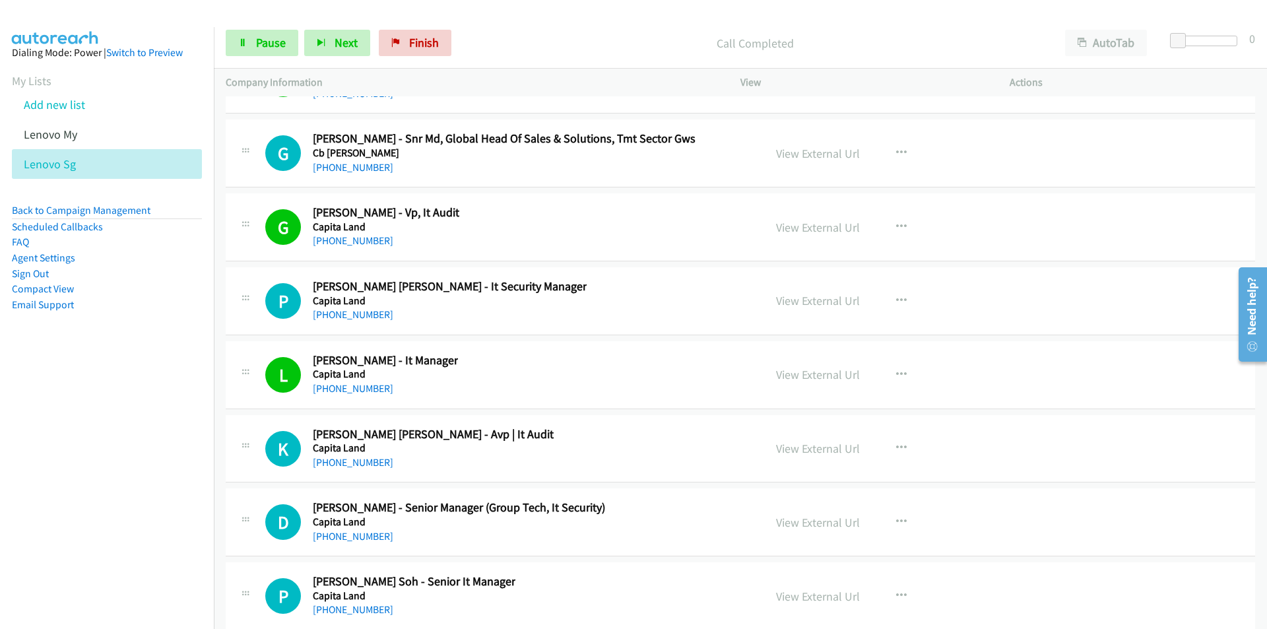
drag, startPoint x: 138, startPoint y: 502, endPoint x: 488, endPoint y: 471, distance: 351.9
click at [144, 500] on nav "Dialing Mode: Power | Switch to Preview My Lists Add new list Lenovo My Lenovo …" at bounding box center [107, 341] width 215 height 629
drag, startPoint x: 175, startPoint y: 525, endPoint x: 265, endPoint y: 502, distance: 92.9
click at [175, 525] on nav "Dialing Mode: Power | Switch to Preview My Lists Add new list Lenovo My Lenovo …" at bounding box center [107, 341] width 215 height 629
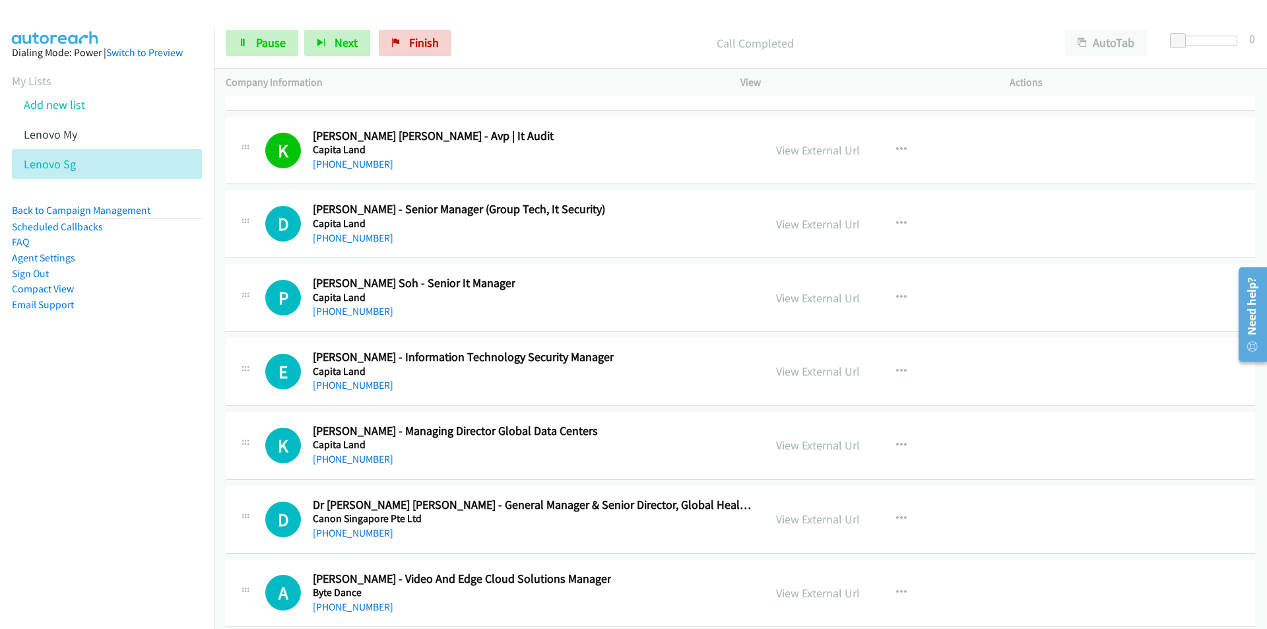
scroll to position [26776, 0]
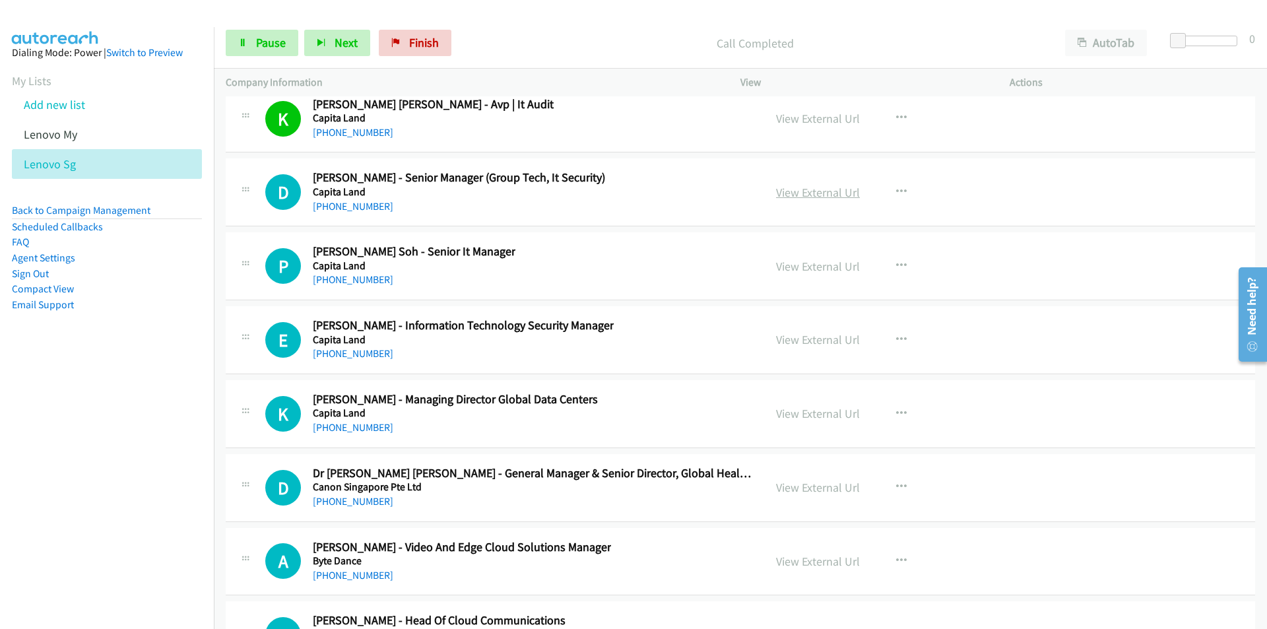
click at [825, 191] on link "View External Url" at bounding box center [818, 192] width 84 height 15
drag, startPoint x: 102, startPoint y: 399, endPoint x: 134, endPoint y: 394, distance: 32.8
click at [102, 399] on nav "Dialing Mode: Power | Switch to Preview My Lists Add new list Lenovo My Lenovo …" at bounding box center [107, 341] width 215 height 629
drag, startPoint x: 154, startPoint y: 463, endPoint x: 199, endPoint y: 448, distance: 47.8
click at [154, 462] on nav "Dialing Mode: Power | Switch to Preview My Lists Add new list Lenovo My Lenovo …" at bounding box center [107, 341] width 215 height 629
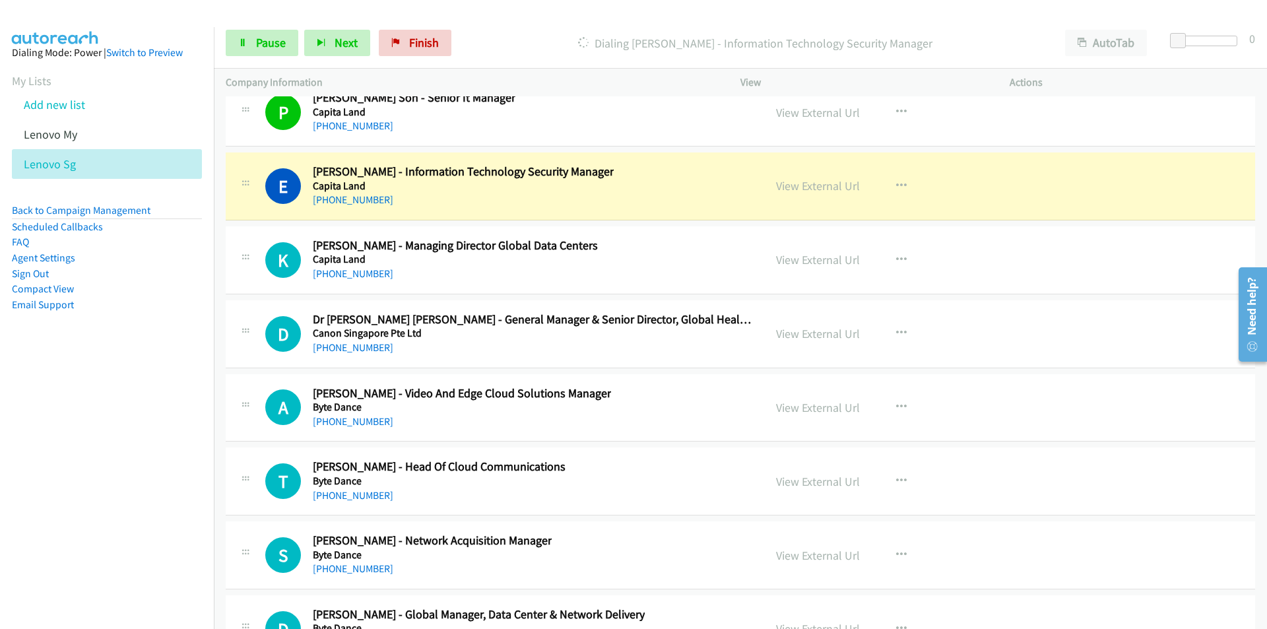
scroll to position [26908, 0]
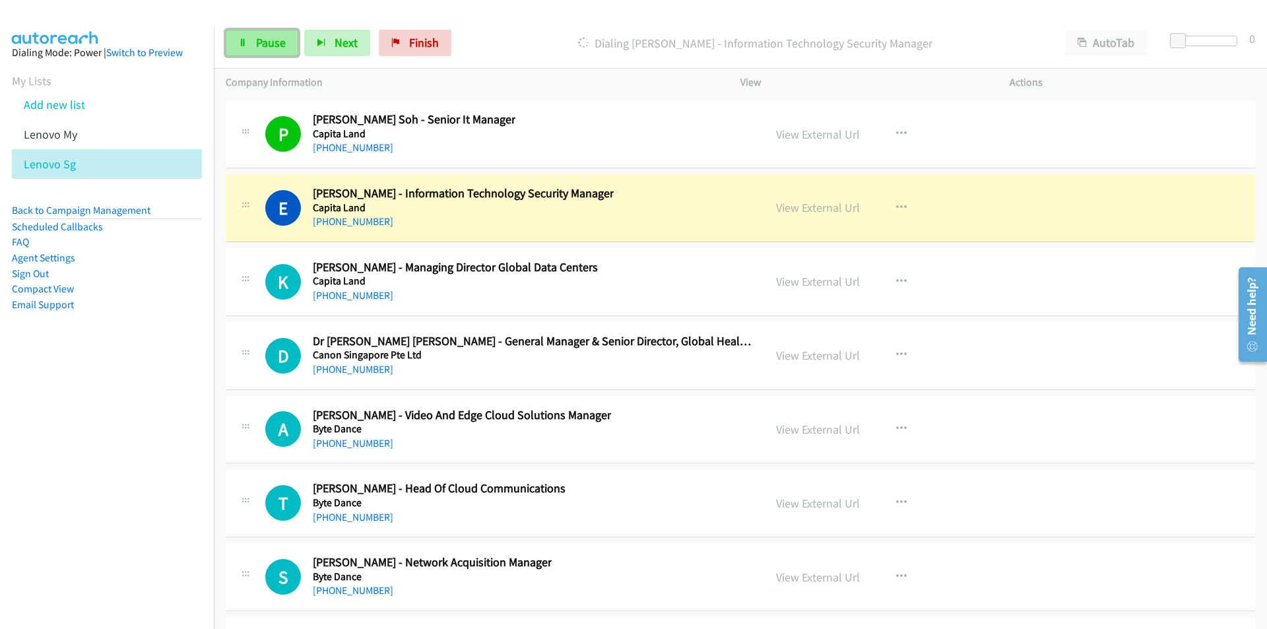
click at [261, 49] on span "Pause" at bounding box center [271, 42] width 30 height 15
click at [145, 431] on nav "Dialing Mode: Power | Switch to Preview My Lists Add new list Lenovo My Lenovo …" at bounding box center [107, 341] width 215 height 629
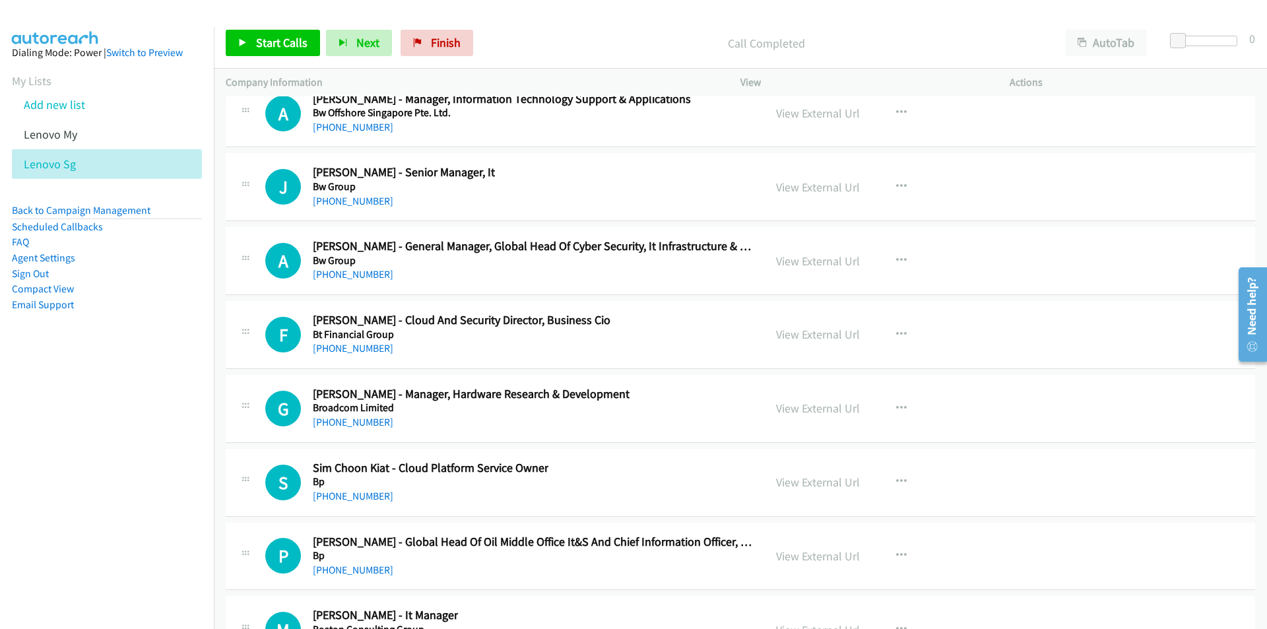
scroll to position [27964, 0]
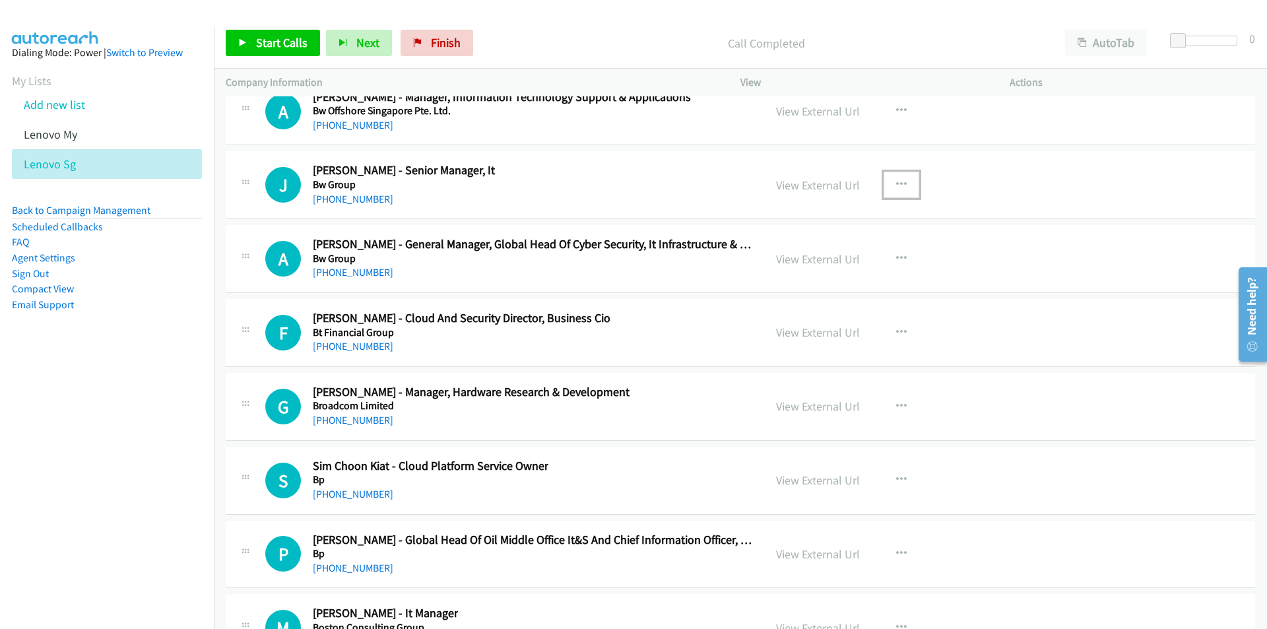
click at [897, 184] on icon "button" at bounding box center [901, 185] width 11 height 11
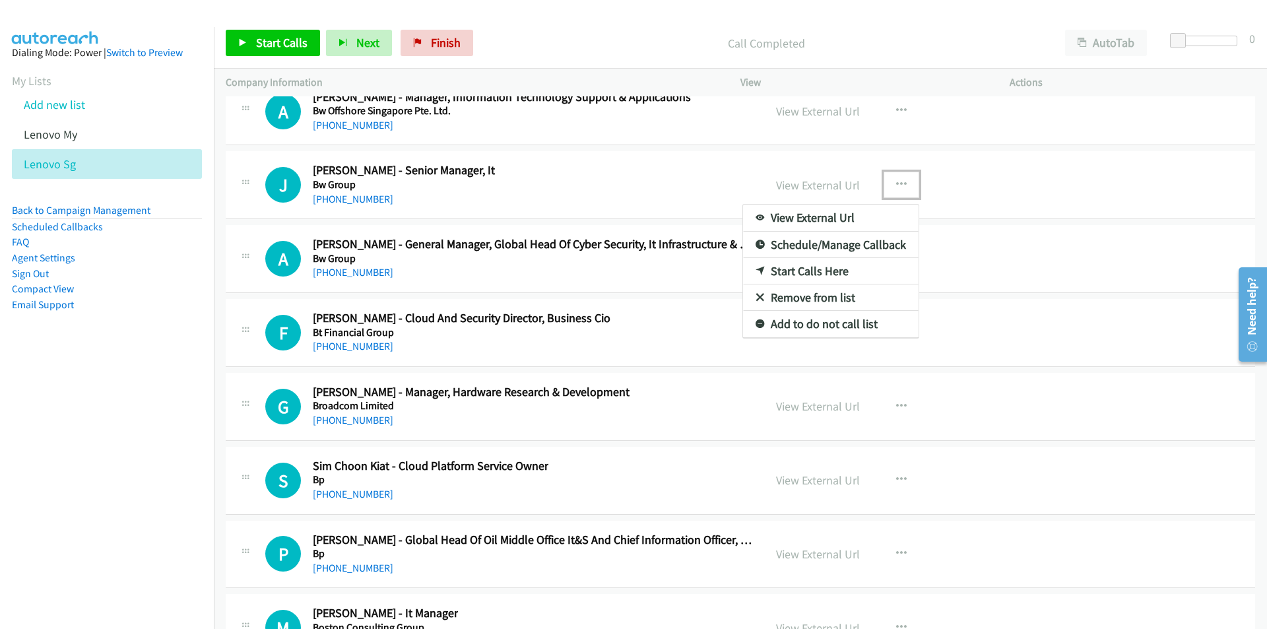
click at [815, 265] on link "Start Calls Here" at bounding box center [831, 271] width 176 height 26
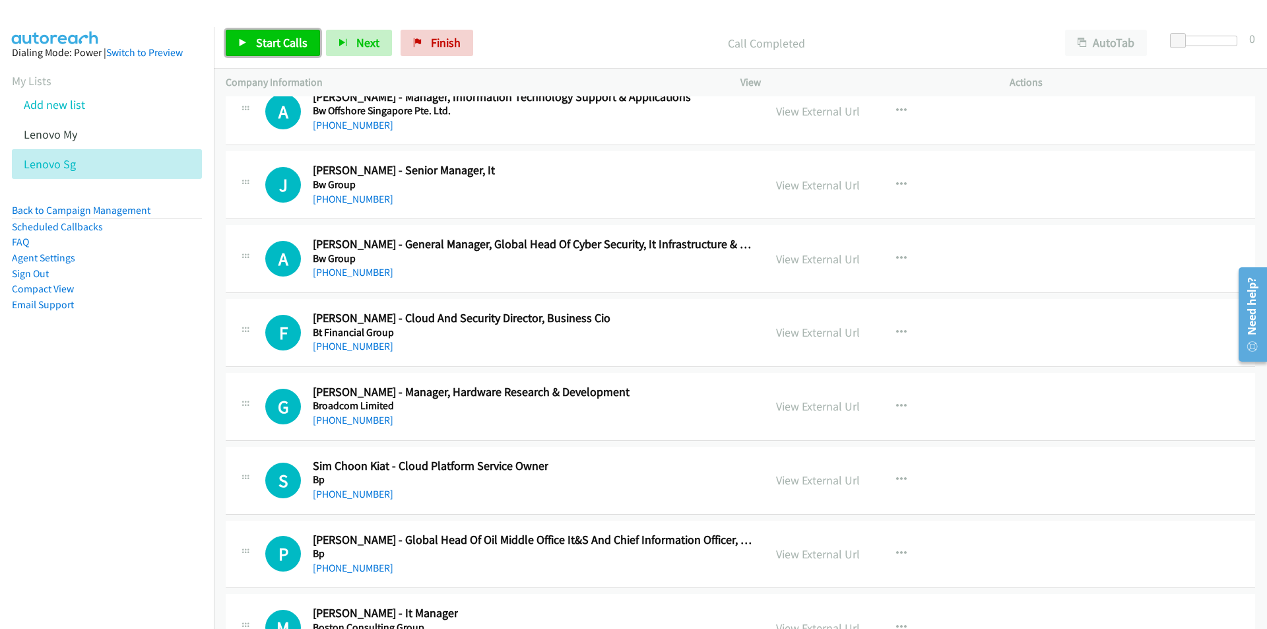
click at [292, 52] on link "Start Calls" at bounding box center [273, 43] width 94 height 26
click at [248, 36] on link "Pause" at bounding box center [262, 43] width 73 height 26
click at [248, 36] on link "Start Calls" at bounding box center [273, 43] width 94 height 26
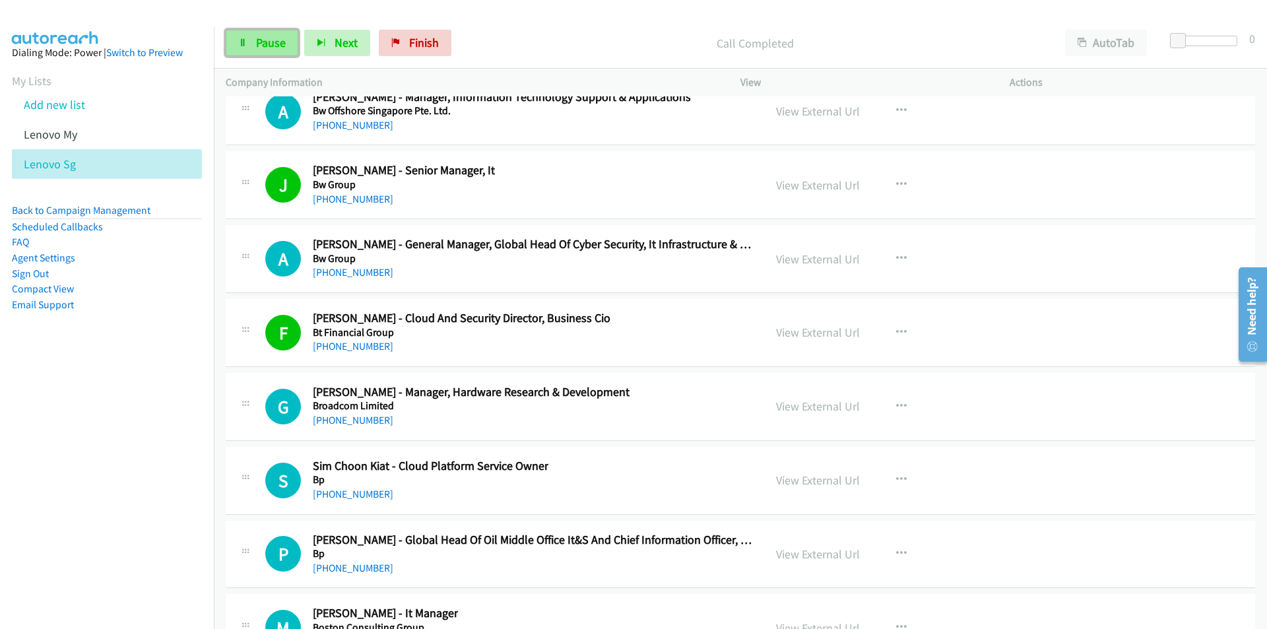
click at [257, 44] on span "Pause" at bounding box center [271, 42] width 30 height 15
click at [265, 44] on span "Start Calls" at bounding box center [281, 42] width 51 height 15
click at [114, 459] on nav "Dialing Mode: Power | Switch to Preview My Lists Add new list Lenovo My Lenovo …" at bounding box center [107, 341] width 215 height 629
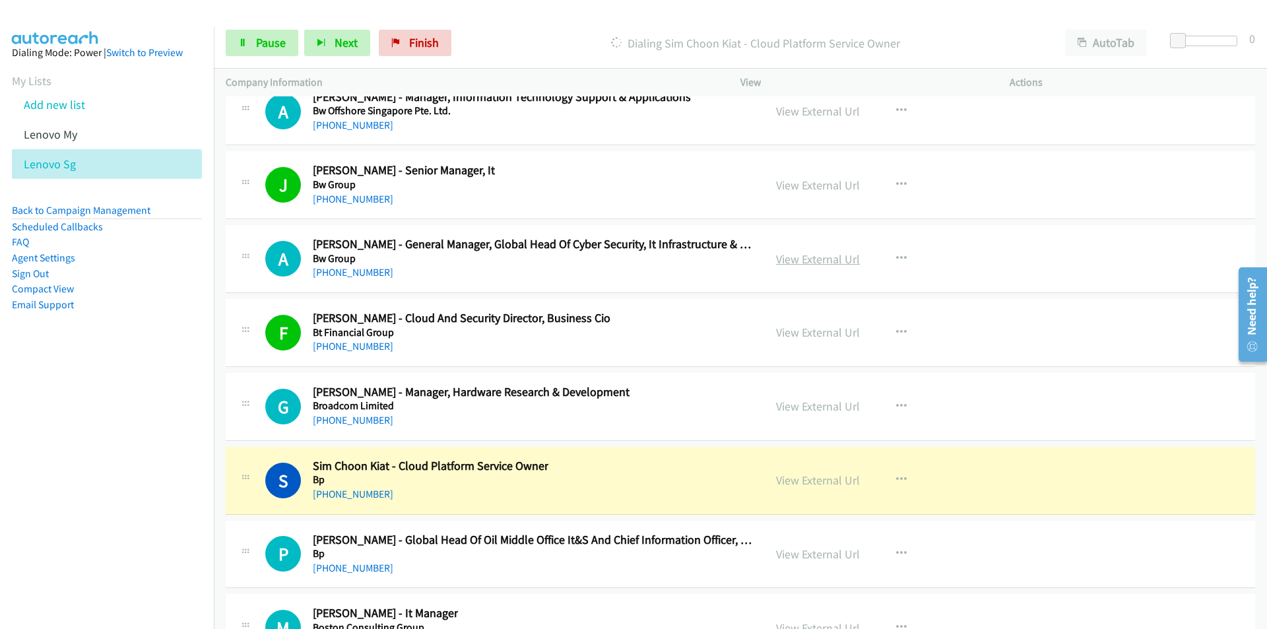
click at [810, 257] on link "View External Url" at bounding box center [818, 259] width 84 height 15
click at [266, 42] on span "Pause" at bounding box center [271, 42] width 30 height 15
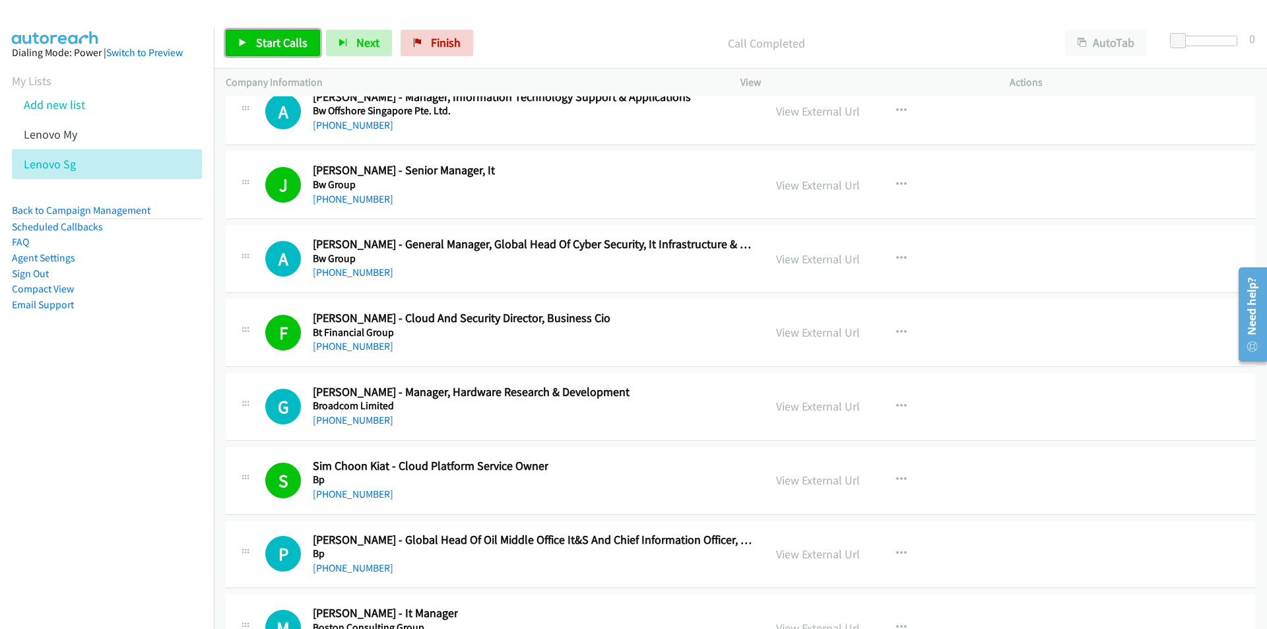
click at [272, 47] on span "Start Calls" at bounding box center [281, 42] width 51 height 15
drag, startPoint x: 168, startPoint y: 520, endPoint x: 191, endPoint y: 512, distance: 25.3
click at [168, 520] on nav "Dialing Mode: Power | Switch to Preview My Lists Add new list Lenovo My Lenovo …" at bounding box center [107, 341] width 215 height 629
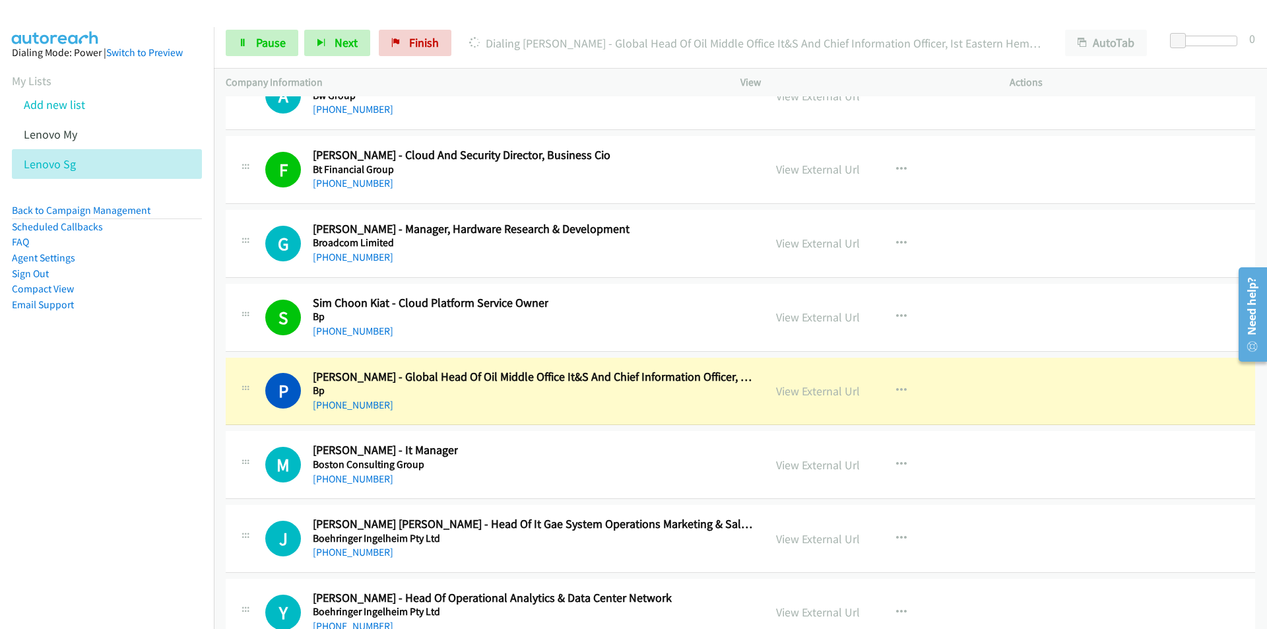
scroll to position [28162, 0]
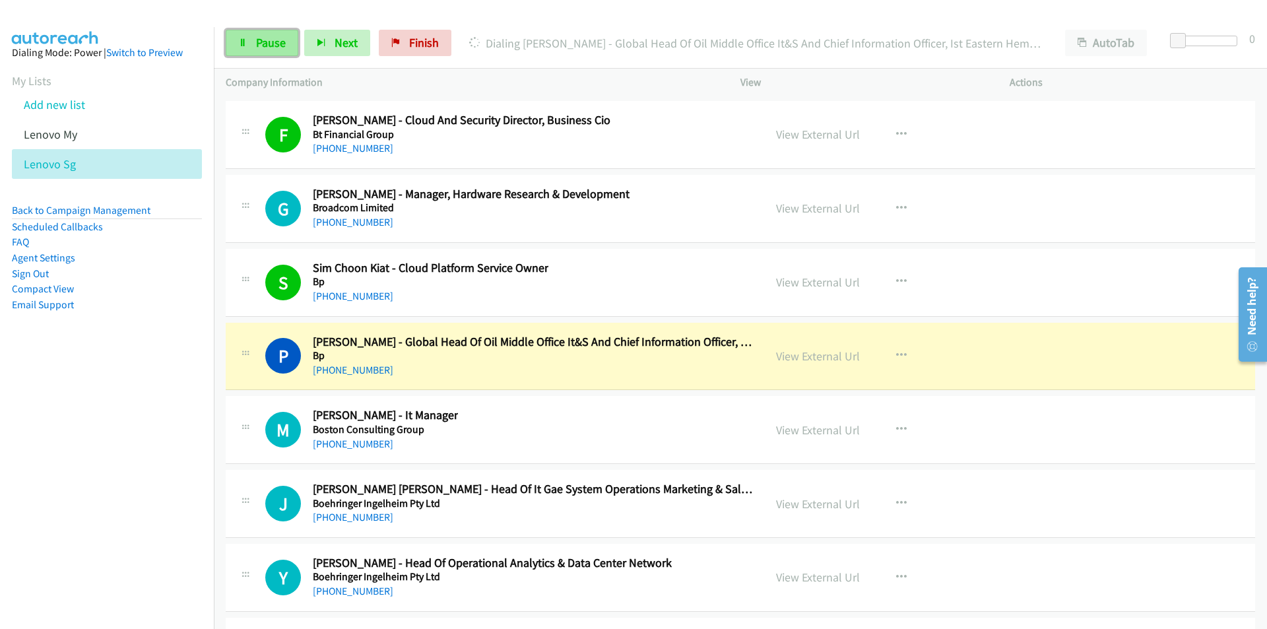
click at [260, 44] on span "Pause" at bounding box center [271, 42] width 30 height 15
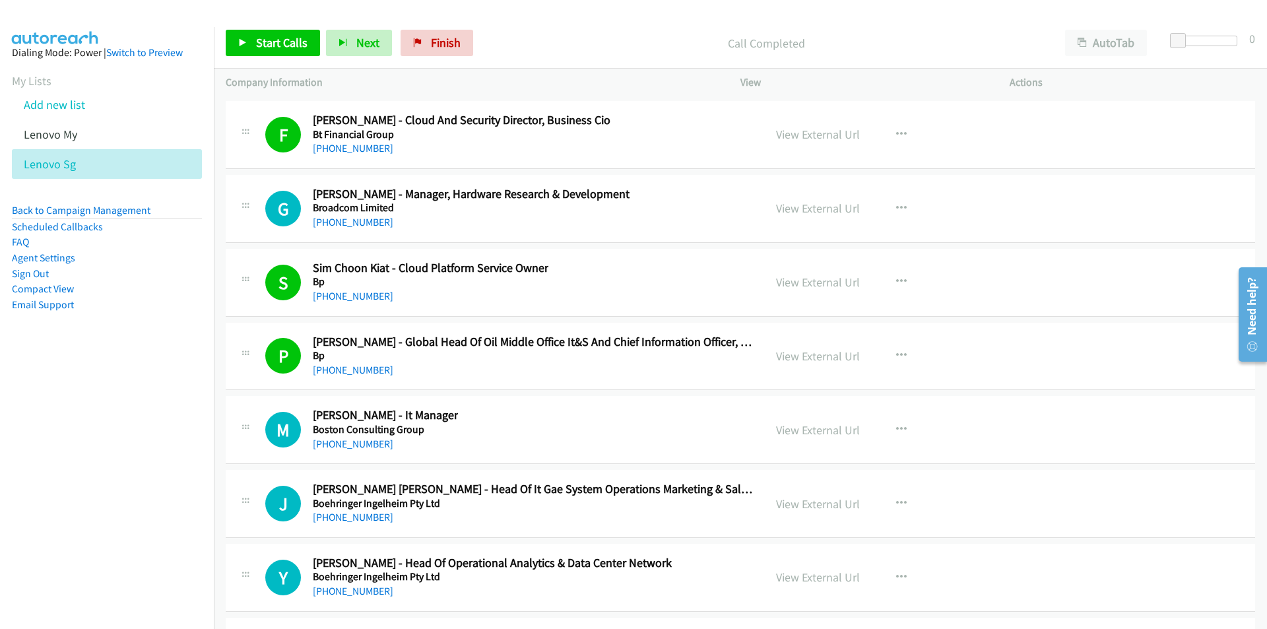
drag, startPoint x: 189, startPoint y: 521, endPoint x: 416, endPoint y: 475, distance: 231.1
click at [189, 521] on nav "Dialing Mode: Power | Switch to Preview My Lists Add new list Lenovo My Lenovo …" at bounding box center [107, 341] width 215 height 629
click at [283, 39] on span "Start Calls" at bounding box center [281, 42] width 51 height 15
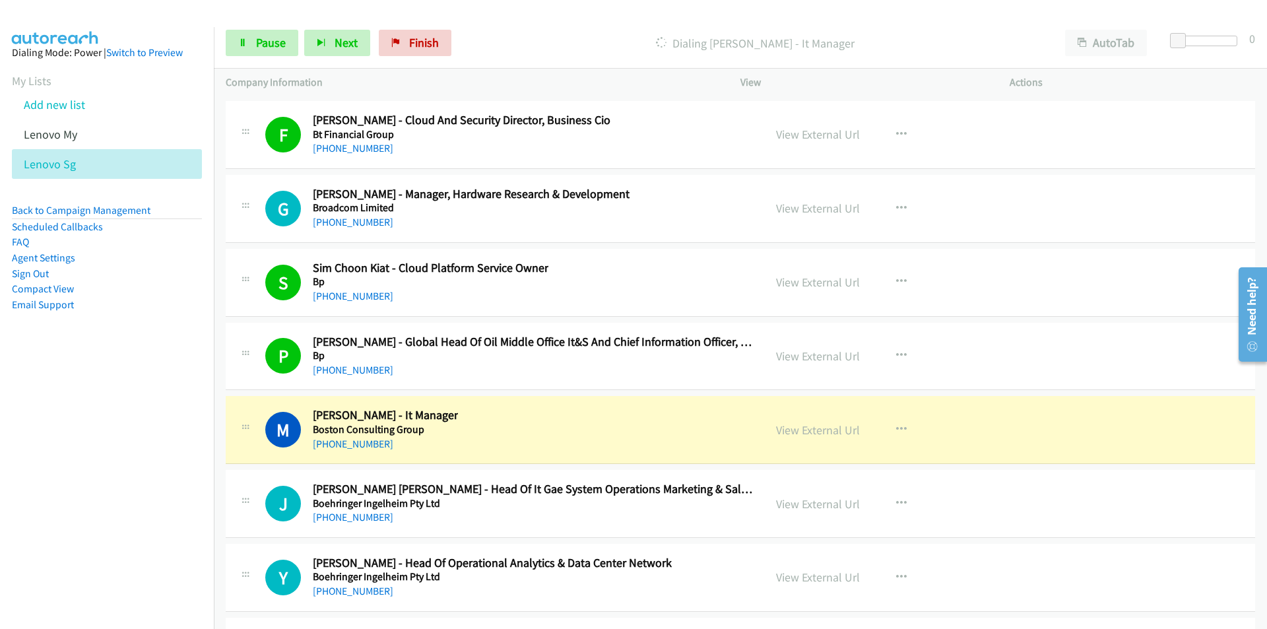
drag, startPoint x: 185, startPoint y: 494, endPoint x: 220, endPoint y: 493, distance: 34.3
click at [185, 494] on nav "Dialing Mode: Power | Switch to Preview My Lists Add new list Lenovo My Lenovo …" at bounding box center [107, 341] width 215 height 629
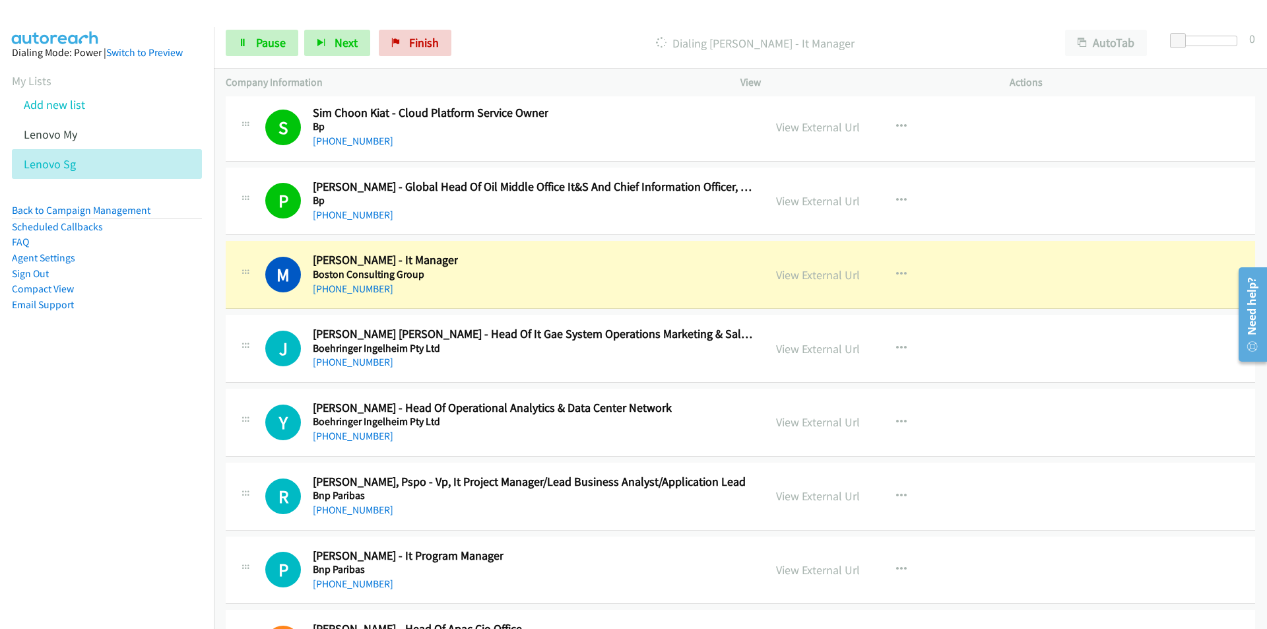
scroll to position [28360, 0]
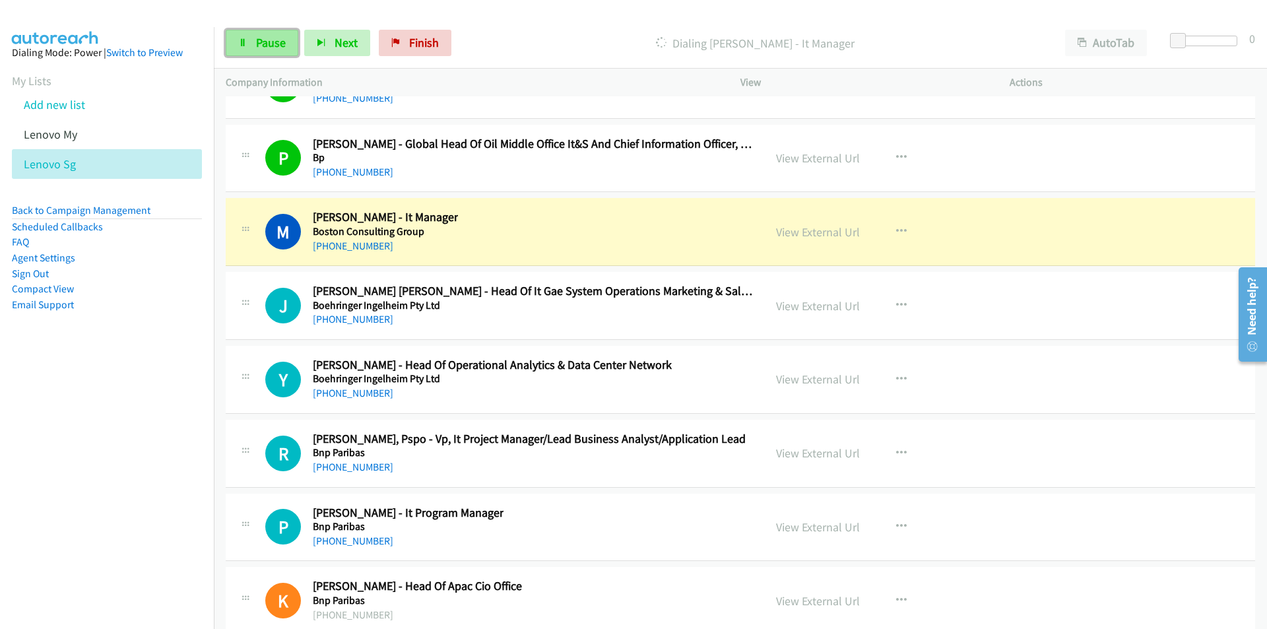
click at [254, 46] on link "Pause" at bounding box center [262, 43] width 73 height 26
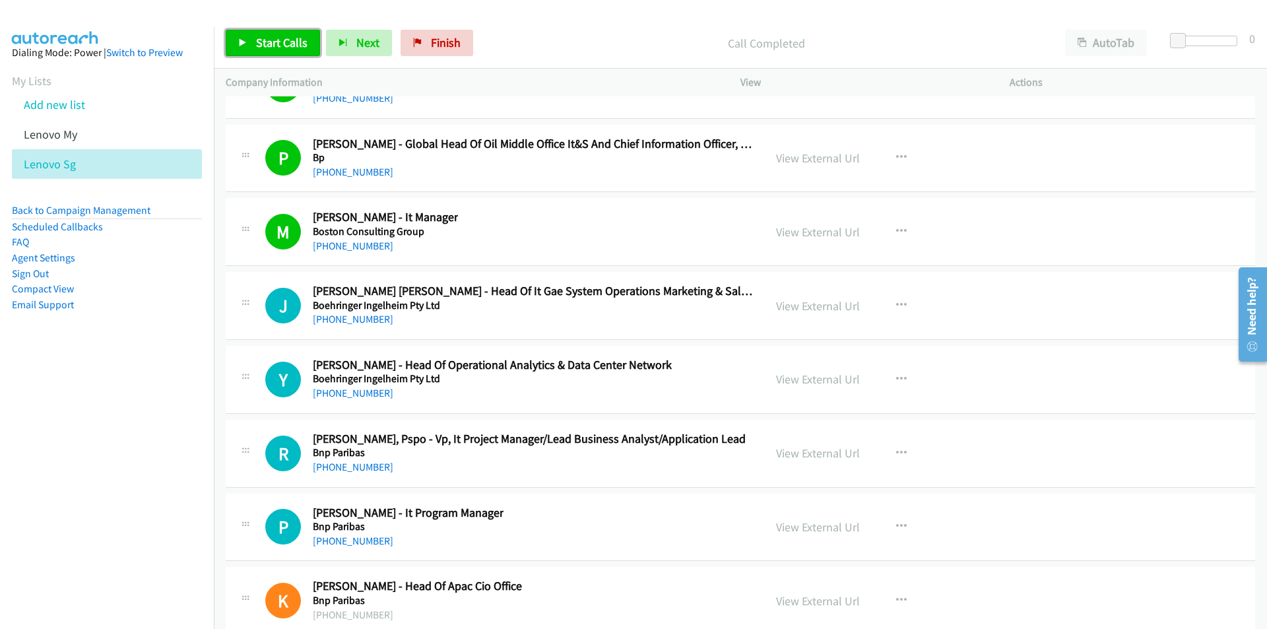
click at [264, 46] on span "Start Calls" at bounding box center [281, 42] width 51 height 15
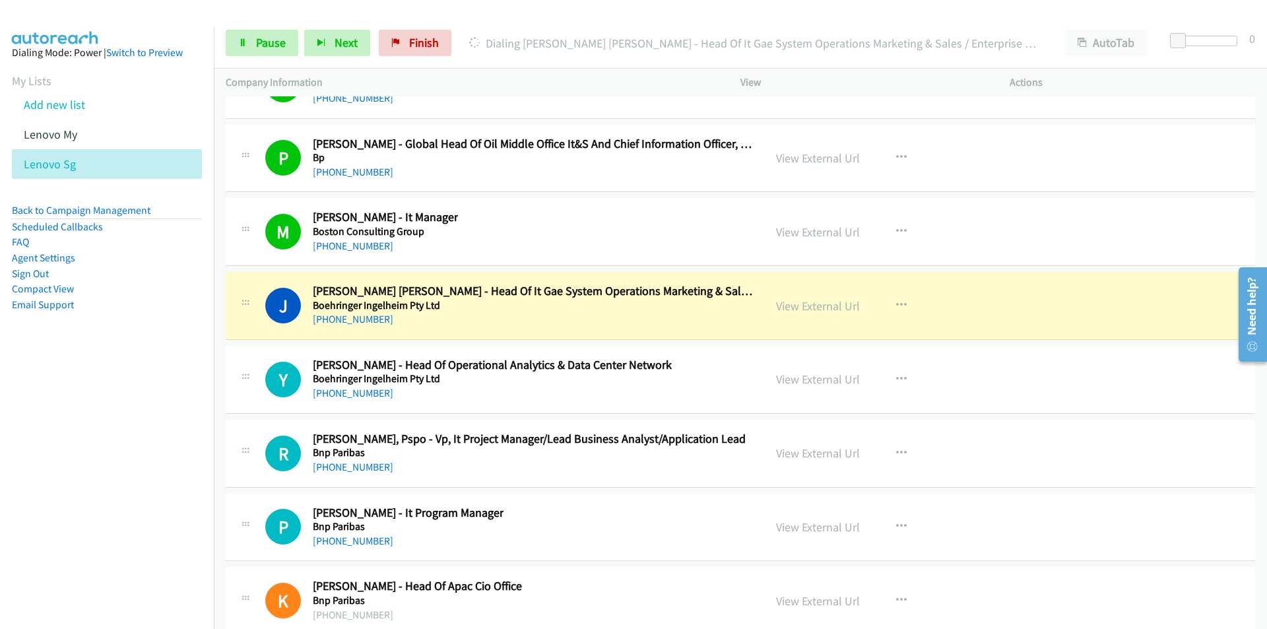
drag, startPoint x: 144, startPoint y: 457, endPoint x: 213, endPoint y: 450, distance: 69.1
click at [144, 457] on nav "Dialing Mode: Power | Switch to Preview My Lists Add new list Lenovo My Lenovo …" at bounding box center [107, 341] width 215 height 629
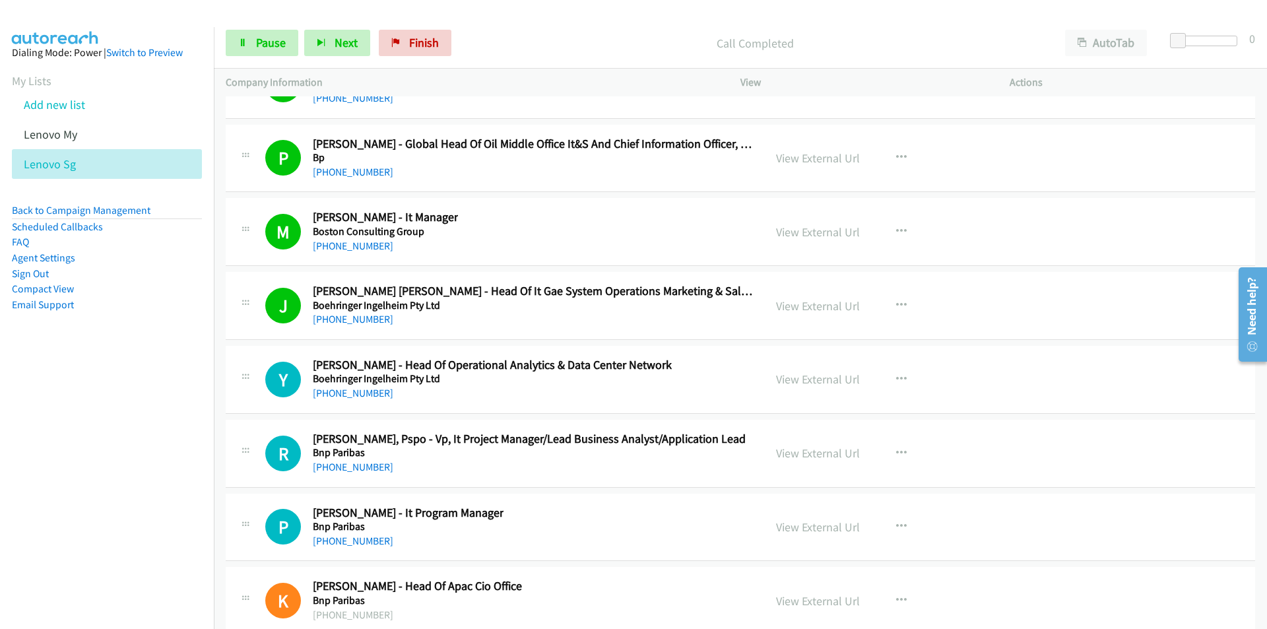
drag, startPoint x: 183, startPoint y: 488, endPoint x: 215, endPoint y: 481, distance: 32.4
click at [183, 488] on nav "Dialing Mode: Power | Switch to Preview My Lists Add new list Lenovo My Lenovo …" at bounding box center [107, 341] width 215 height 629
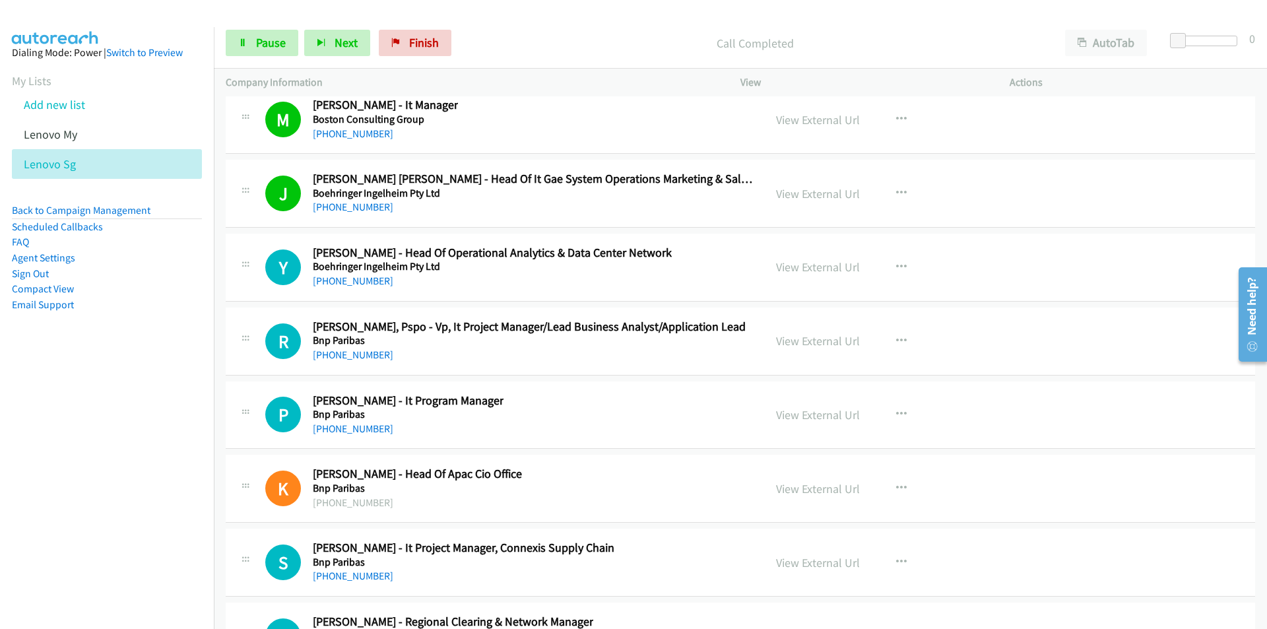
scroll to position [28558, 0]
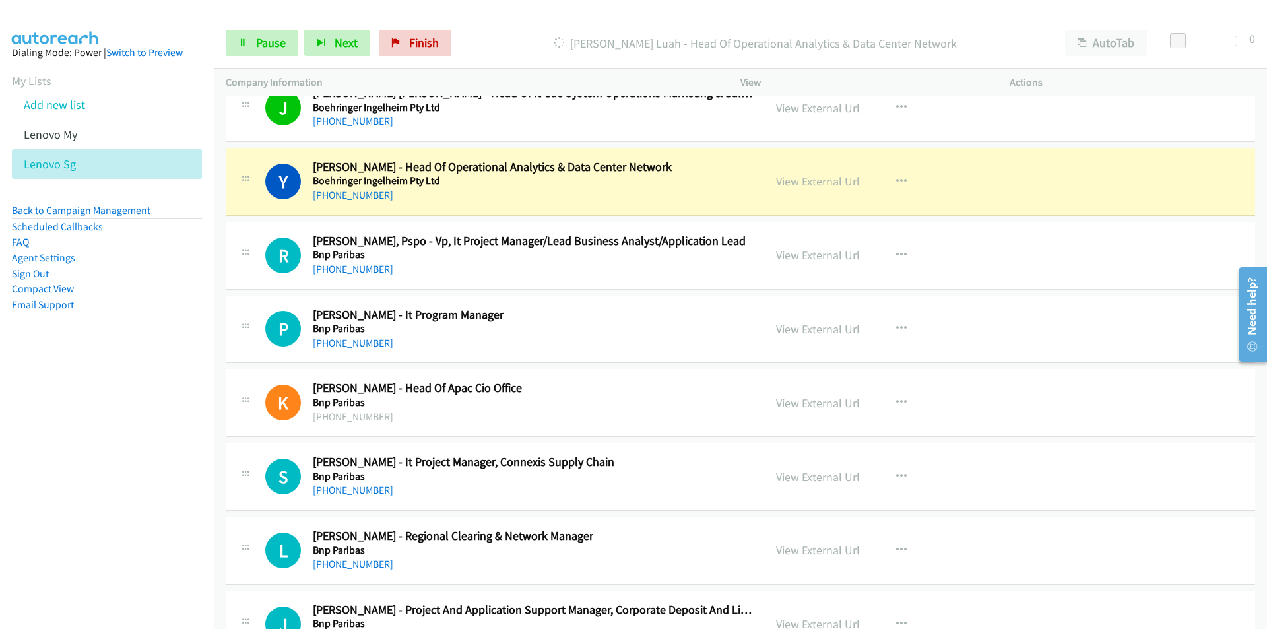
drag, startPoint x: 149, startPoint y: 488, endPoint x: 156, endPoint y: 485, distance: 8.6
click at [149, 488] on nav "Dialing Mode: Power | Switch to Preview My Lists Add new list Lenovo My Lenovo …" at bounding box center [107, 341] width 215 height 629
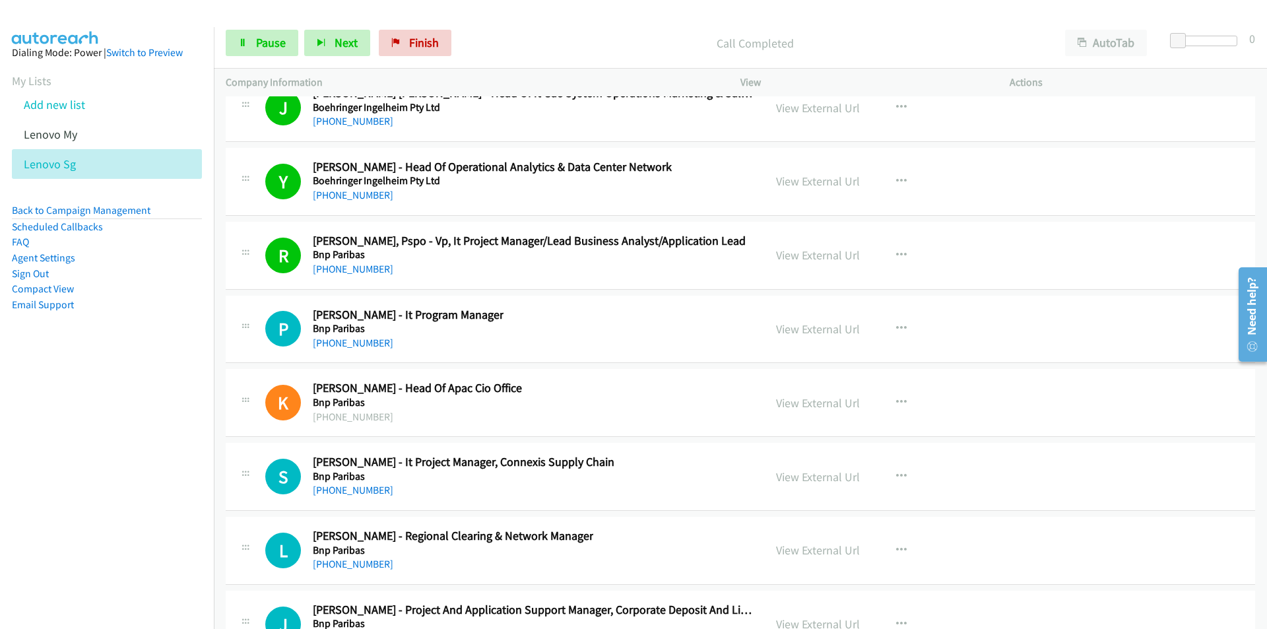
click at [170, 452] on nav "Dialing Mode: Power | Switch to Preview My Lists Add new list Lenovo My Lenovo …" at bounding box center [107, 341] width 215 height 629
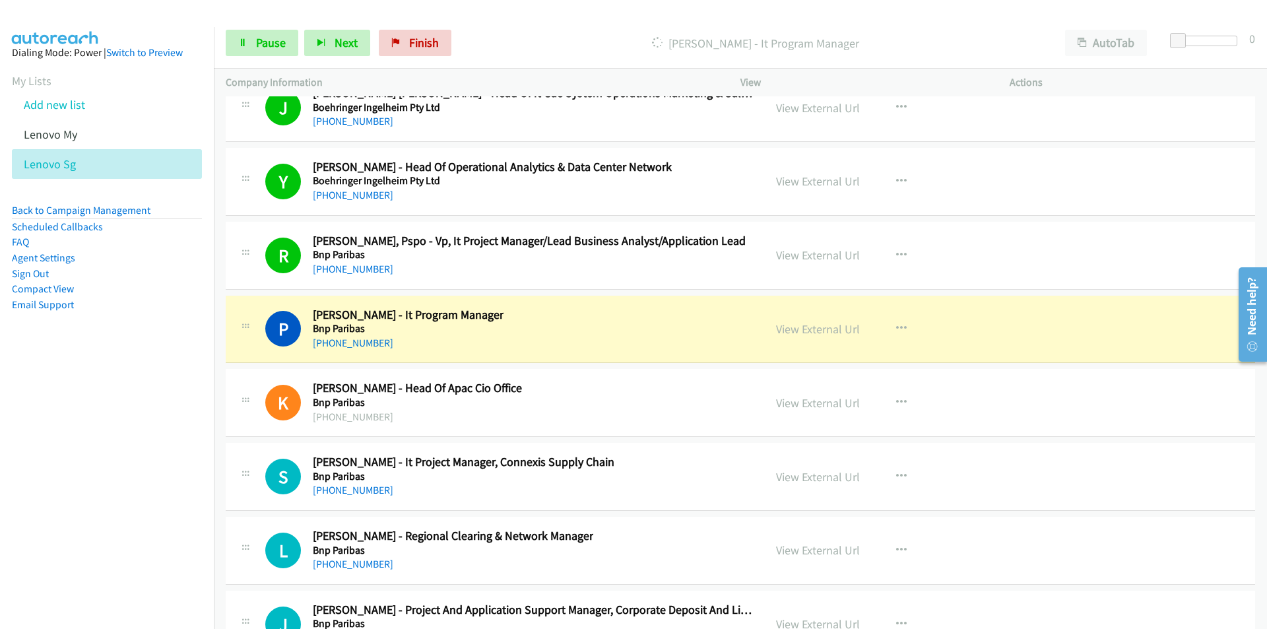
drag, startPoint x: 132, startPoint y: 485, endPoint x: 162, endPoint y: 477, distance: 31.4
click at [132, 485] on nav "Dialing Mode: Power | Switch to Preview My Lists Add new list Lenovo My Lenovo …" at bounding box center [107, 341] width 215 height 629
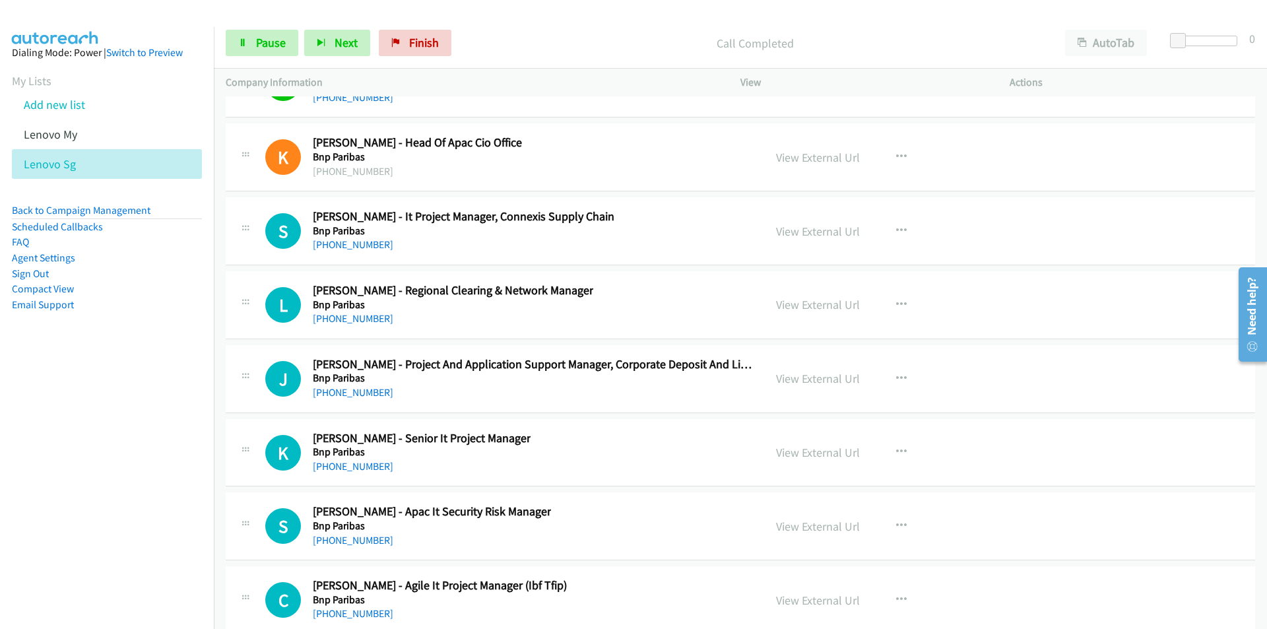
scroll to position [28822, 0]
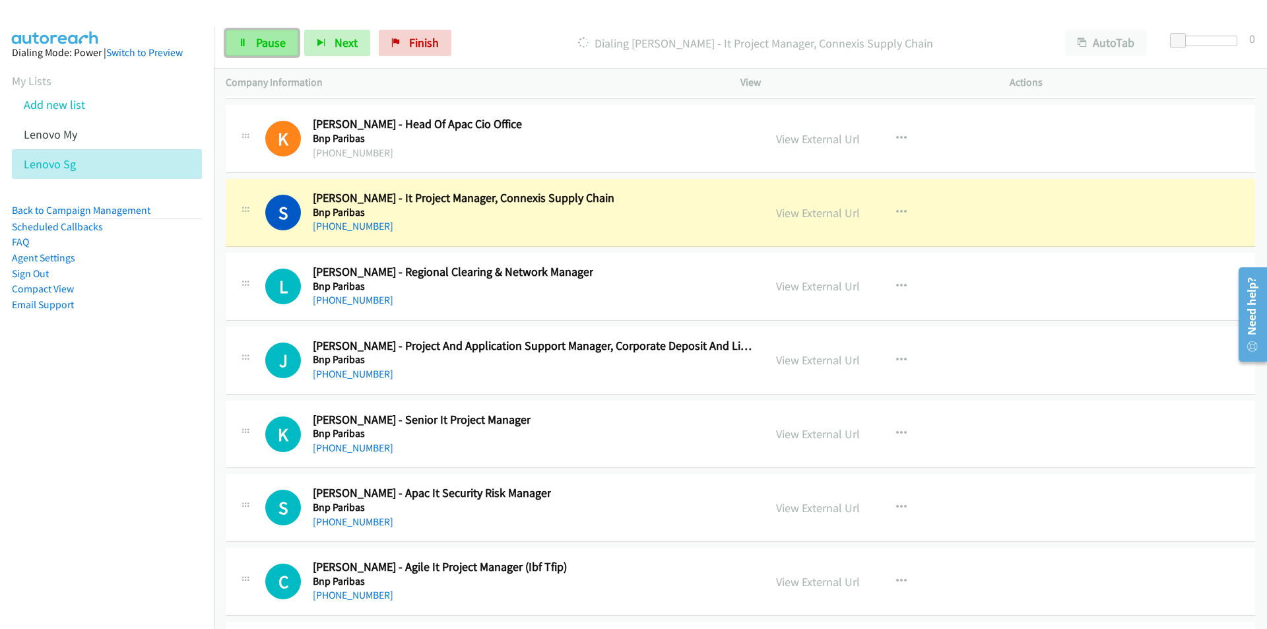
click at [260, 39] on span "Pause" at bounding box center [271, 42] width 30 height 15
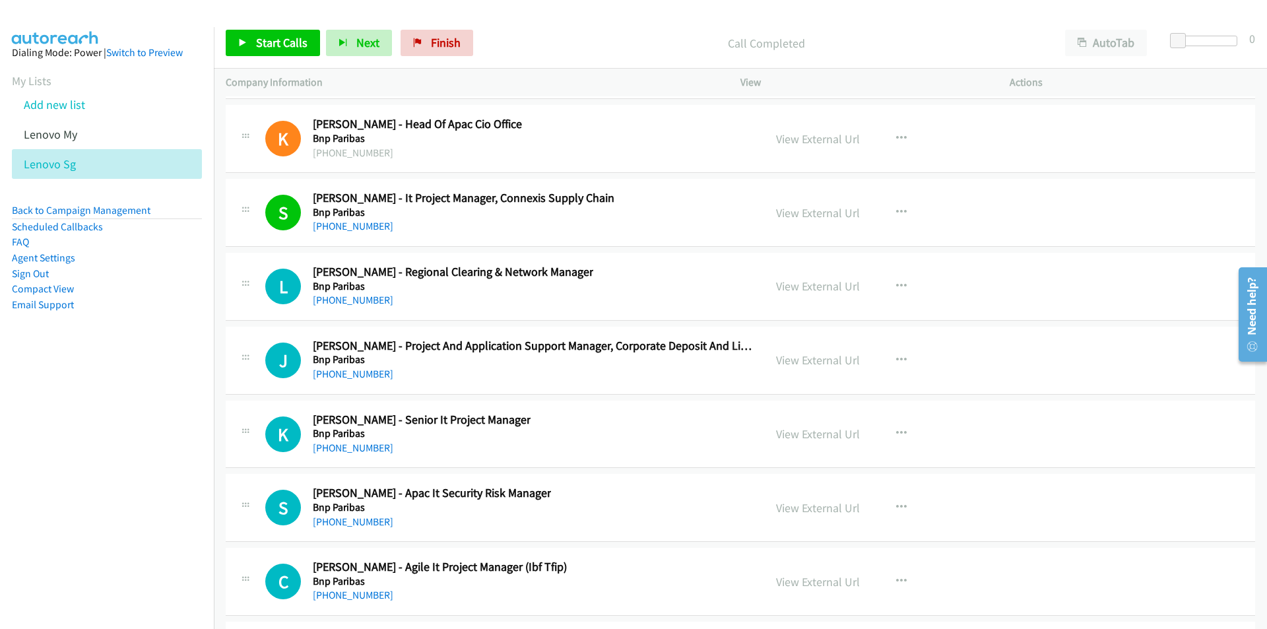
drag, startPoint x: 152, startPoint y: 414, endPoint x: 201, endPoint y: 405, distance: 49.7
click at [152, 414] on nav "Dialing Mode: Power | Switch to Preview My Lists Add new list Lenovo My Lenovo …" at bounding box center [107, 341] width 215 height 629
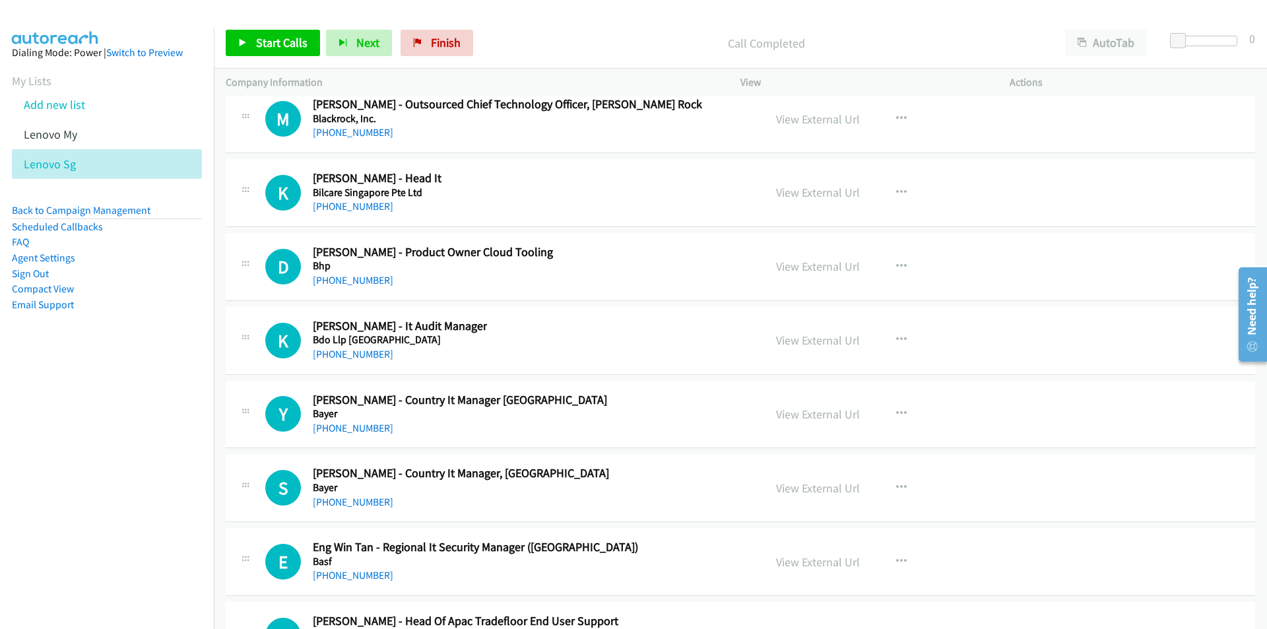
scroll to position [30472, 0]
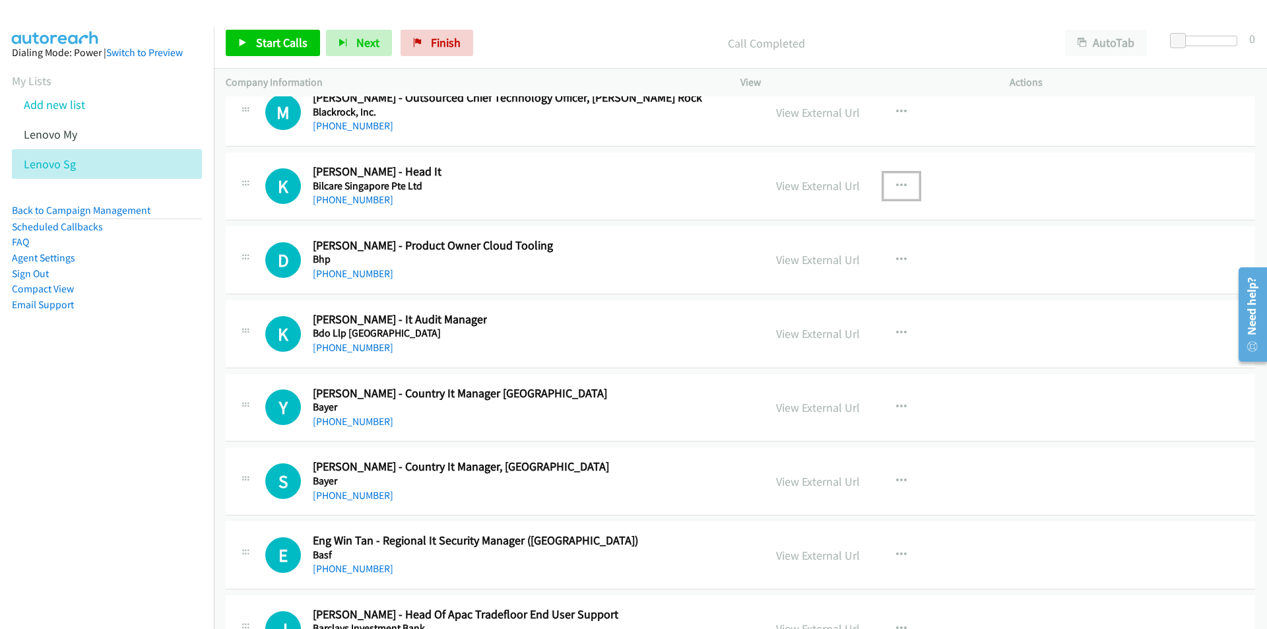
click at [896, 182] on icon "button" at bounding box center [901, 186] width 11 height 11
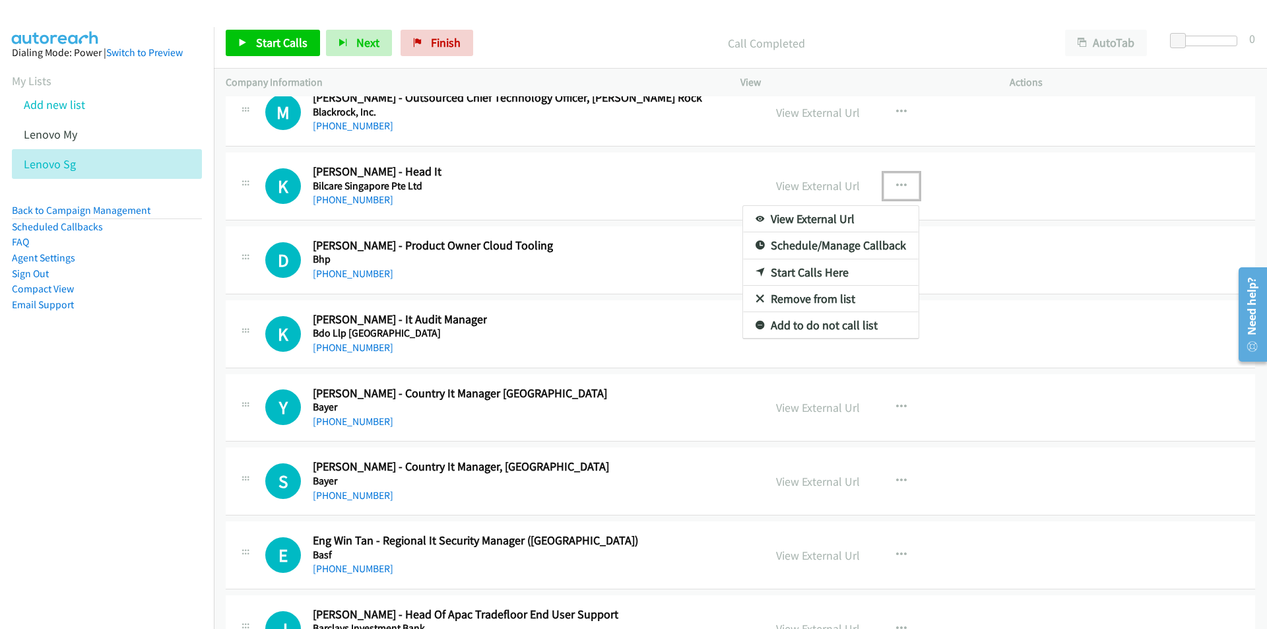
click at [824, 270] on link "Start Calls Here" at bounding box center [831, 272] width 176 height 26
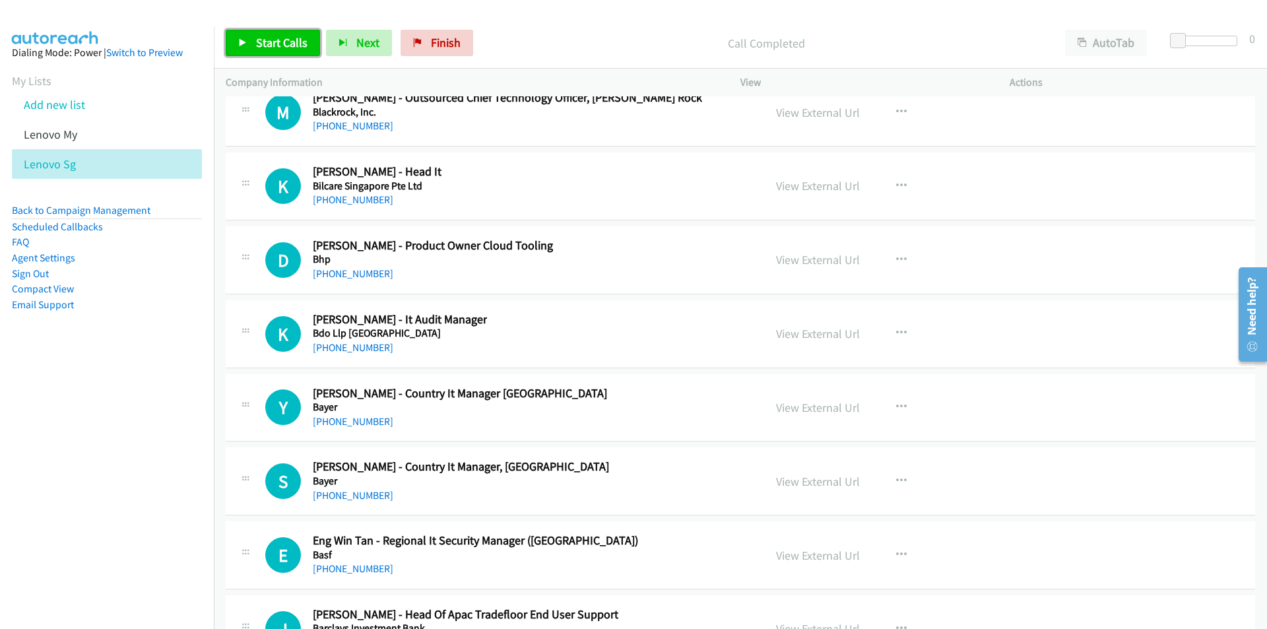
click at [269, 45] on span "Start Calls" at bounding box center [281, 42] width 51 height 15
drag, startPoint x: 97, startPoint y: 379, endPoint x: 128, endPoint y: 378, distance: 31.1
click at [97, 379] on nav "Dialing Mode: Power | Switch to Preview My Lists Add new list Lenovo My Lenovo …" at bounding box center [107, 341] width 215 height 629
click at [808, 339] on link "View External Url" at bounding box center [818, 333] width 84 height 15
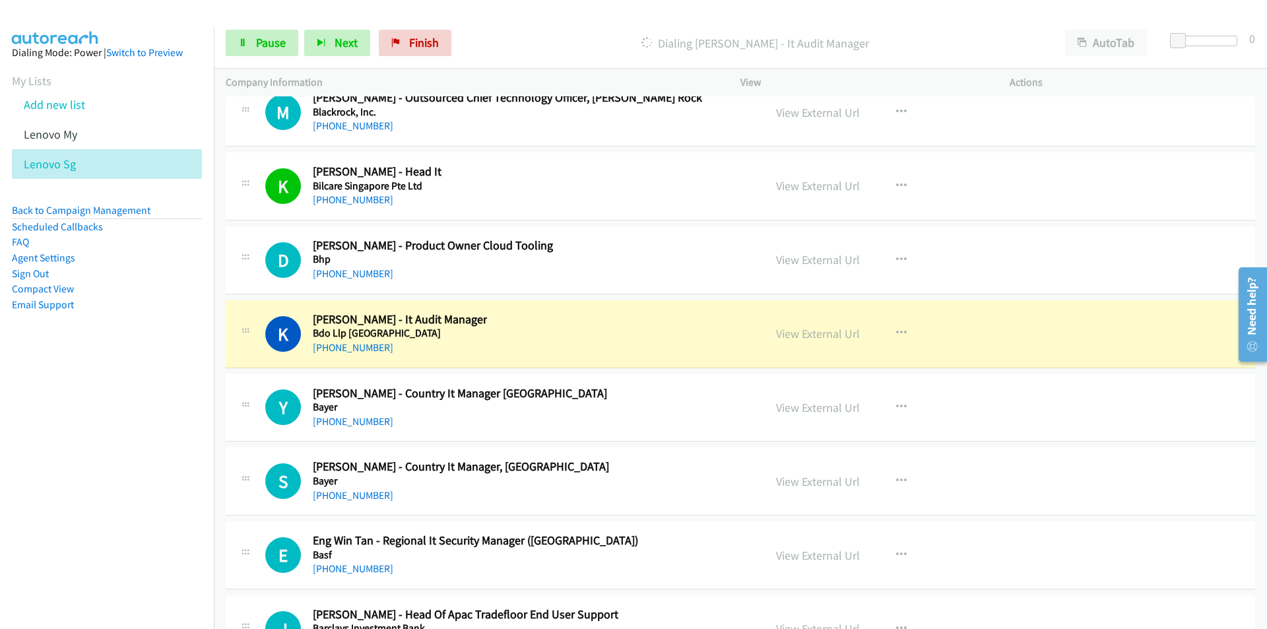
scroll to position [30538, 0]
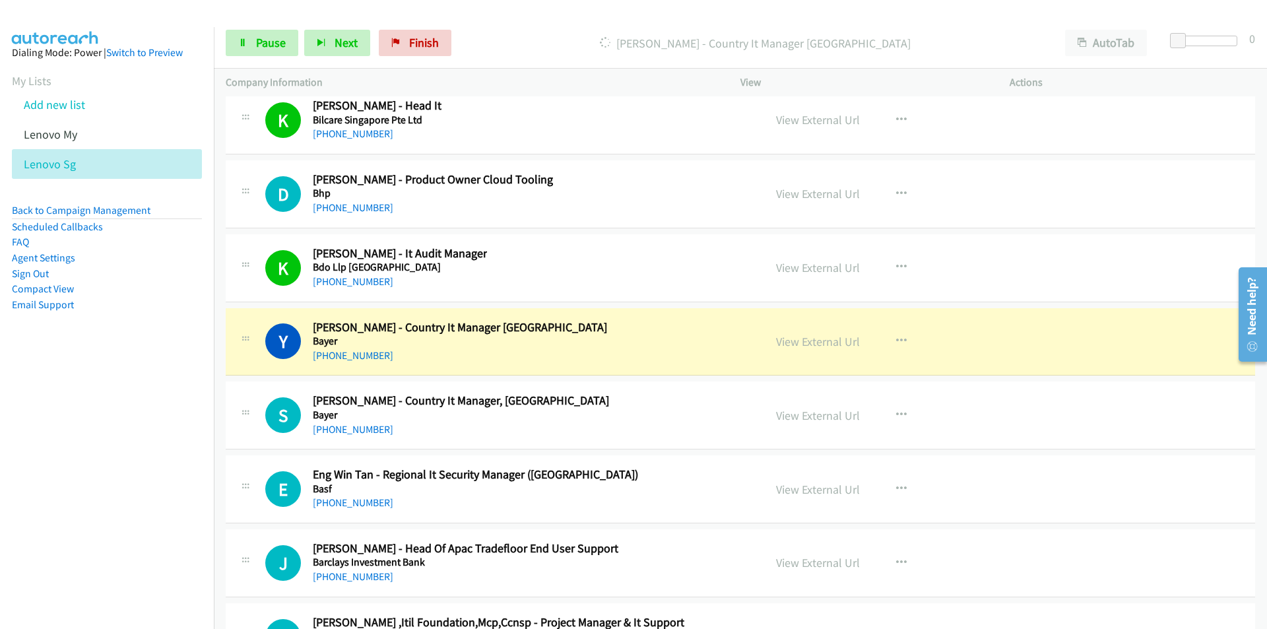
click at [199, 436] on nav "Dialing Mode: Power | Switch to Preview My Lists Add new list Lenovo My Lenovo …" at bounding box center [107, 341] width 215 height 629
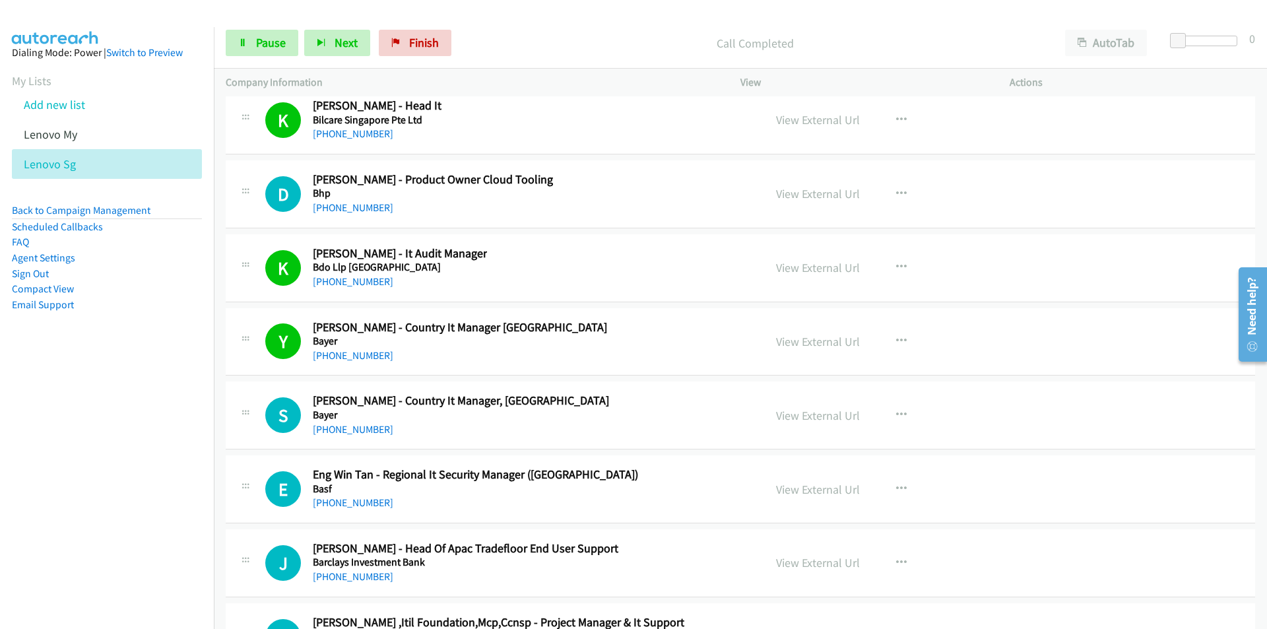
click at [191, 478] on nav "Dialing Mode: Power | Switch to Preview My Lists Add new list Lenovo My Lenovo …" at bounding box center [107, 341] width 215 height 629
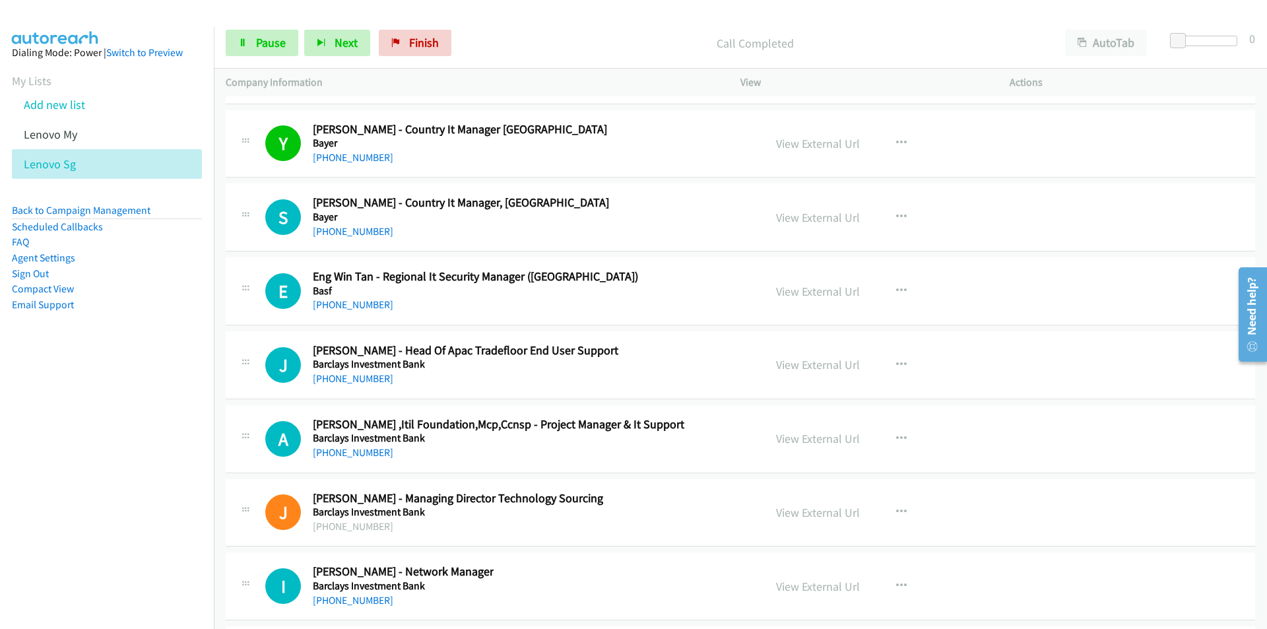
scroll to position [30802, 0]
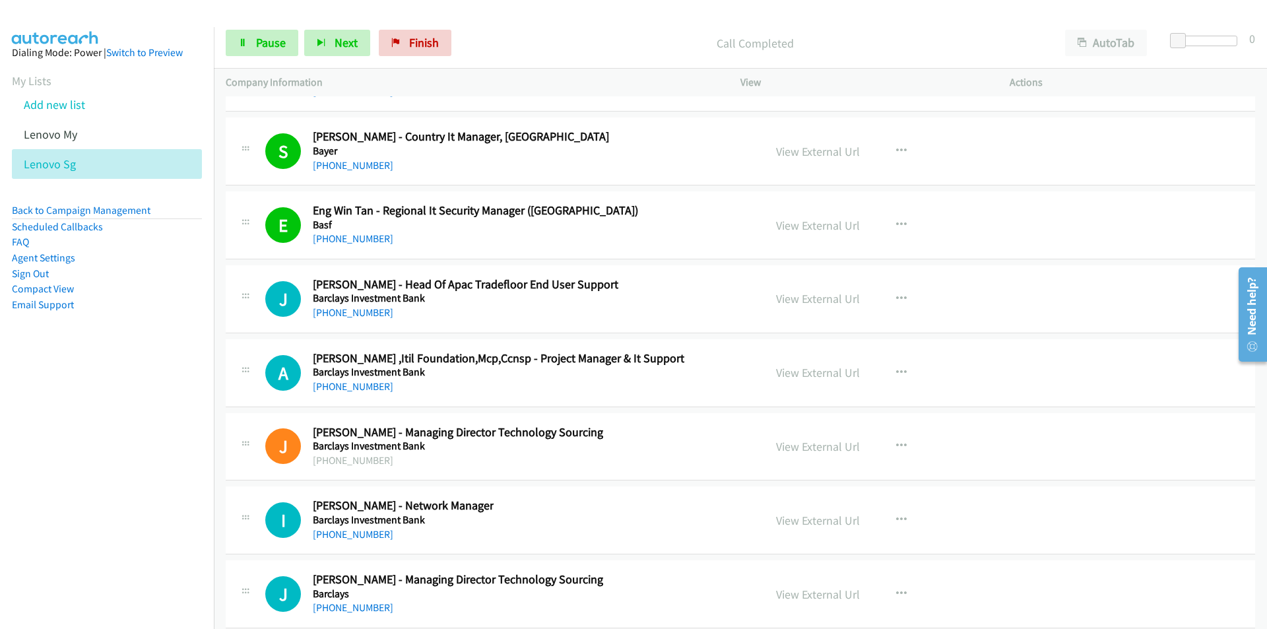
click at [170, 444] on nav "Dialing Mode: Power | Switch to Preview My Lists Add new list Lenovo My Lenovo …" at bounding box center [107, 341] width 215 height 629
click at [276, 40] on span "Pause" at bounding box center [271, 42] width 30 height 15
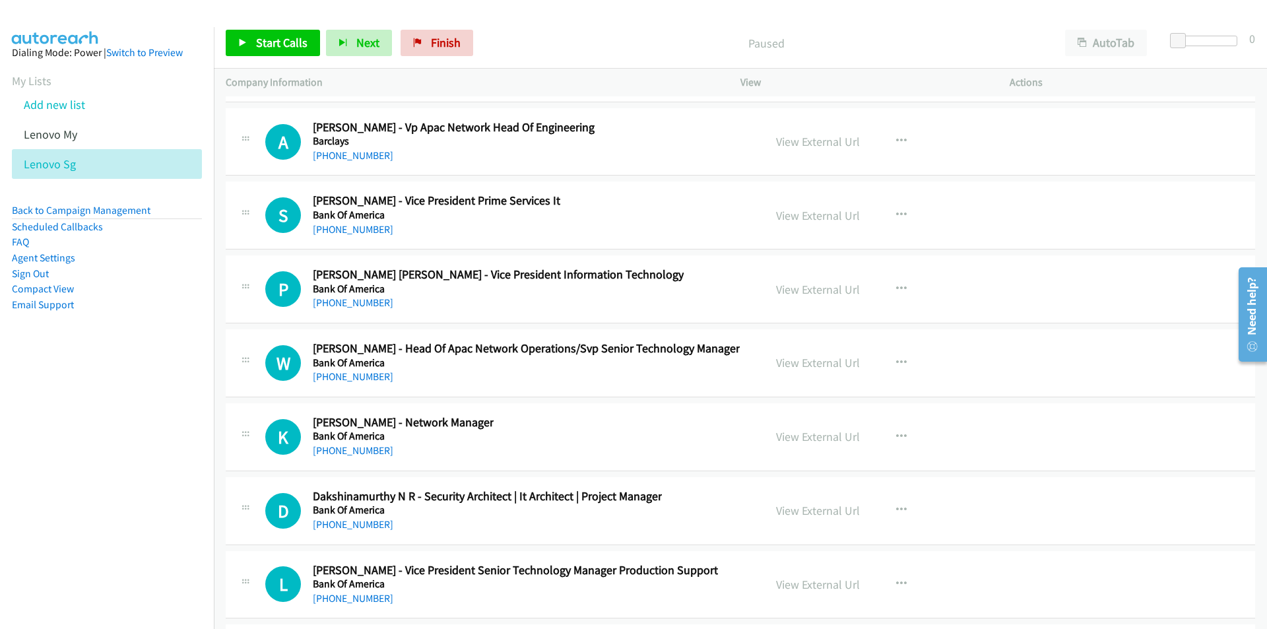
scroll to position [31462, 0]
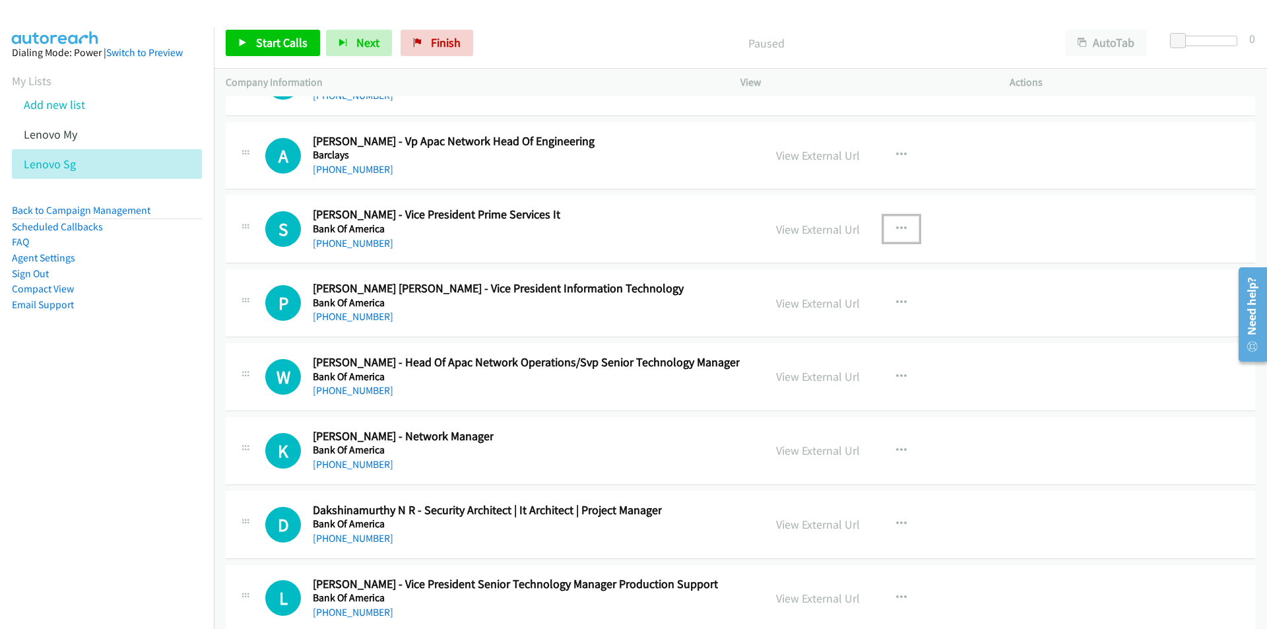
click at [899, 226] on icon "button" at bounding box center [901, 229] width 11 height 11
click at [0, 0] on div at bounding box center [0, 0] width 0 height 0
click at [896, 224] on icon "button" at bounding box center [901, 229] width 11 height 11
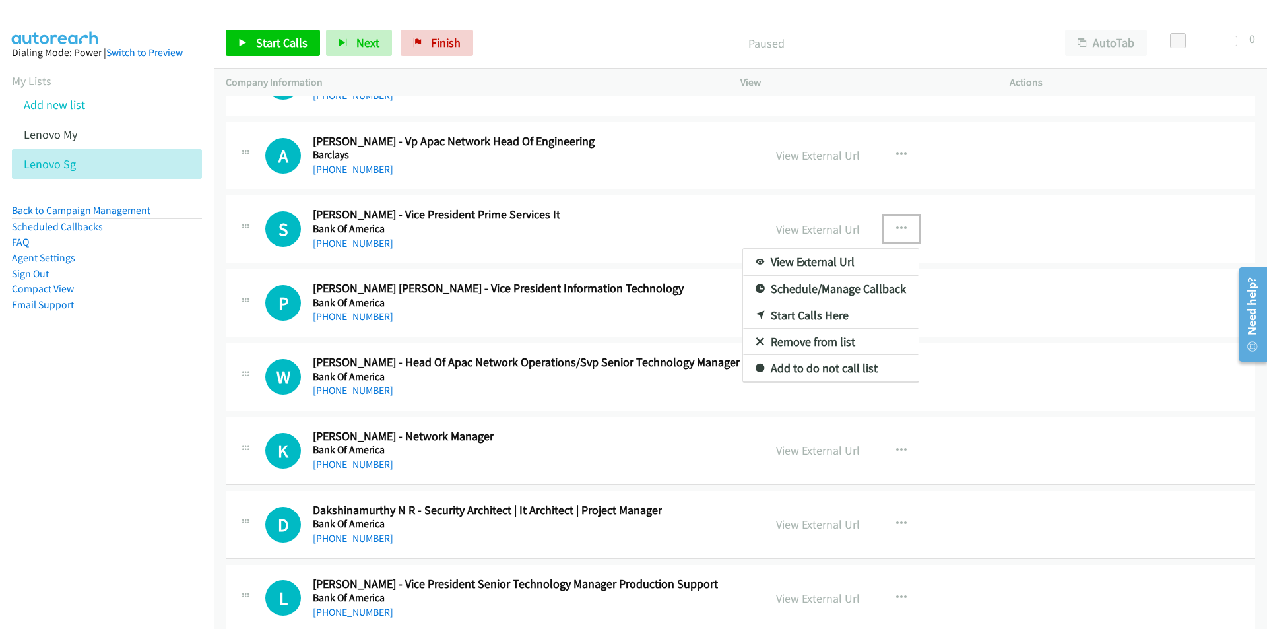
click at [809, 311] on link "Start Calls Here" at bounding box center [831, 315] width 176 height 26
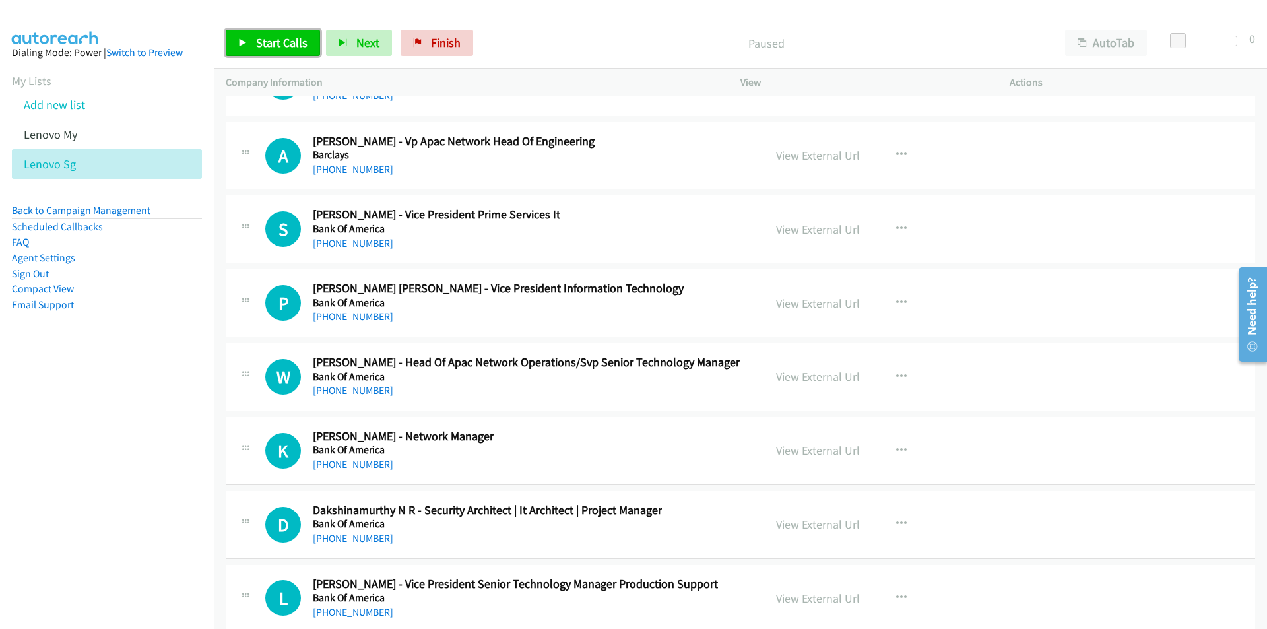
click at [279, 47] on span "Start Calls" at bounding box center [281, 42] width 51 height 15
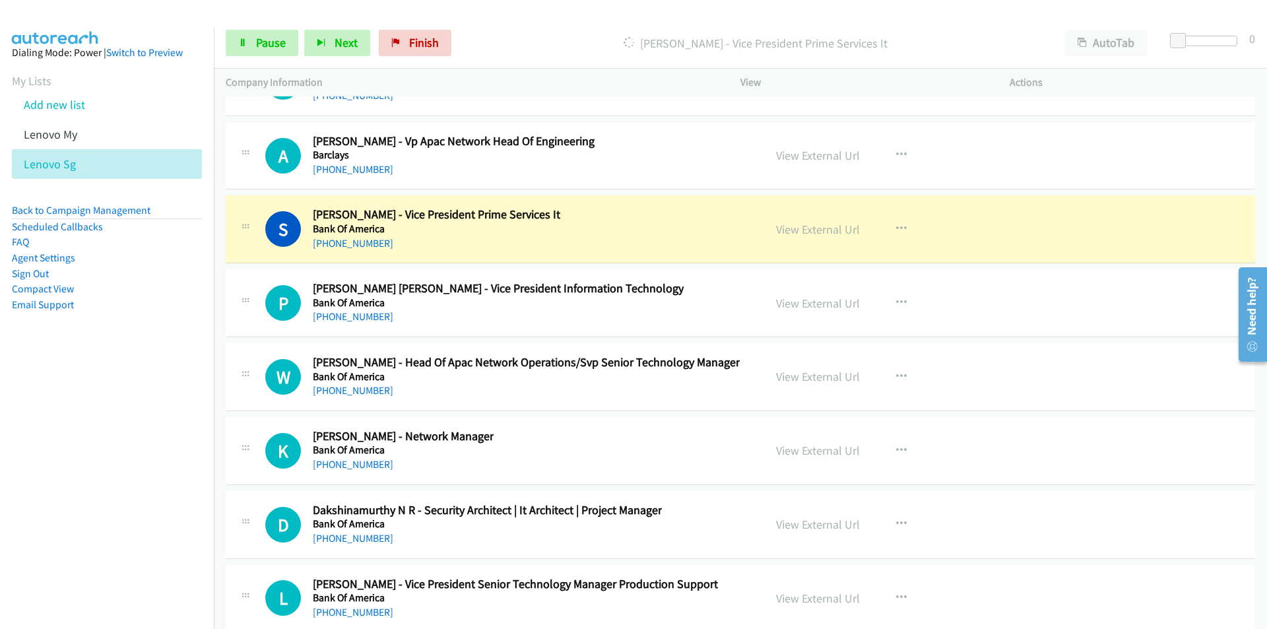
click at [143, 404] on nav "Dialing Mode: Power | Switch to Preview My Lists Add new list Lenovo My Lenovo …" at bounding box center [107, 341] width 215 height 629
click at [808, 234] on link "View External Url" at bounding box center [818, 229] width 84 height 15
click at [269, 46] on span "Pause" at bounding box center [271, 42] width 30 height 15
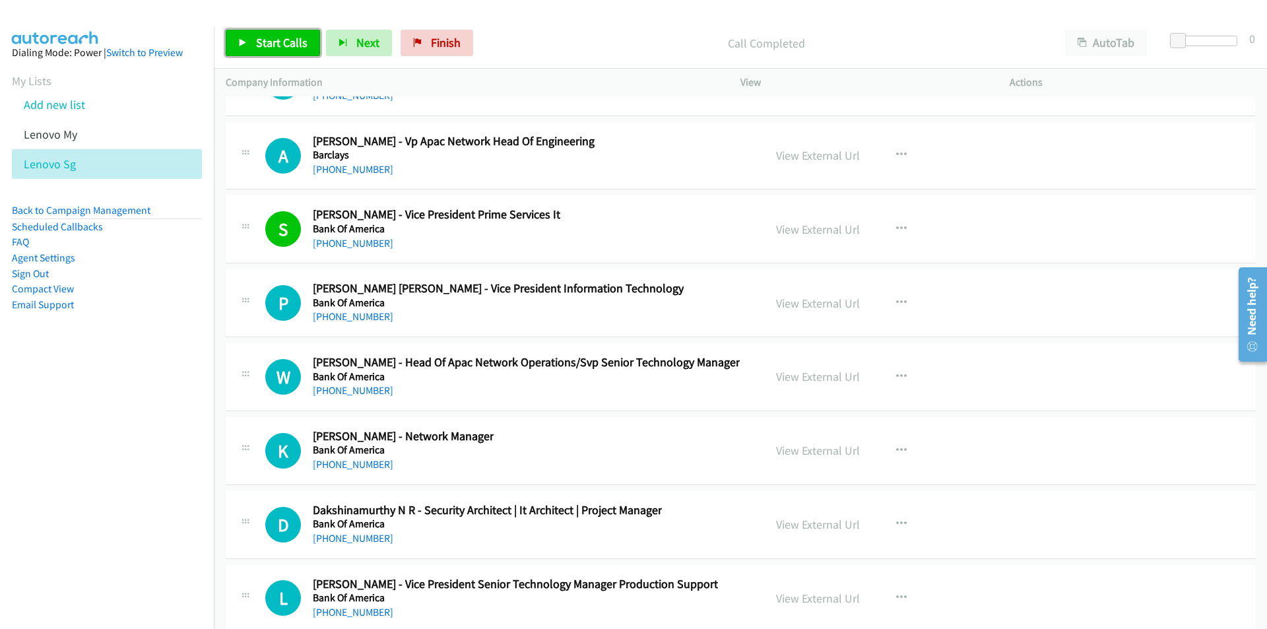
click at [265, 42] on span "Start Calls" at bounding box center [281, 42] width 51 height 15
click at [137, 467] on nav "Dialing Mode: Power | Switch to Preview My Lists Add new list Lenovo My Lenovo …" at bounding box center [107, 341] width 215 height 629
click at [244, 40] on icon at bounding box center [242, 43] width 9 height 9
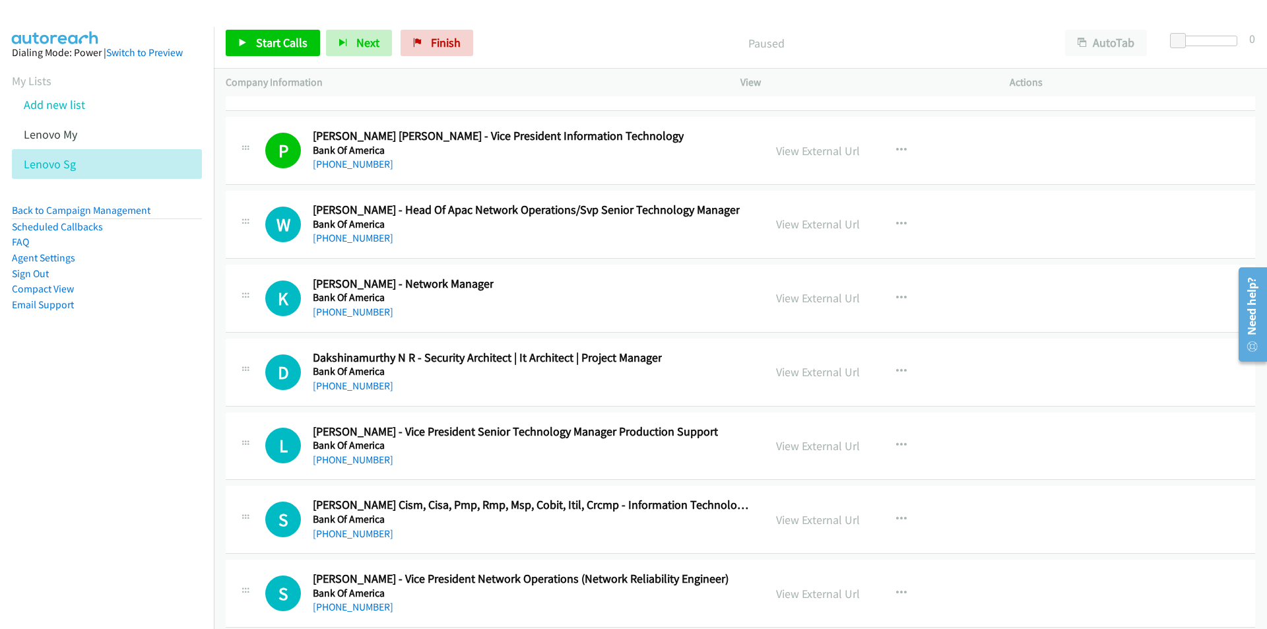
scroll to position [31661, 0]
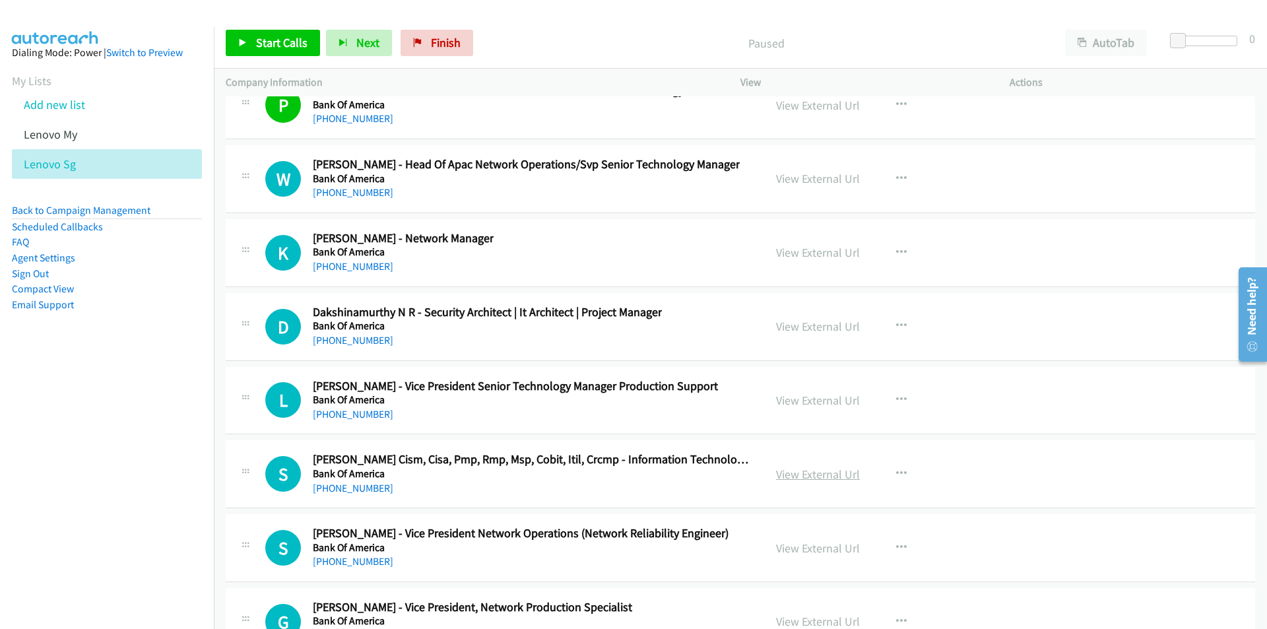
click at [823, 478] on link "View External Url" at bounding box center [818, 474] width 84 height 15
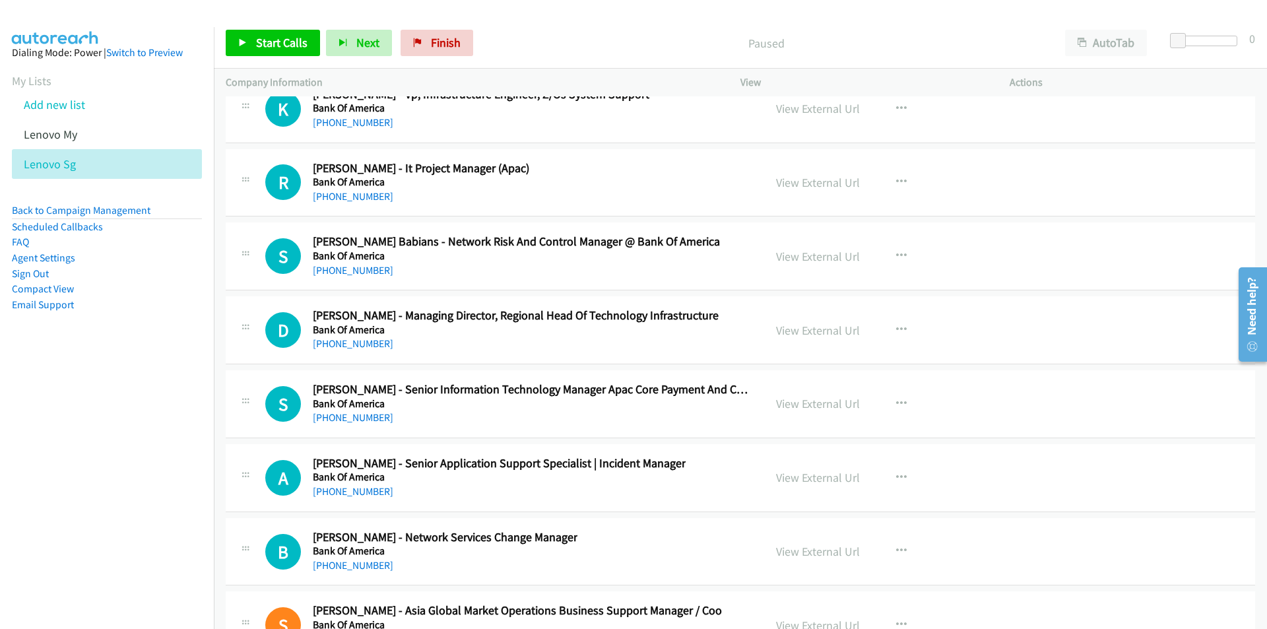
scroll to position [32255, 0]
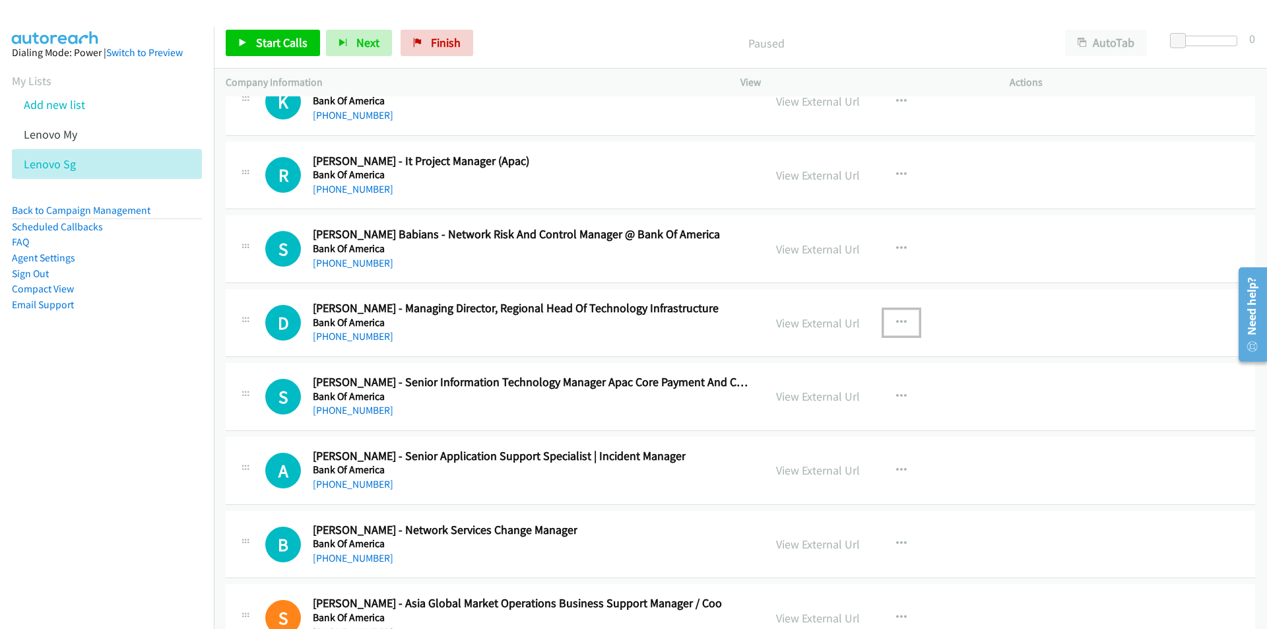
click at [896, 319] on icon "button" at bounding box center [901, 323] width 11 height 11
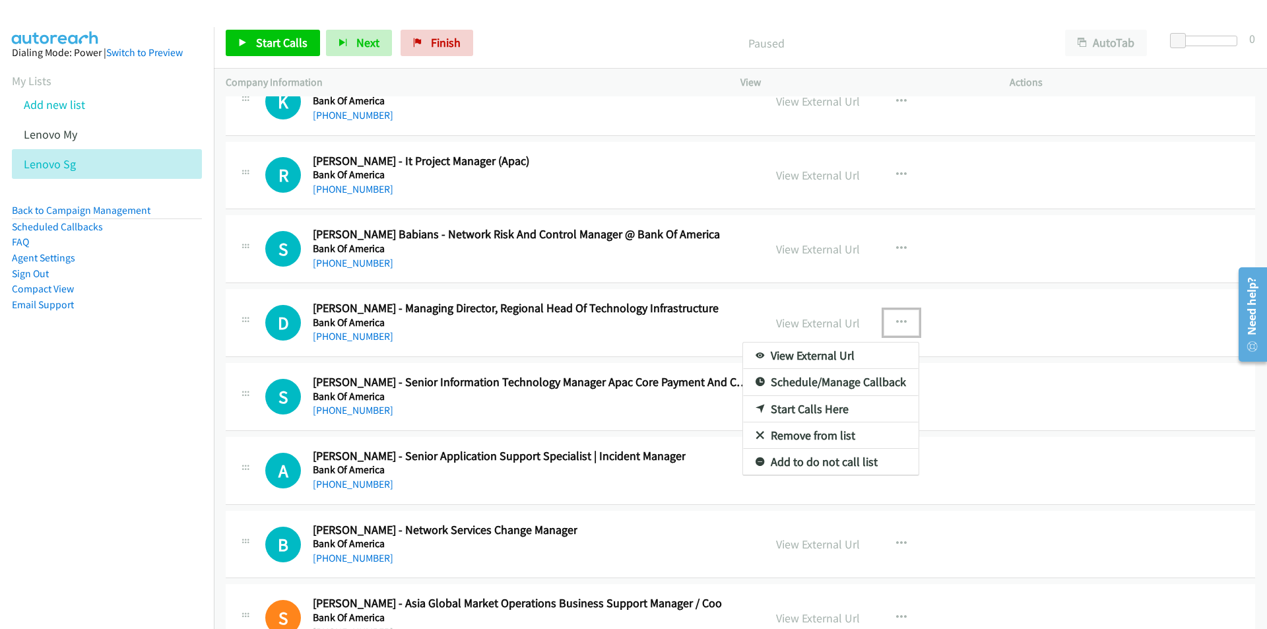
click at [814, 406] on link "Start Calls Here" at bounding box center [831, 409] width 176 height 26
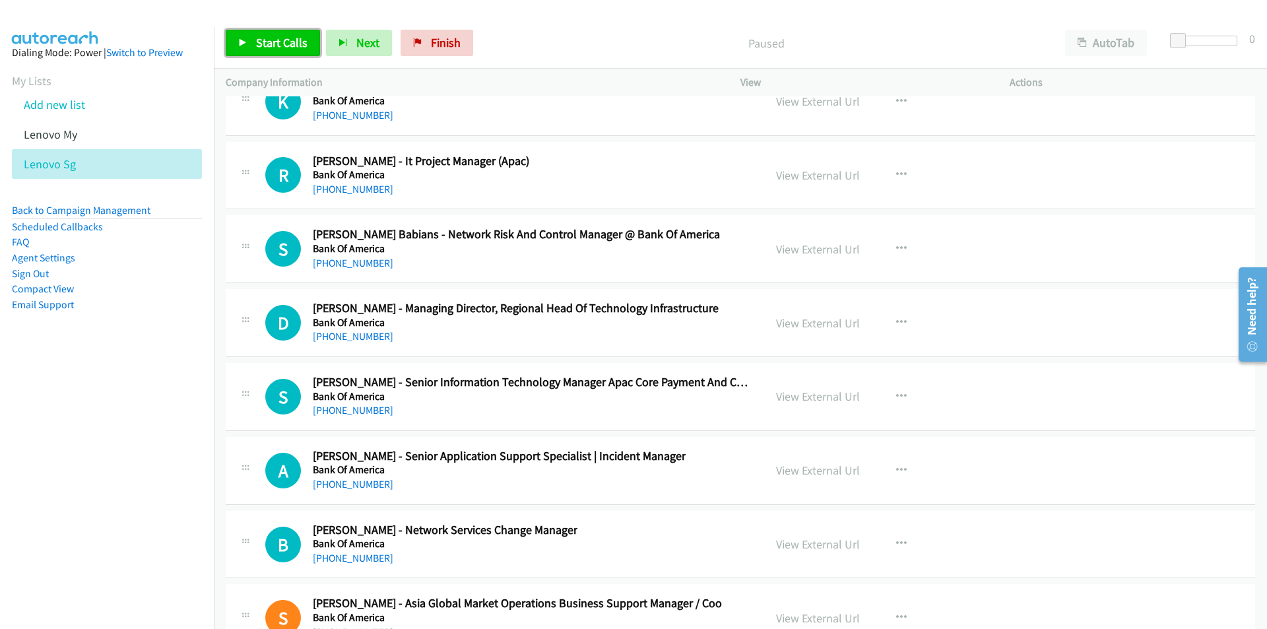
click at [274, 39] on span "Start Calls" at bounding box center [281, 42] width 51 height 15
drag, startPoint x: 87, startPoint y: 469, endPoint x: 174, endPoint y: 456, distance: 87.4
click at [87, 469] on nav "Dialing Mode: Power | Switch to Preview My Lists Add new list Lenovo My Lenovo …" at bounding box center [107, 341] width 215 height 629
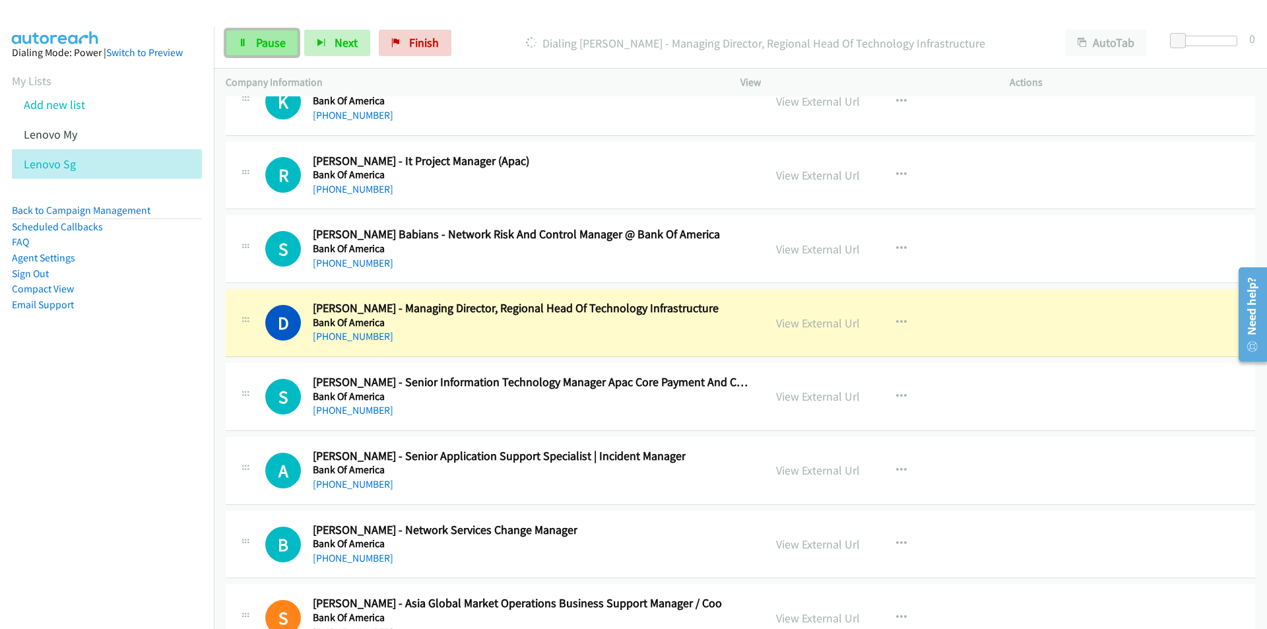
click at [268, 49] on span "Pause" at bounding box center [271, 42] width 30 height 15
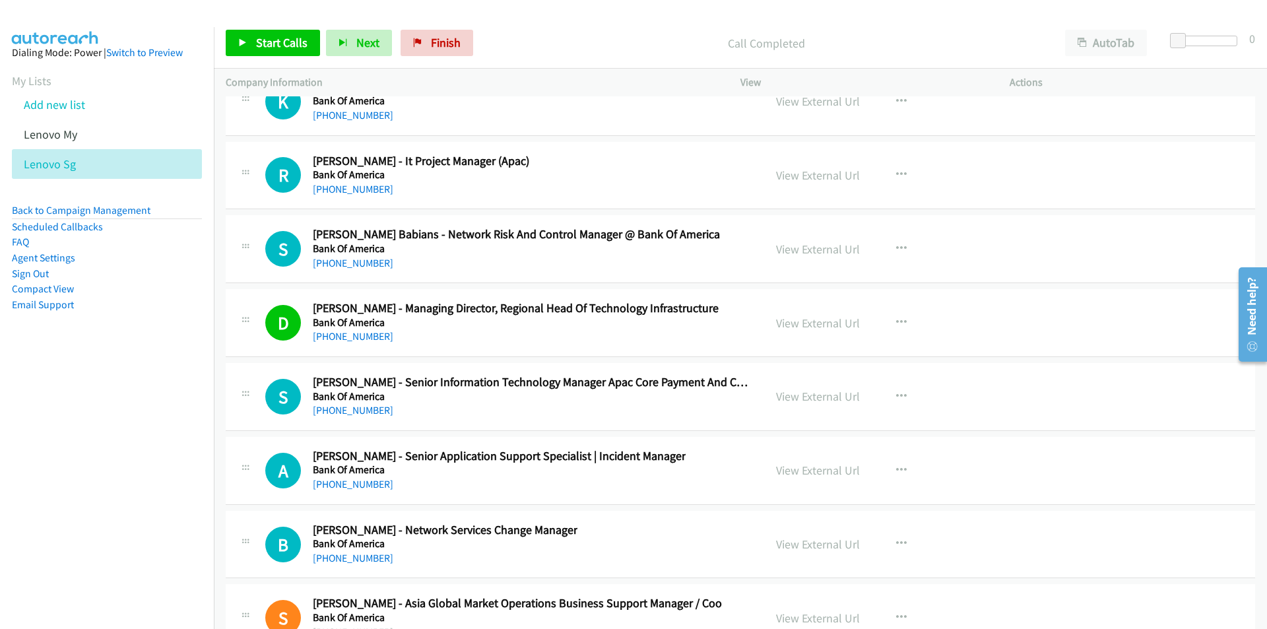
click at [244, 496] on div "A Callback Scheduled [PERSON_NAME] - Senior Application Support Specialist | In…" at bounding box center [741, 471] width 1030 height 68
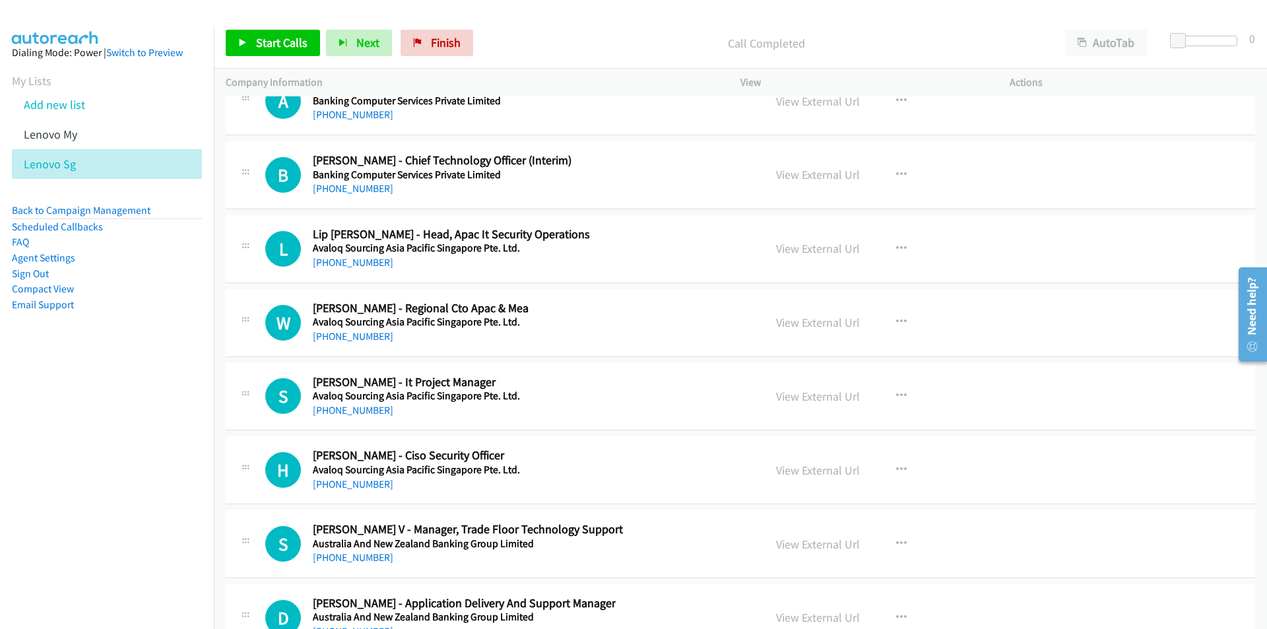
scroll to position [32849, 0]
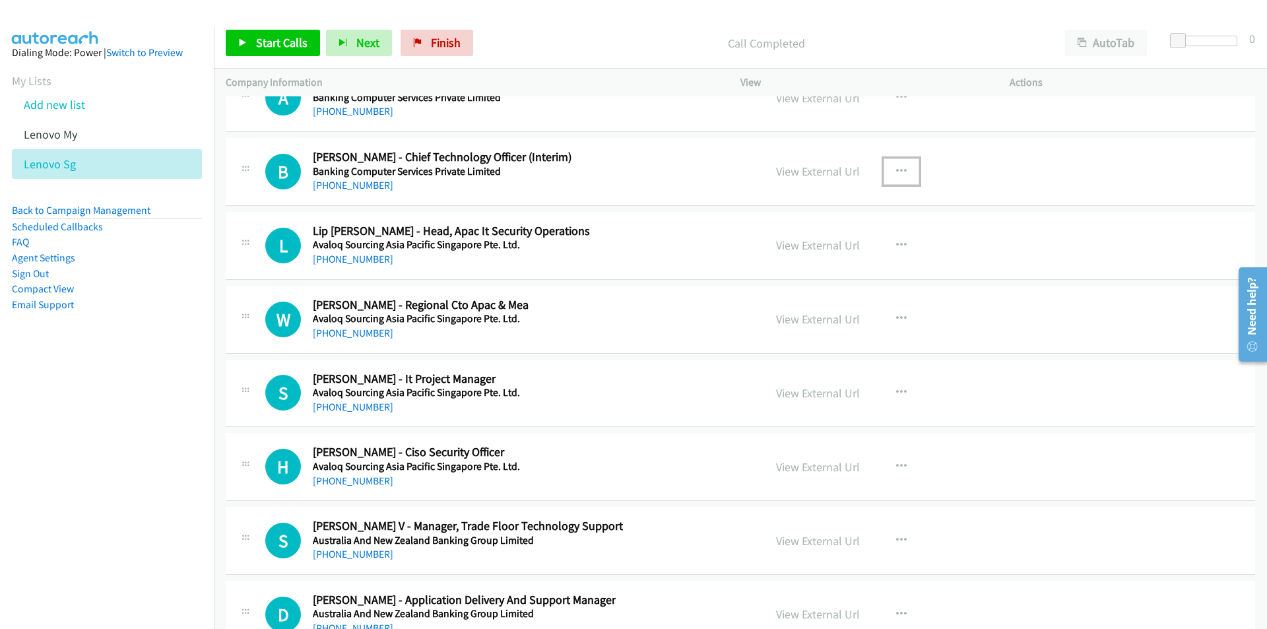
click at [898, 167] on icon "button" at bounding box center [901, 171] width 11 height 11
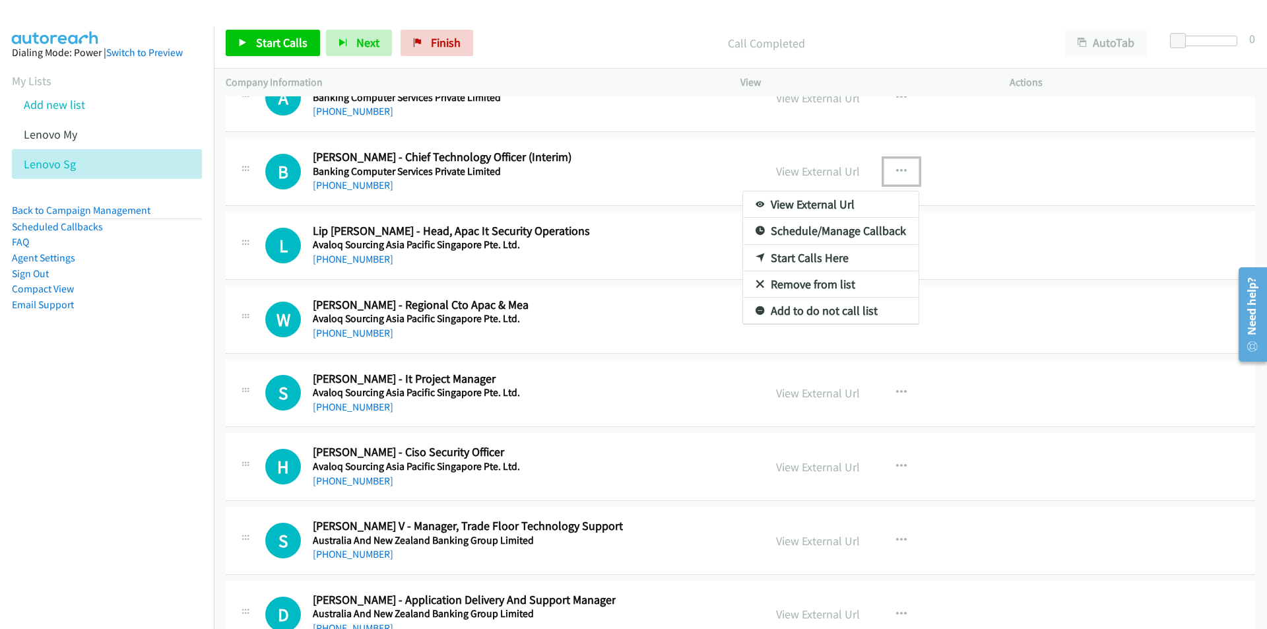
click at [816, 259] on link "Start Calls Here" at bounding box center [831, 258] width 176 height 26
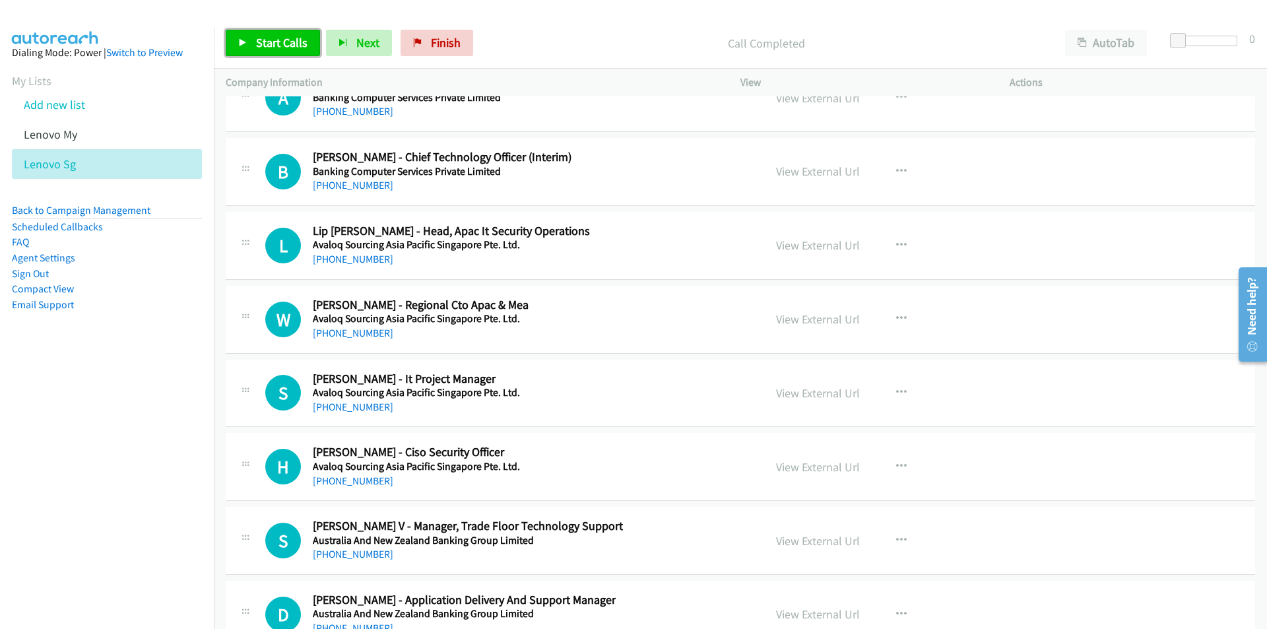
click at [267, 46] on span "Start Calls" at bounding box center [281, 42] width 51 height 15
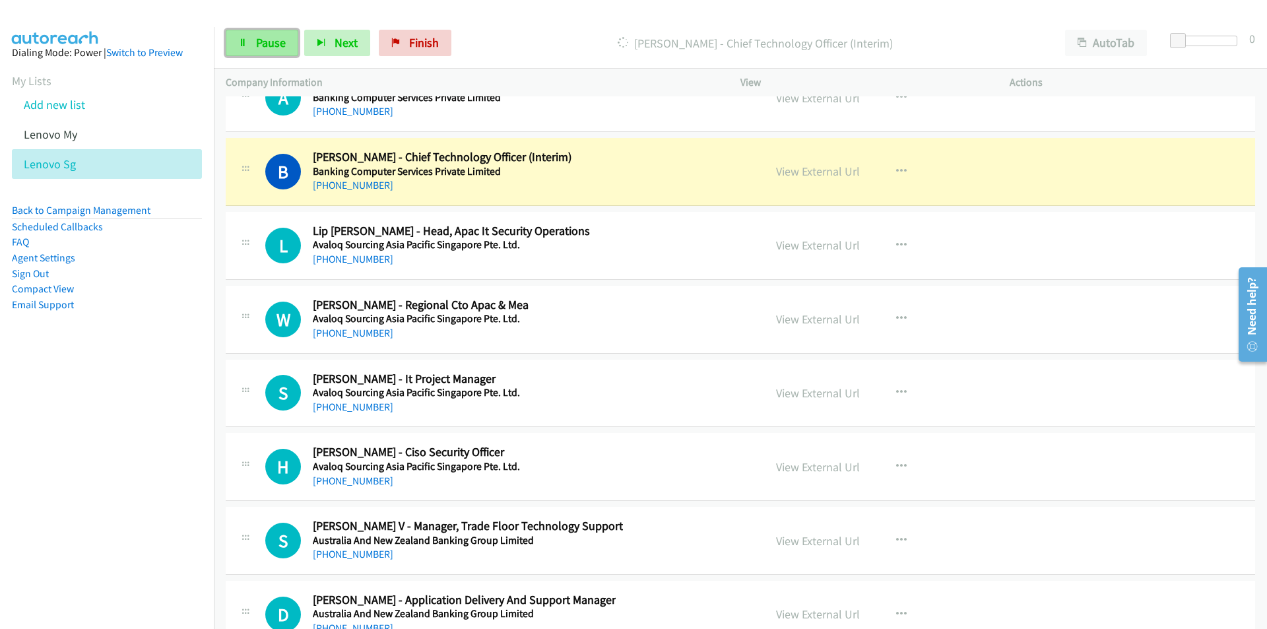
click at [265, 44] on span "Pause" at bounding box center [271, 42] width 30 height 15
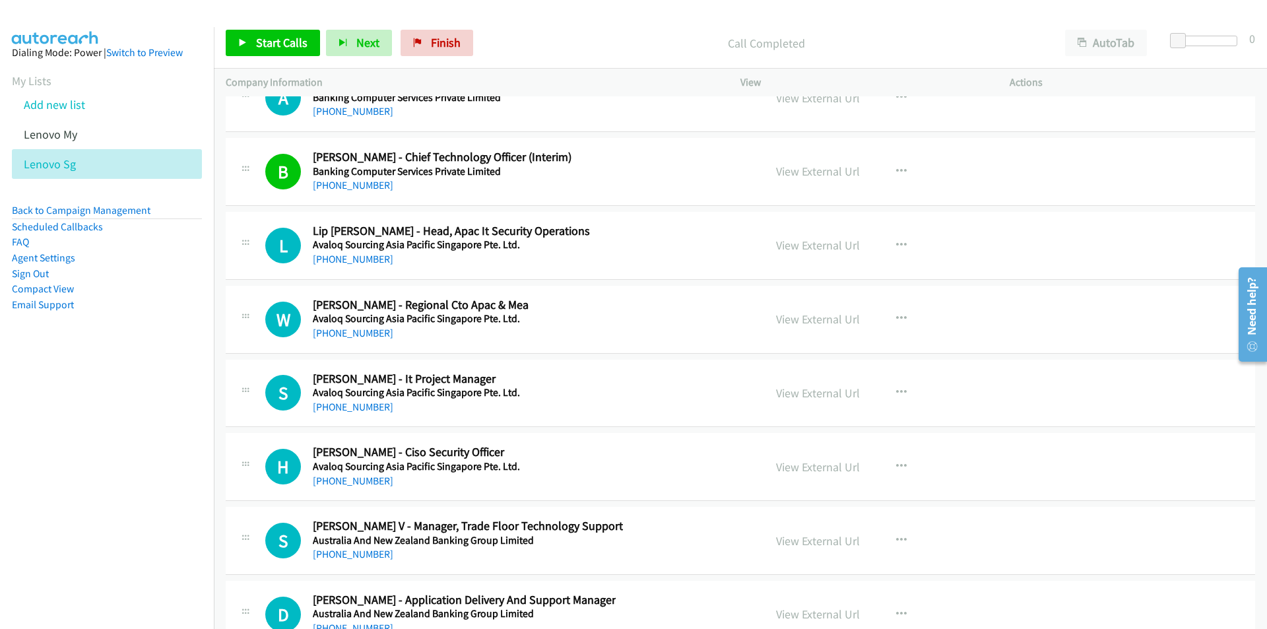
click at [121, 403] on nav "Dialing Mode: Power | Switch to Preview My Lists Add new list Lenovo My Lenovo …" at bounding box center [107, 341] width 215 height 629
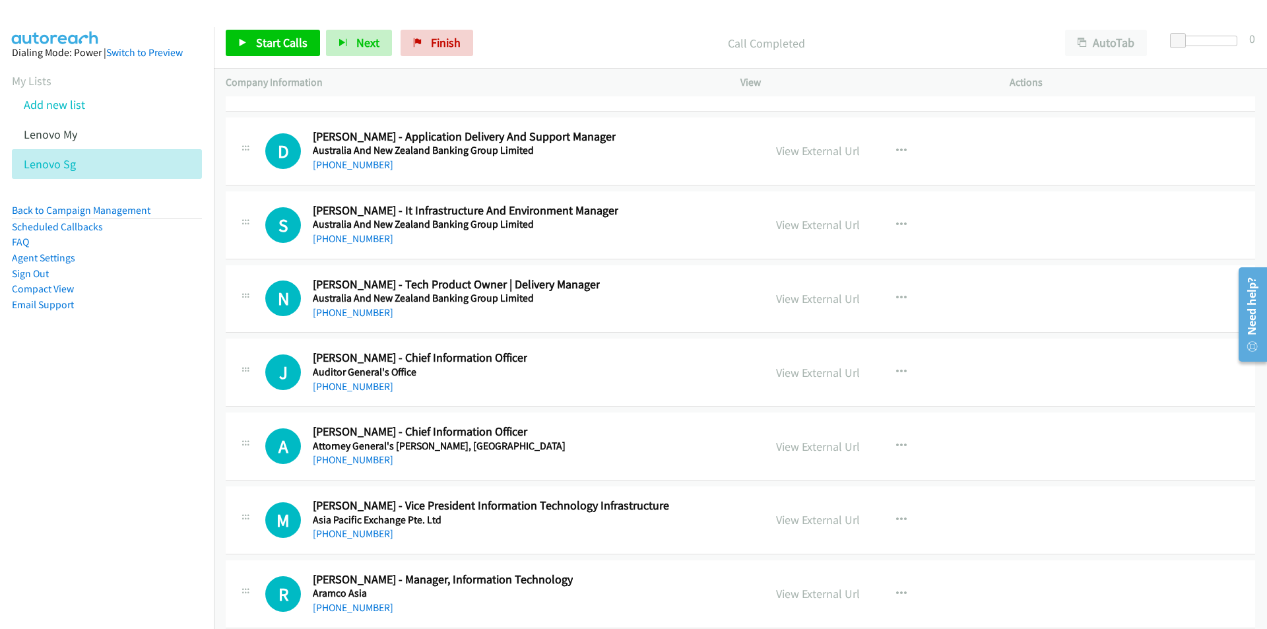
scroll to position [33311, 0]
click at [896, 224] on icon "button" at bounding box center [901, 226] width 11 height 11
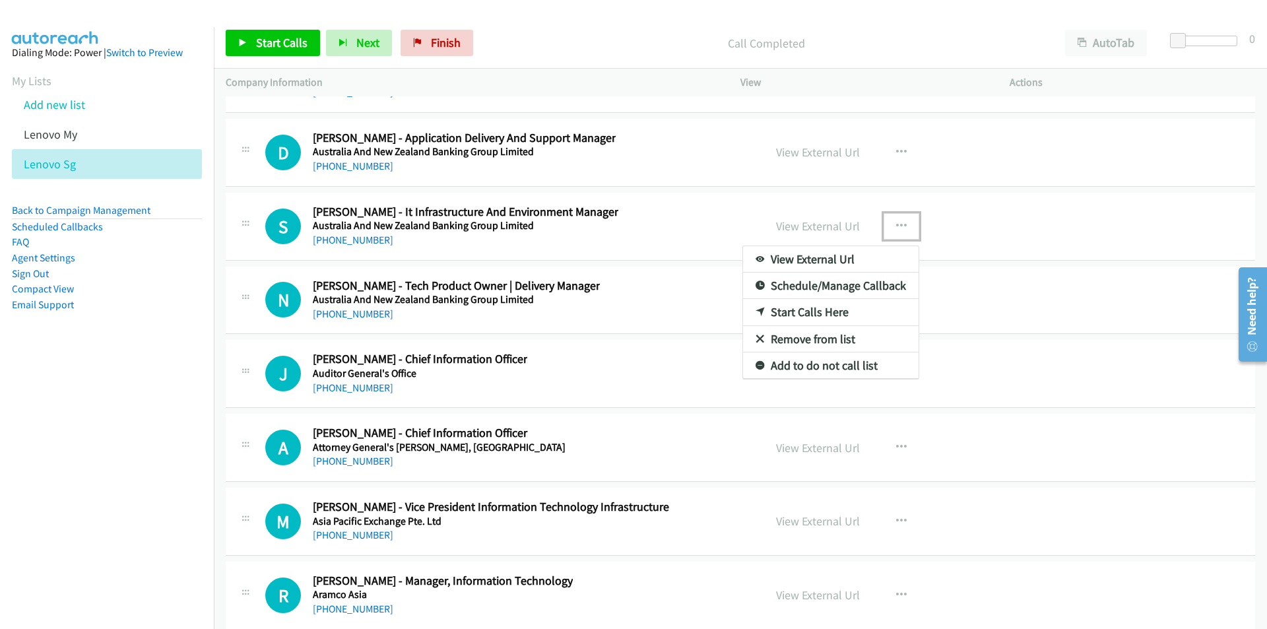
click at [813, 310] on link "Start Calls Here" at bounding box center [831, 312] width 176 height 26
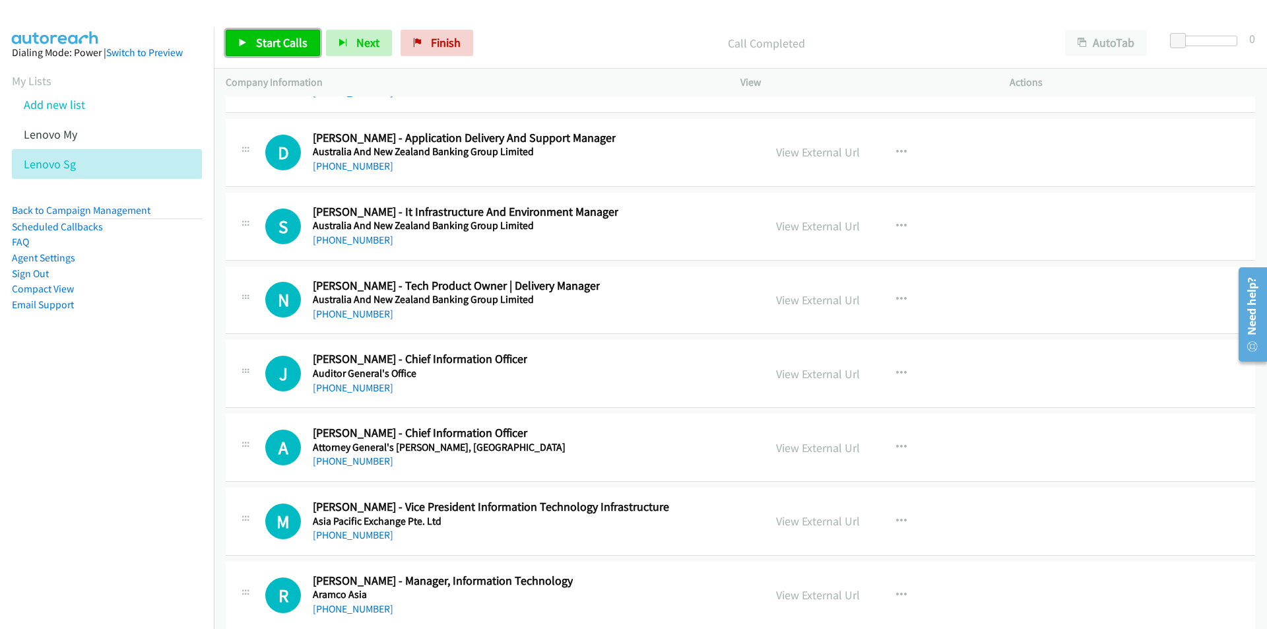
click at [278, 42] on span "Start Calls" at bounding box center [281, 42] width 51 height 15
click at [263, 47] on span "Pause" at bounding box center [271, 42] width 30 height 15
click at [896, 371] on icon "button" at bounding box center [901, 373] width 11 height 11
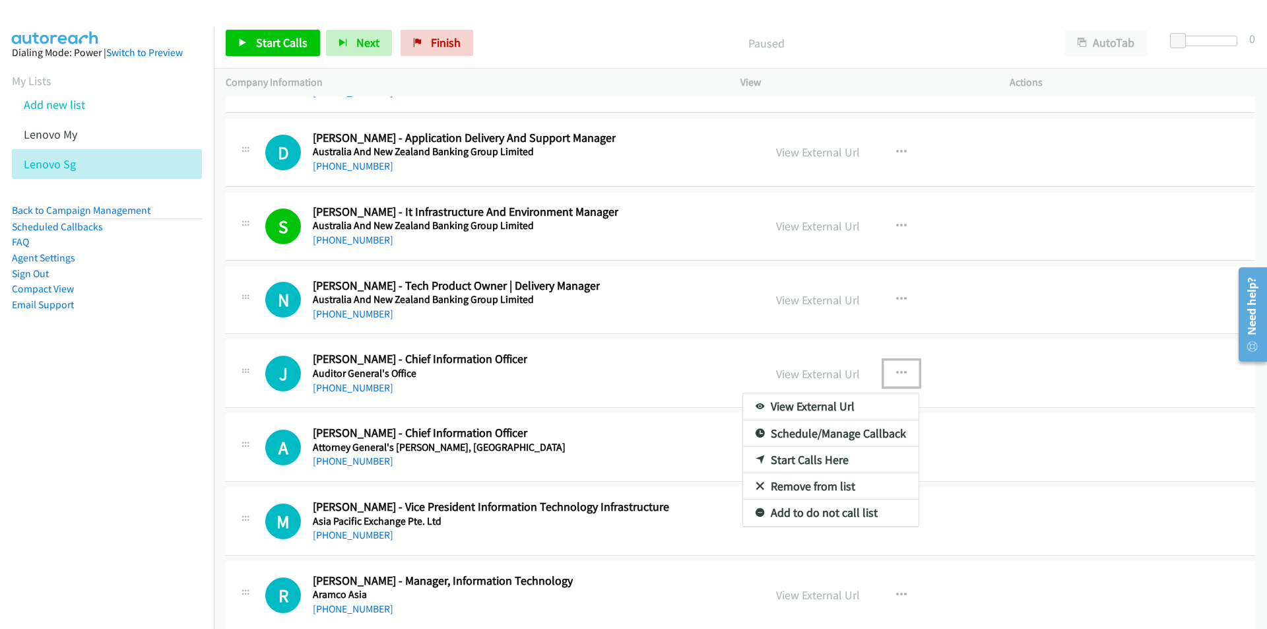
click at [813, 457] on link "Start Calls Here" at bounding box center [831, 460] width 176 height 26
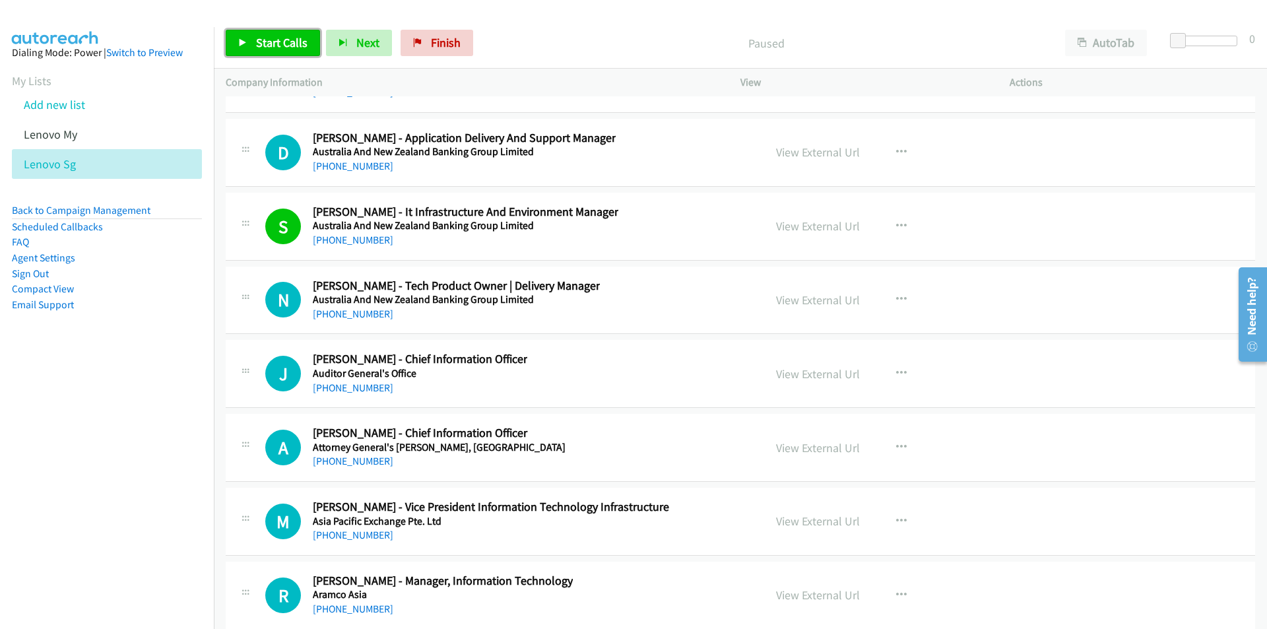
click at [282, 50] on link "Start Calls" at bounding box center [273, 43] width 94 height 26
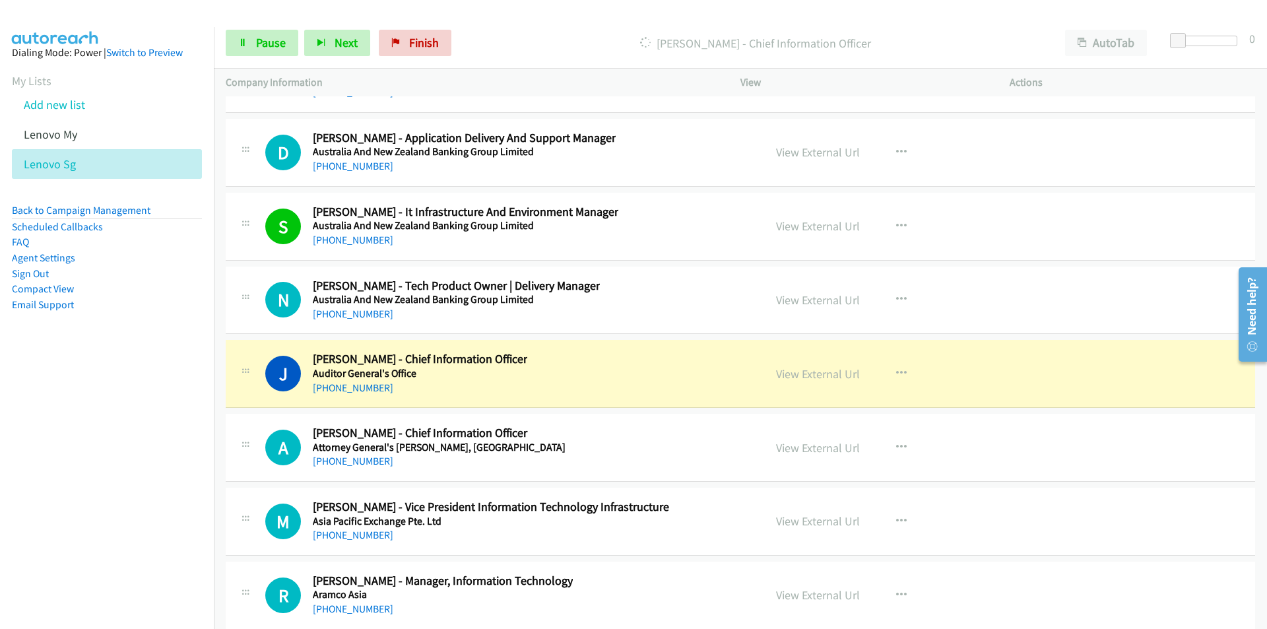
click at [121, 429] on nav "Dialing Mode: Power | Switch to Preview My Lists Add new list Lenovo My Lenovo …" at bounding box center [107, 341] width 215 height 629
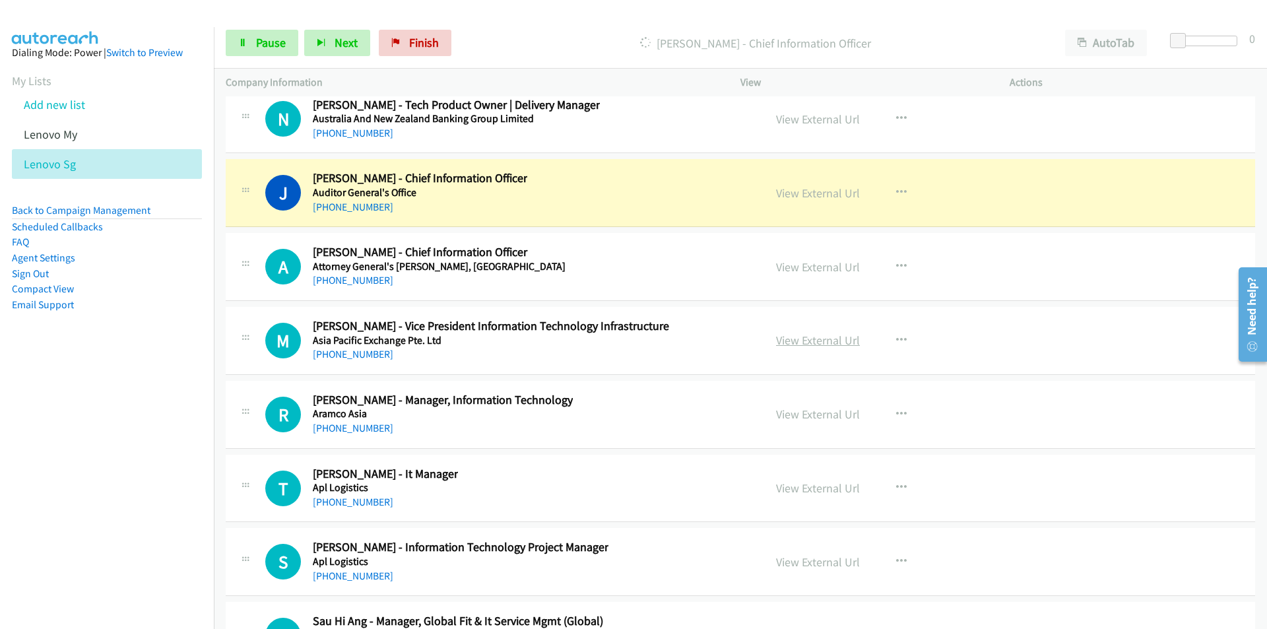
scroll to position [33509, 0]
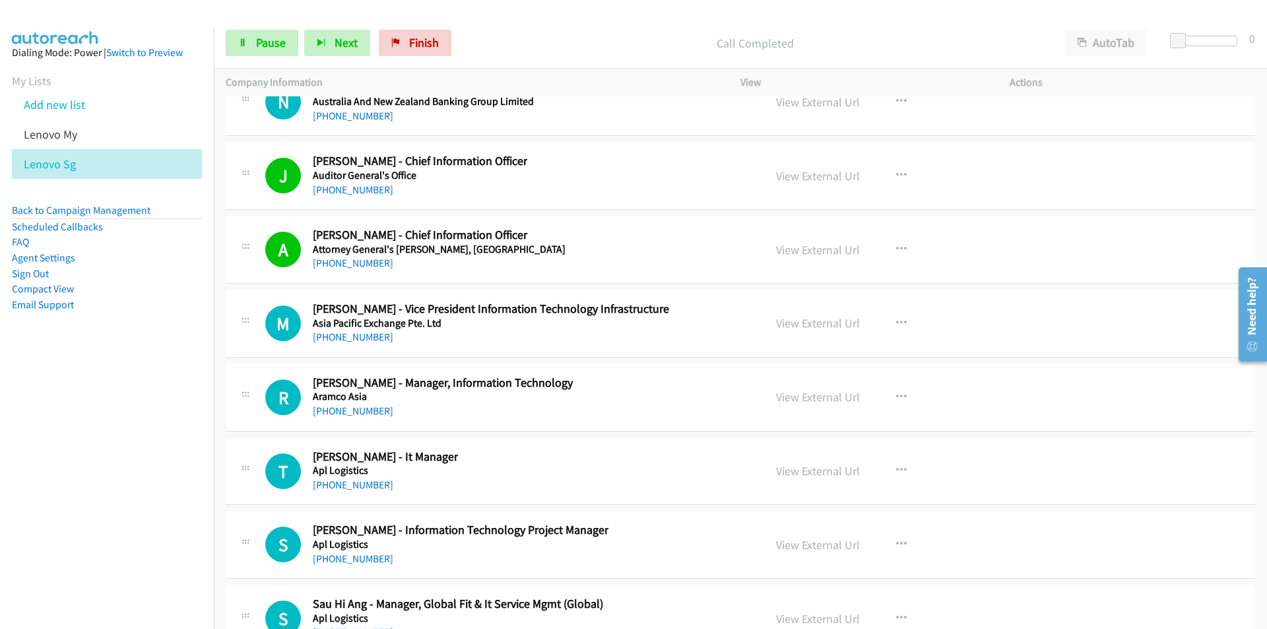
drag, startPoint x: 149, startPoint y: 494, endPoint x: 157, endPoint y: 485, distance: 12.6
click at [149, 494] on nav "Dialing Mode: Power | Switch to Preview My Lists Add new list Lenovo My Lenovo …" at bounding box center [107, 341] width 215 height 629
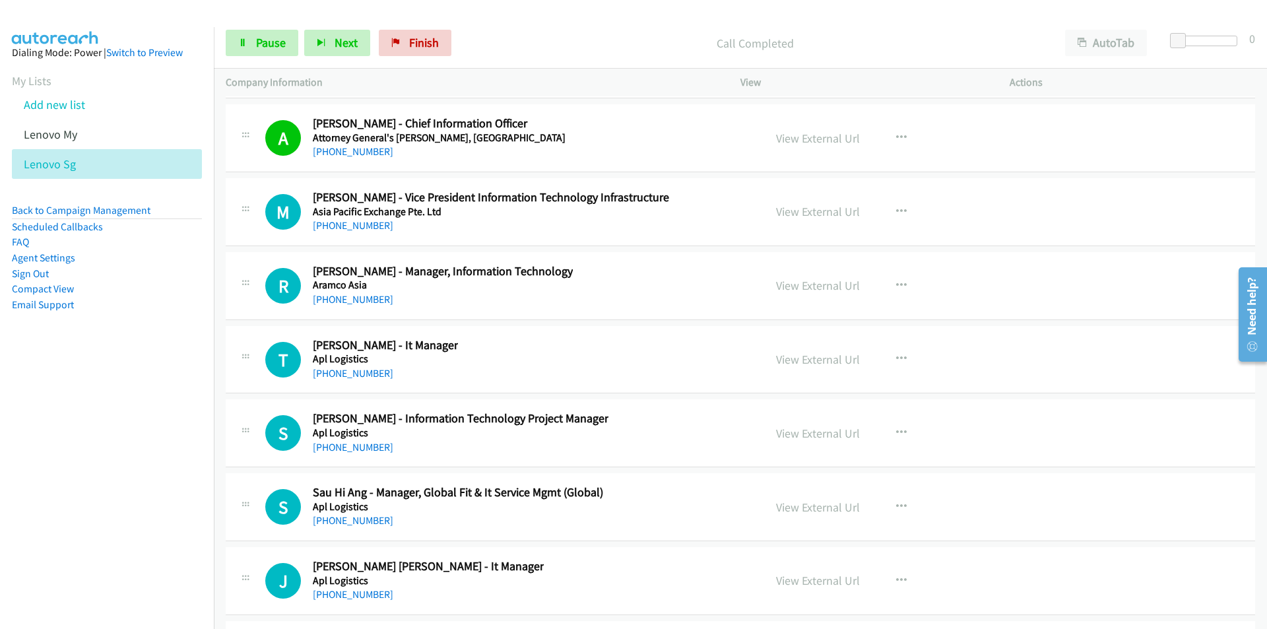
scroll to position [33707, 0]
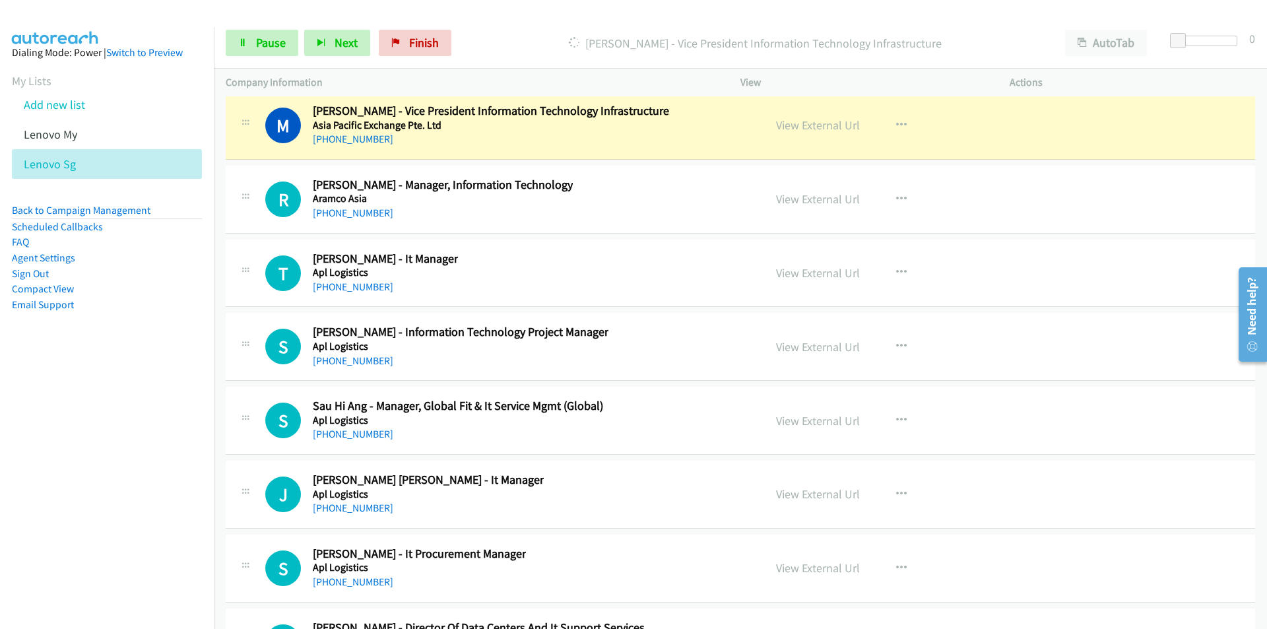
click at [123, 438] on nav "Dialing Mode: Power | Switch to Preview My Lists Add new list Lenovo My Lenovo …" at bounding box center [107, 341] width 215 height 629
click at [820, 123] on link "View External Url" at bounding box center [818, 125] width 84 height 15
click at [264, 35] on span "Pause" at bounding box center [271, 42] width 30 height 15
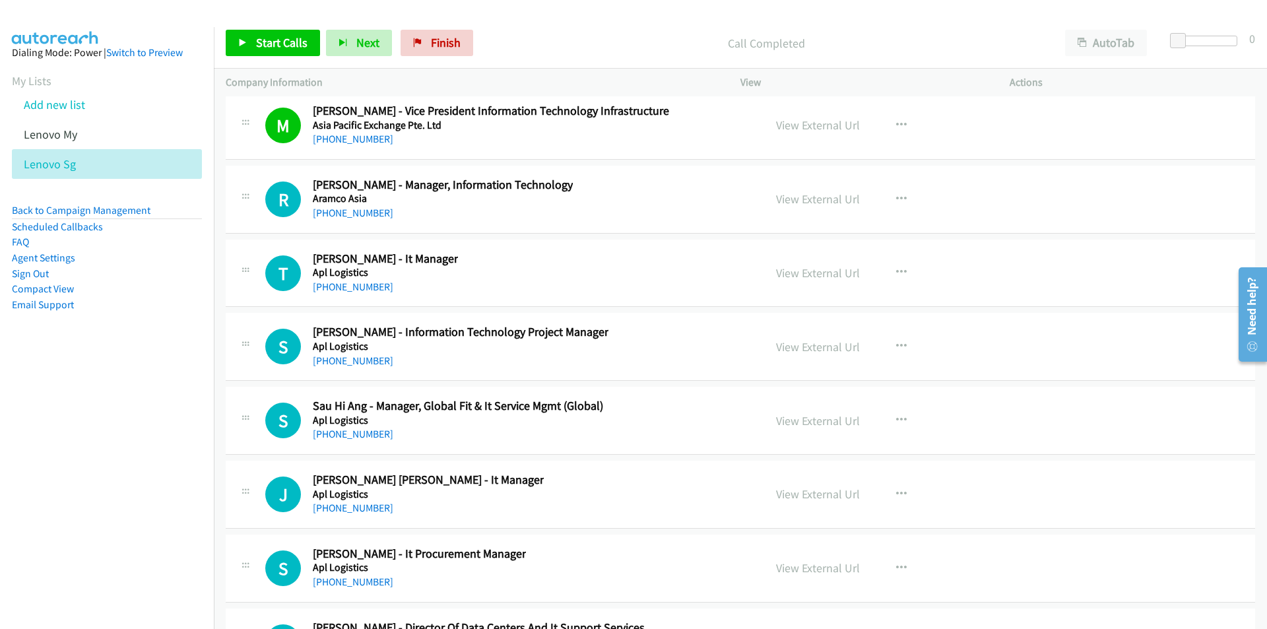
click at [252, 57] on div "Start Calls Pause Next Finish Call Completed AutoTab AutoTab 0" at bounding box center [741, 43] width 1054 height 51
click at [252, 51] on link "Start Calls" at bounding box center [273, 43] width 94 height 26
click at [169, 399] on nav "Dialing Mode: Power | Switch to Preview My Lists Add new list Lenovo My Lenovo …" at bounding box center [107, 341] width 215 height 629
drag, startPoint x: 180, startPoint y: 420, endPoint x: 226, endPoint y: 404, distance: 48.8
click at [180, 420] on nav "Dialing Mode: Power | Switch to Preview My Lists Add new list Lenovo My Lenovo …" at bounding box center [107, 341] width 215 height 629
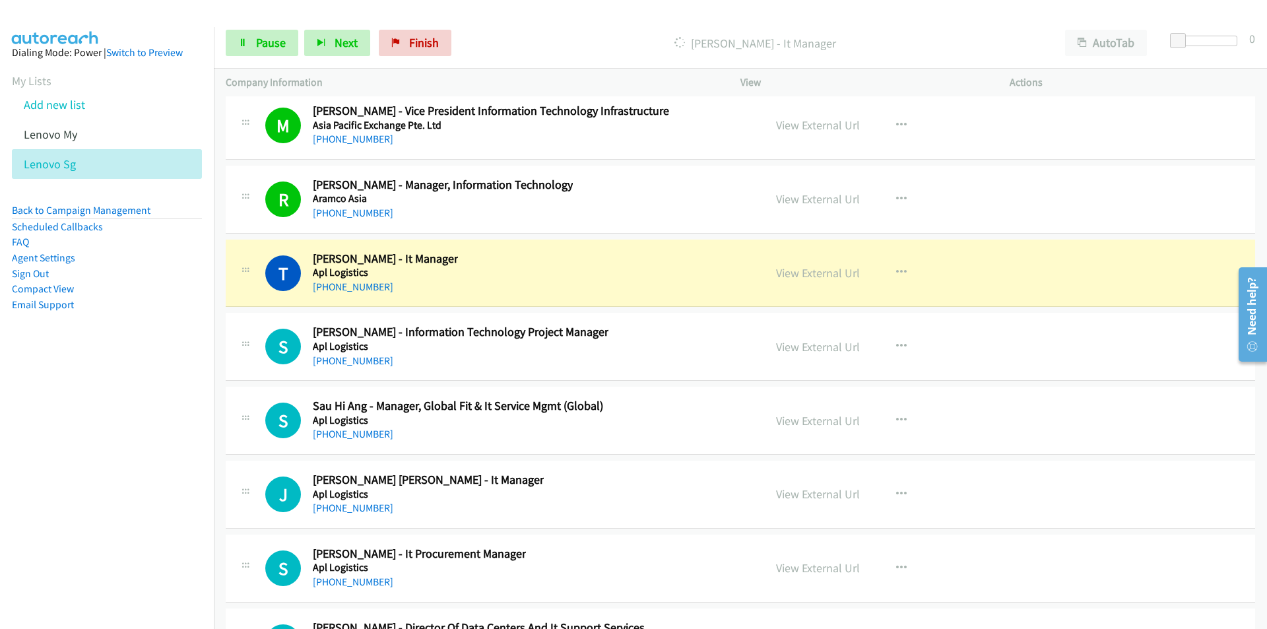
click at [177, 431] on nav "Dialing Mode: Power | Switch to Preview My Lists Add new list Lenovo My Lenovo …" at bounding box center [107, 341] width 215 height 629
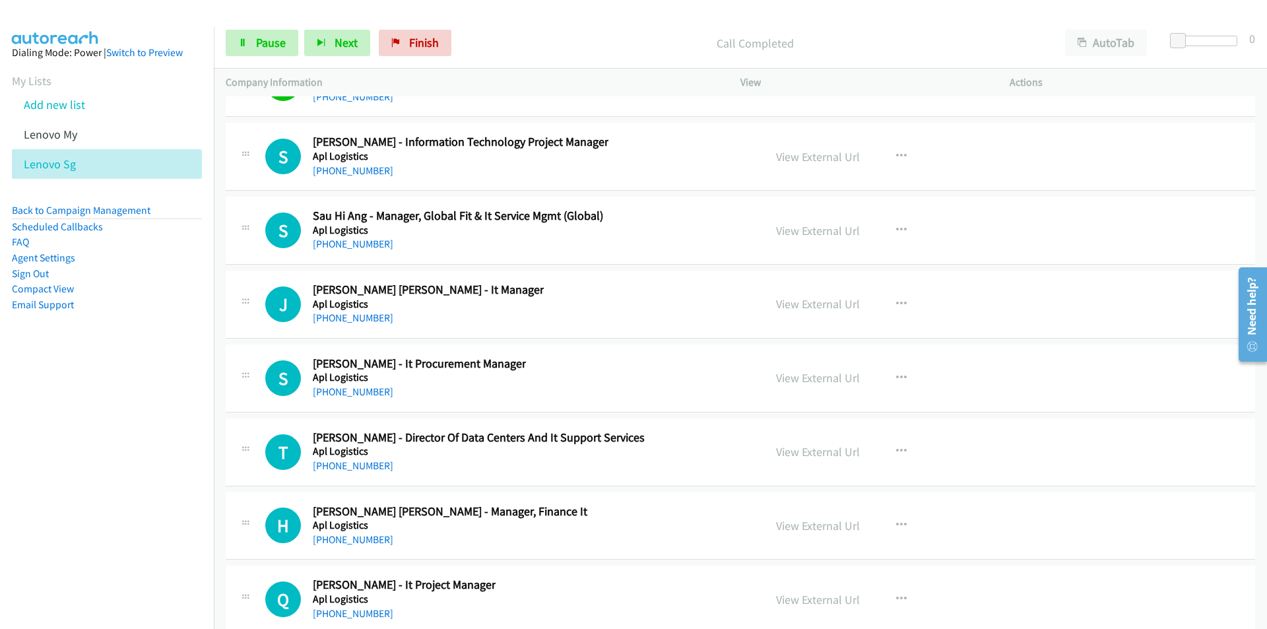
scroll to position [33905, 0]
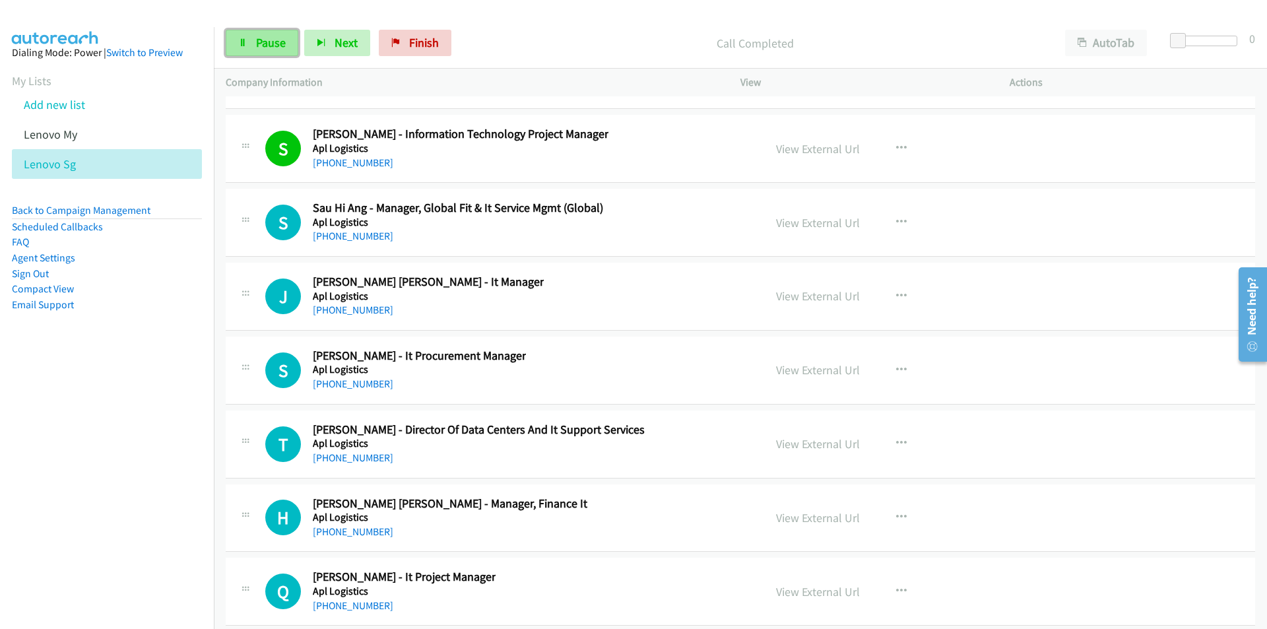
click at [256, 45] on span "Pause" at bounding box center [271, 42] width 30 height 15
click at [896, 291] on icon "button" at bounding box center [901, 296] width 11 height 11
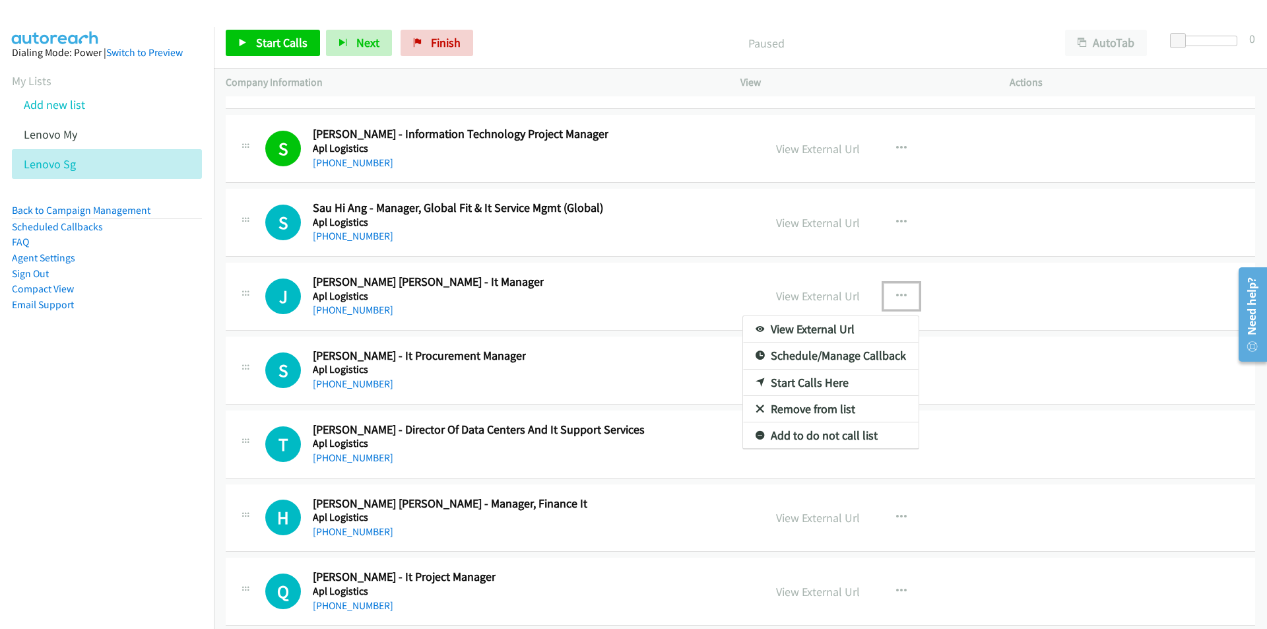
click at [815, 377] on link "Start Calls Here" at bounding box center [831, 383] width 176 height 26
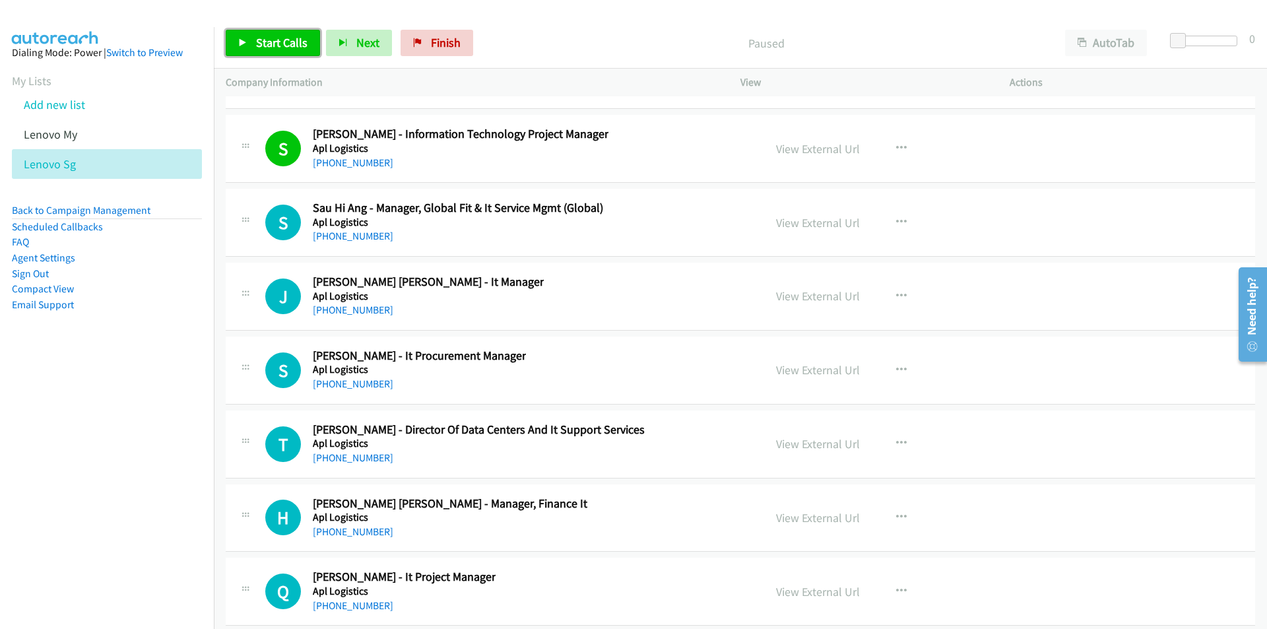
click at [271, 40] on span "Start Calls" at bounding box center [281, 42] width 51 height 15
click at [152, 432] on nav "Dialing Mode: Power | Switch to Preview My Lists Add new list Lenovo My Lenovo …" at bounding box center [107, 341] width 215 height 629
click at [275, 36] on span "Pause" at bounding box center [271, 42] width 30 height 15
click at [275, 36] on span "Start Calls" at bounding box center [281, 42] width 51 height 15
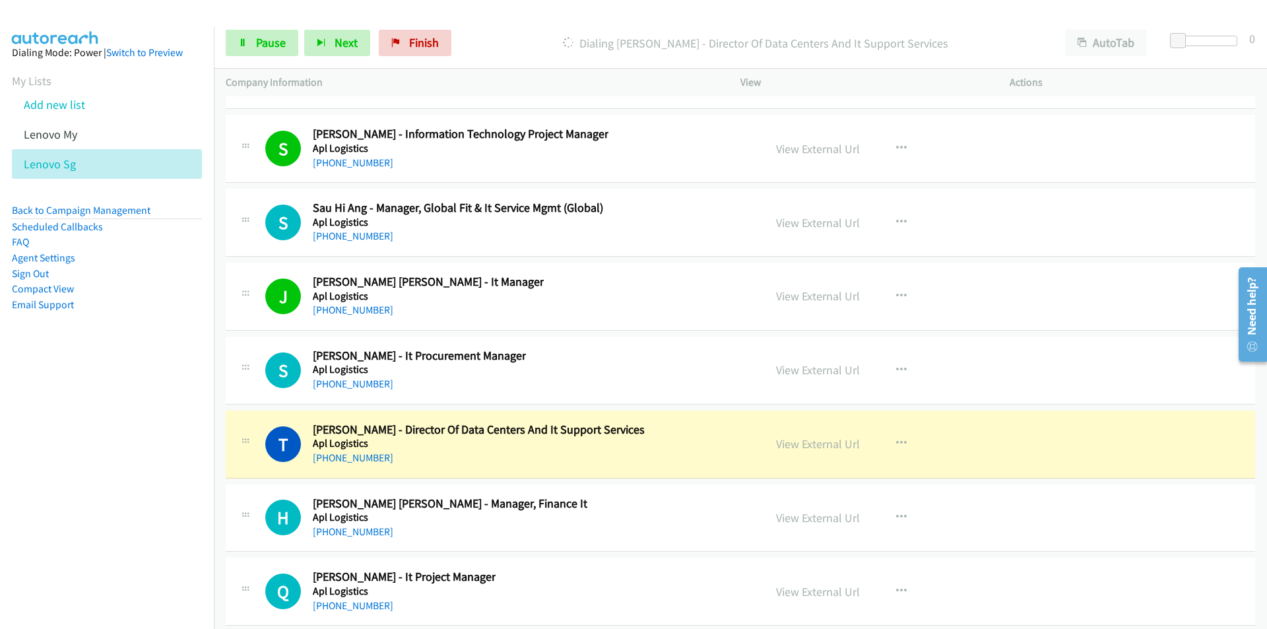
click at [141, 458] on nav "Dialing Mode: Power | Switch to Preview My Lists Add new list Lenovo My Lenovo …" at bounding box center [107, 341] width 215 height 629
click at [821, 367] on link "View External Url" at bounding box center [818, 369] width 84 height 15
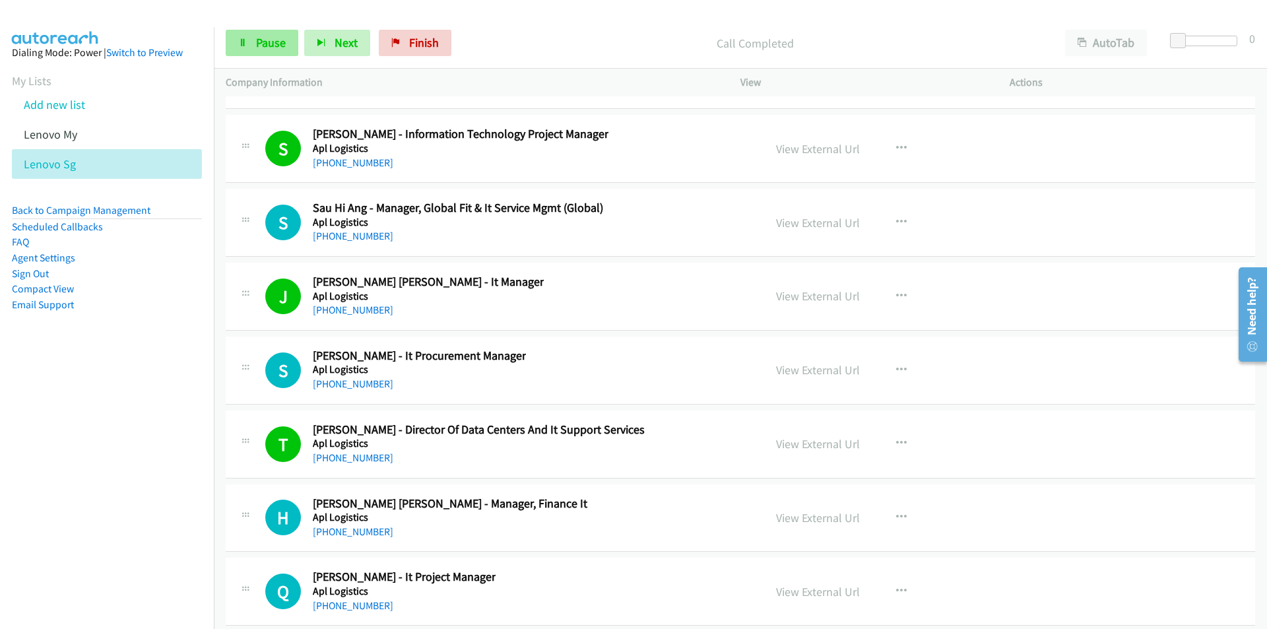
click at [276, 46] on span "Pause" at bounding box center [271, 42] width 30 height 15
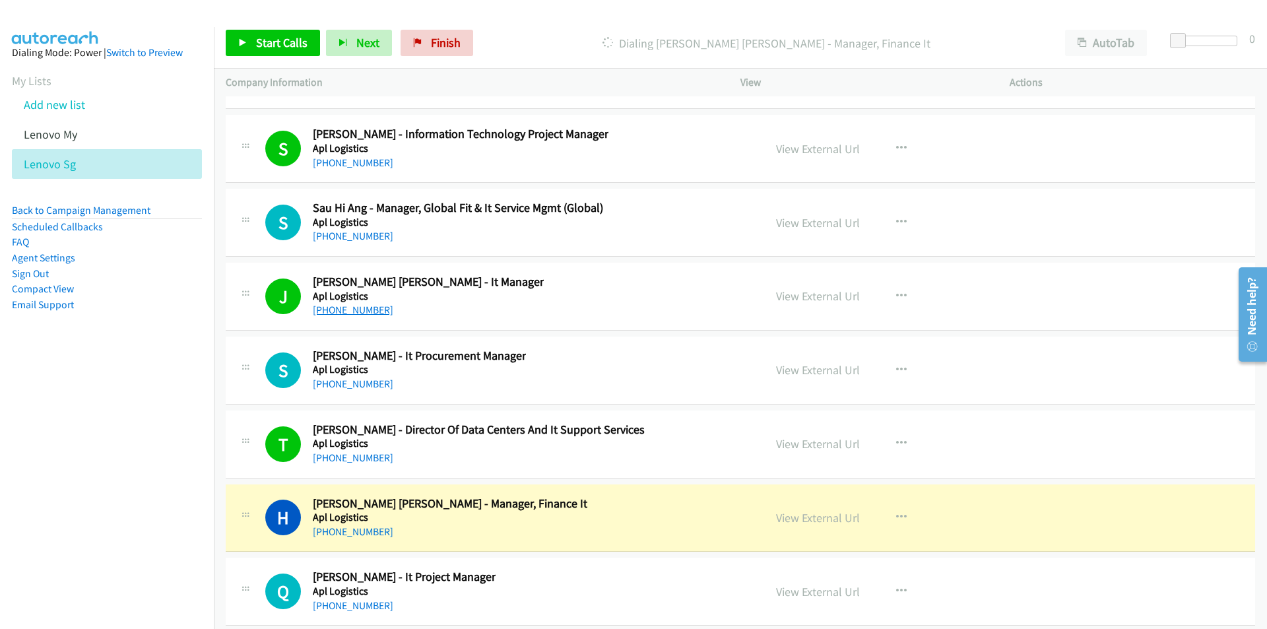
drag, startPoint x: 173, startPoint y: 510, endPoint x: 320, endPoint y: 310, distance: 248.9
click at [176, 505] on nav "Dialing Mode: Power | Switch to Preview My Lists Add new list Lenovo My Lenovo …" at bounding box center [107, 341] width 215 height 629
